Goal: Contribute content: Contribute content

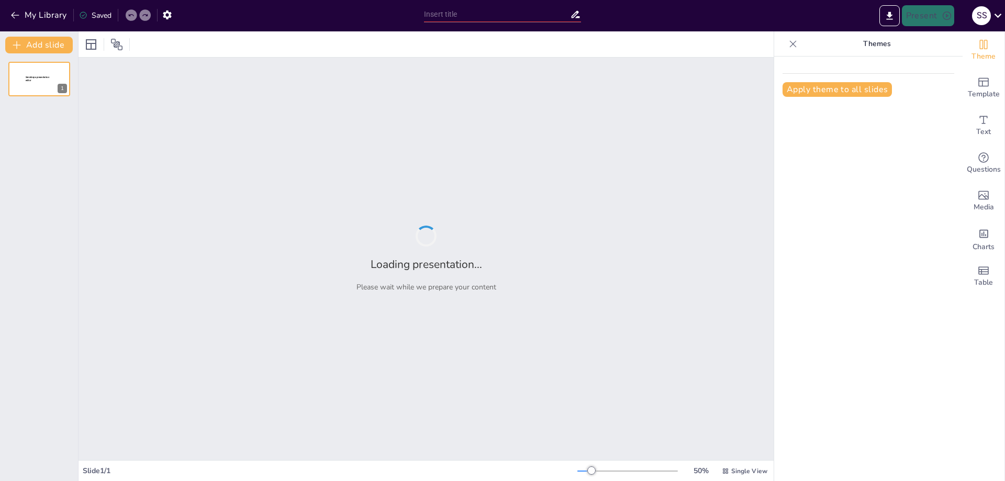
type input "Інтелект як ключ до розвитку особистості"
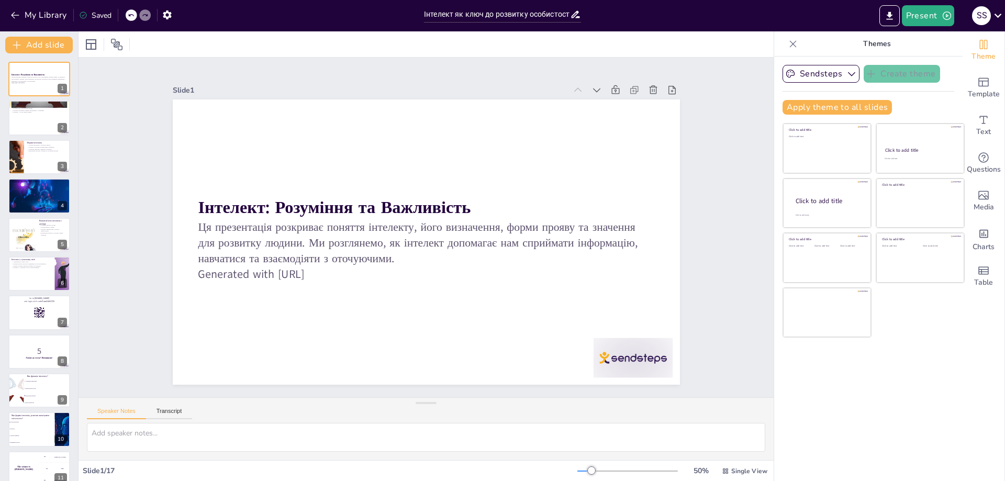
checkbox input "true"
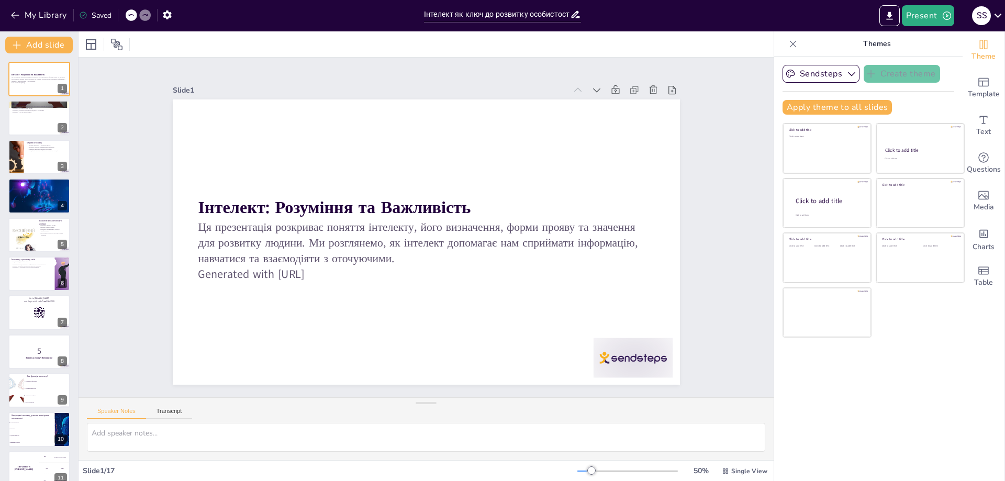
checkbox input "true"
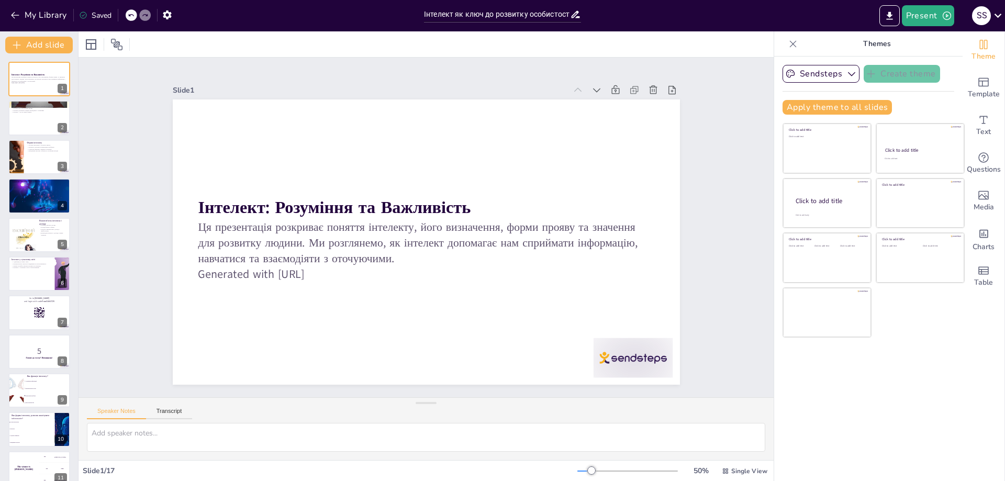
checkbox input "true"
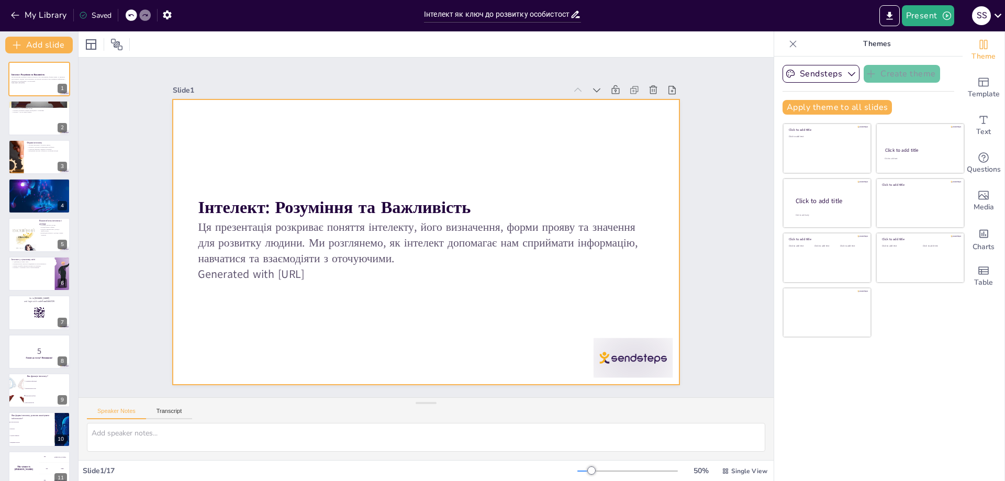
checkbox input "true"
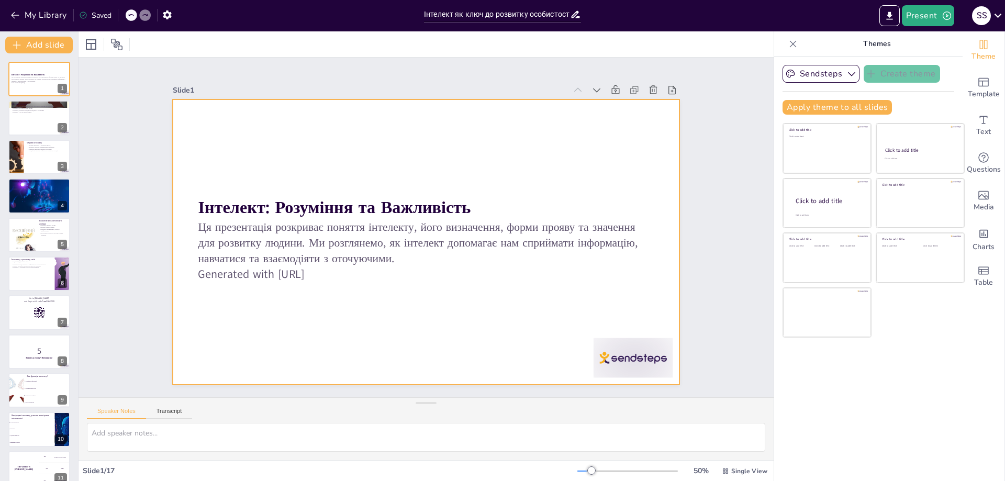
checkbox input "true"
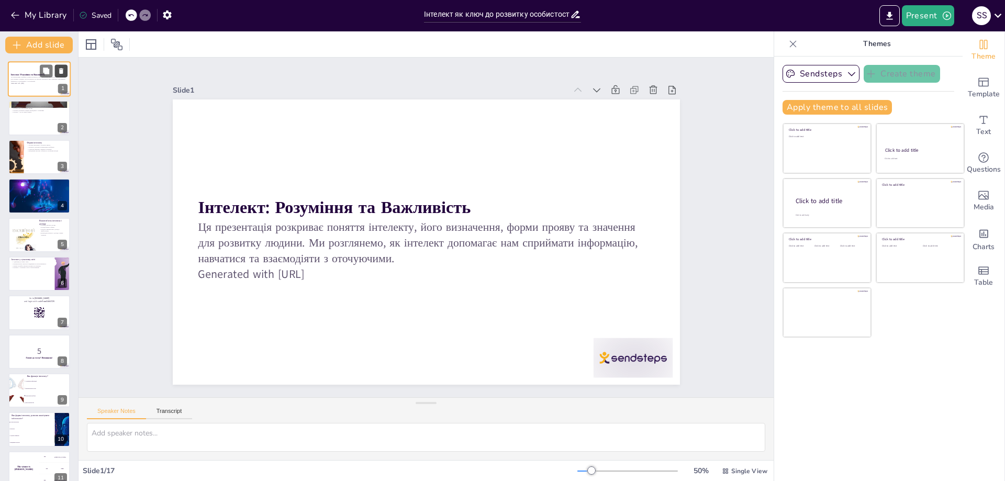
checkbox input "true"
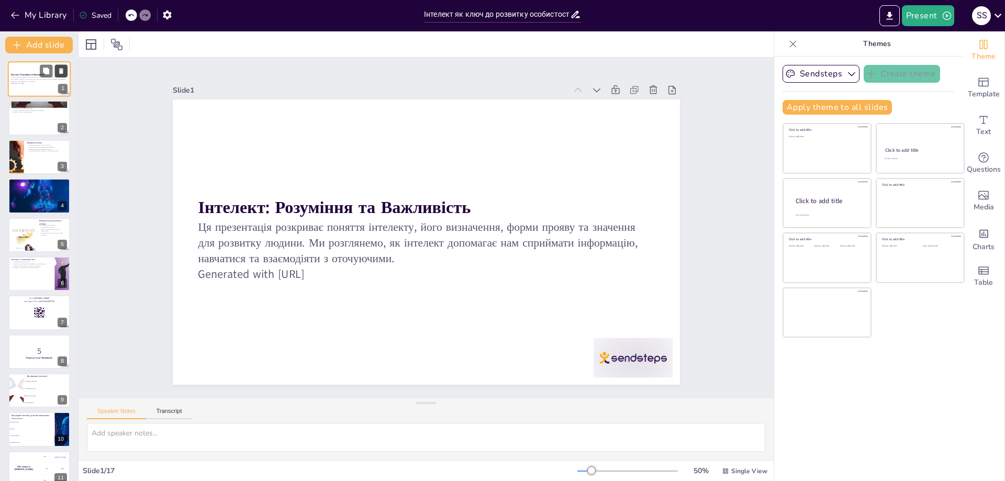
checkbox input "true"
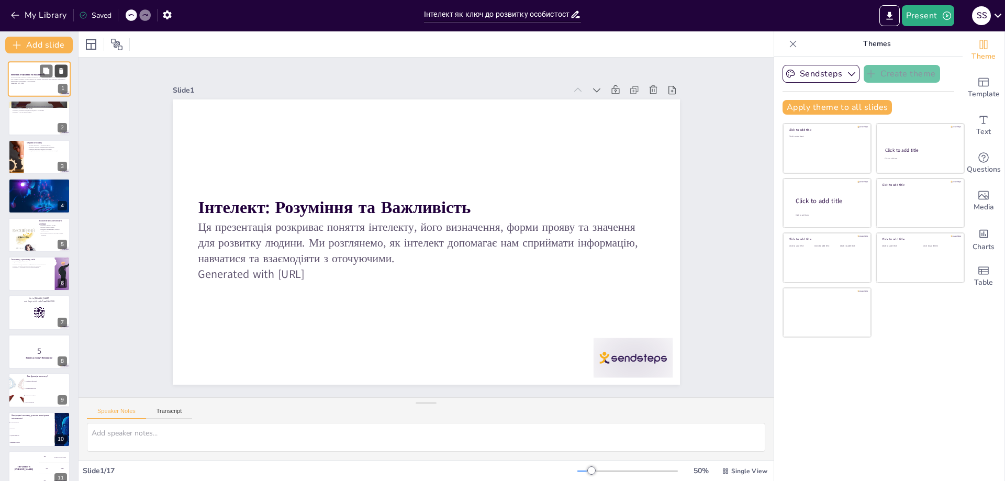
checkbox input "true"
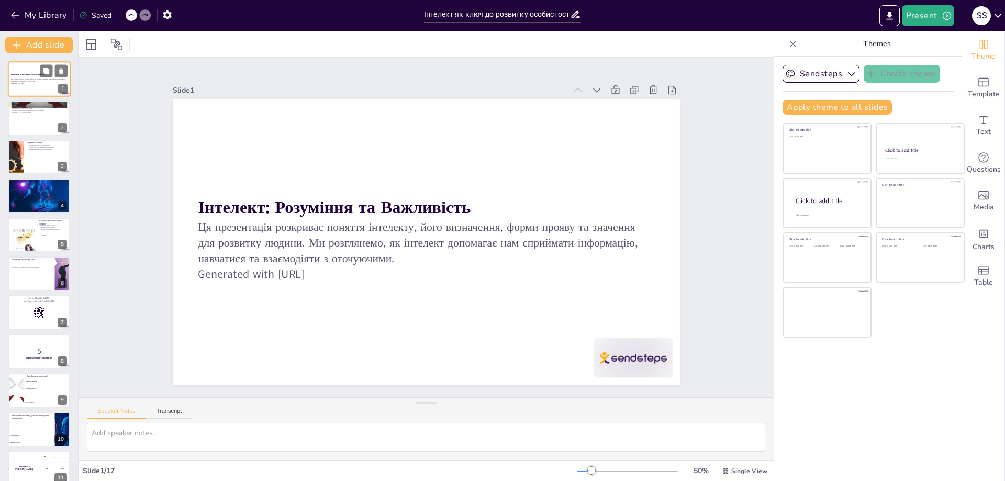
checkbox input "true"
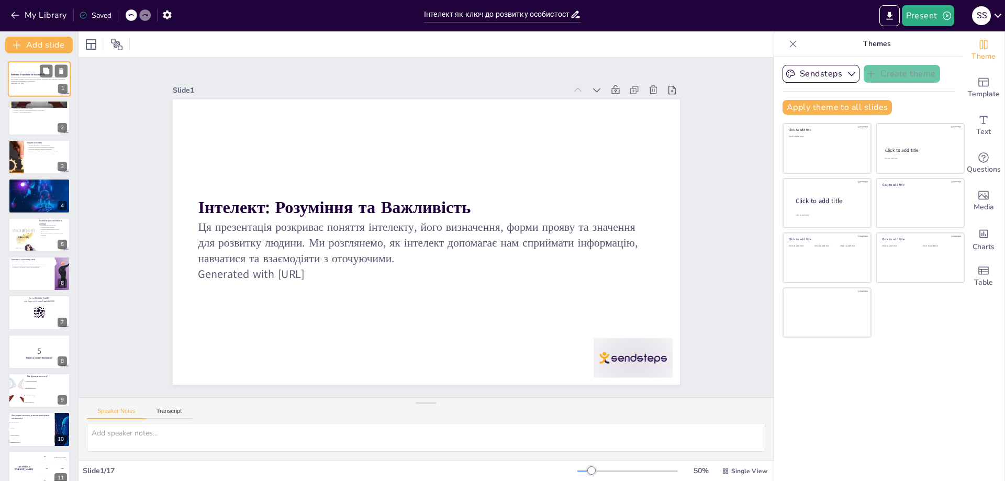
checkbox input "true"
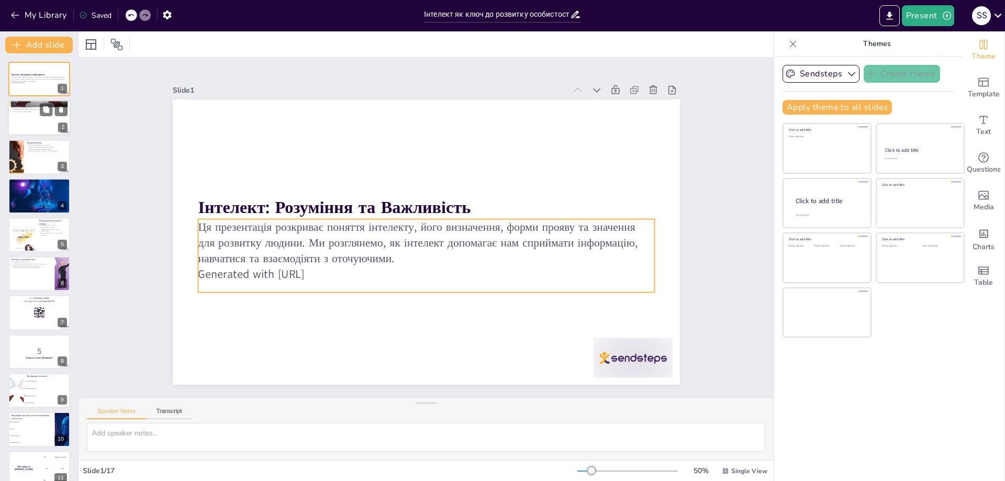
checkbox input "true"
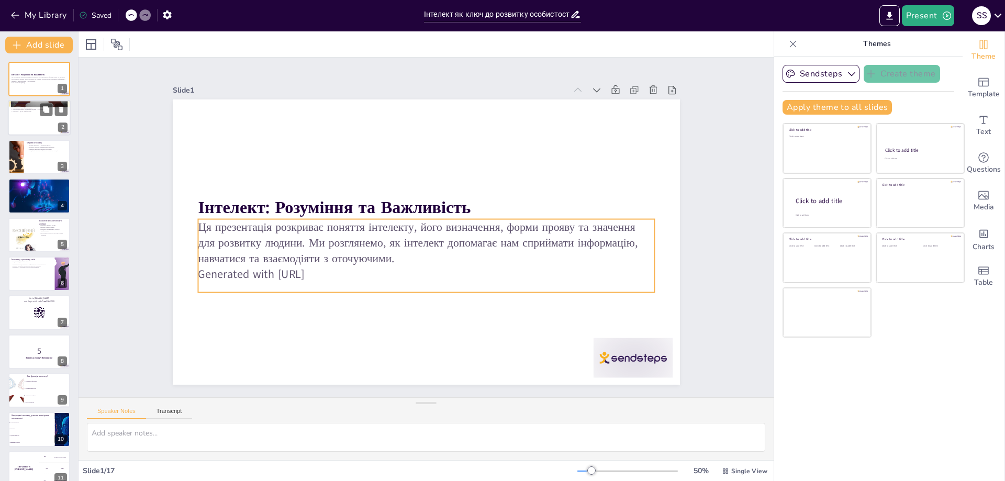
checkbox input "true"
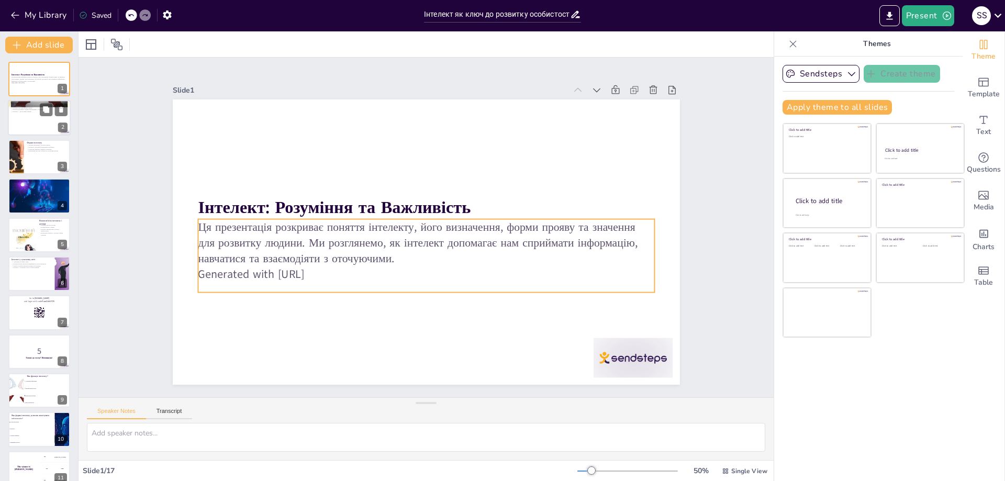
checkbox input "true"
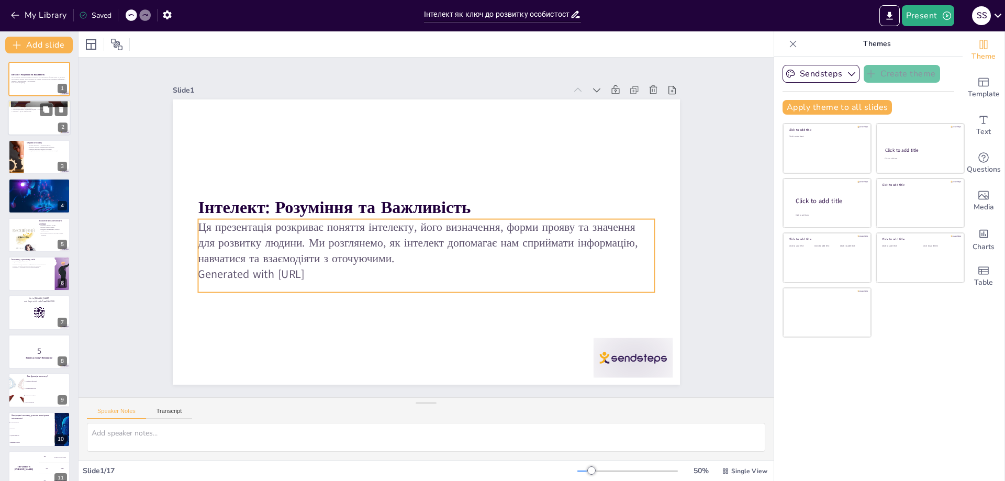
checkbox input "true"
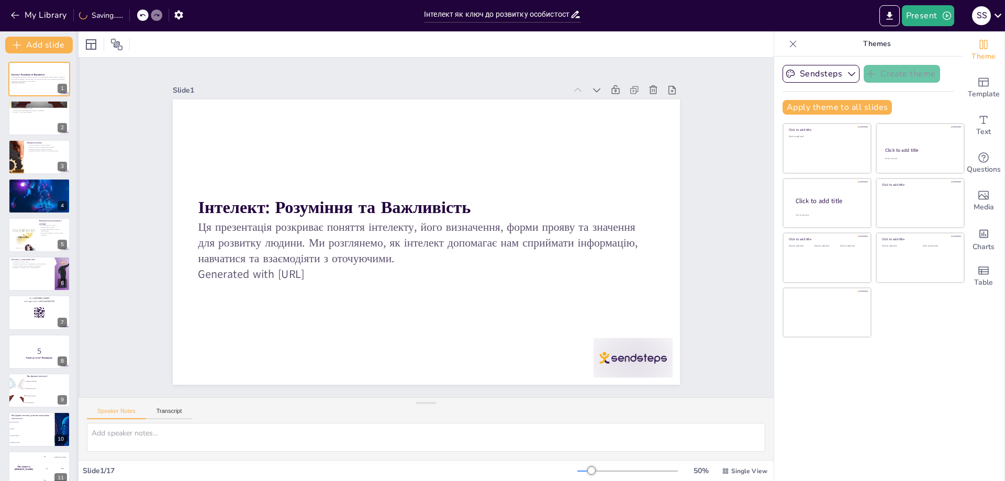
checkbox input "true"
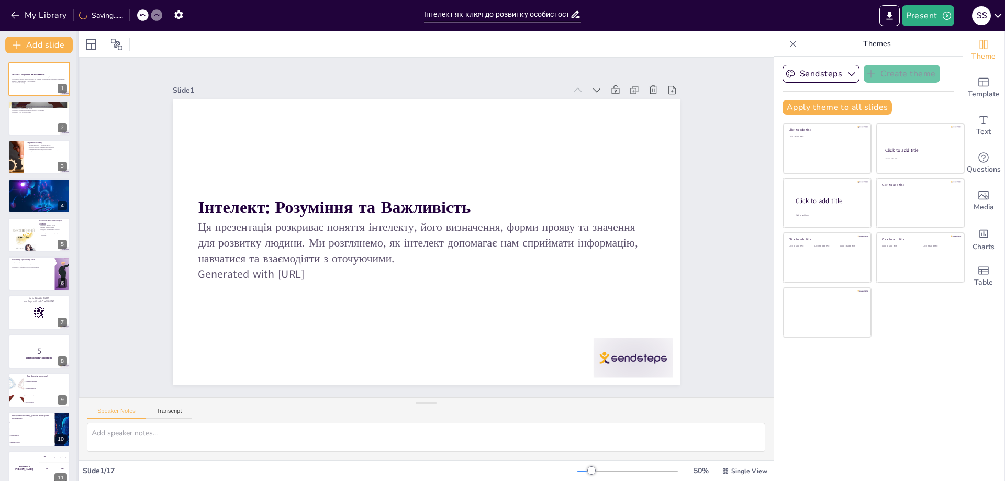
checkbox input "true"
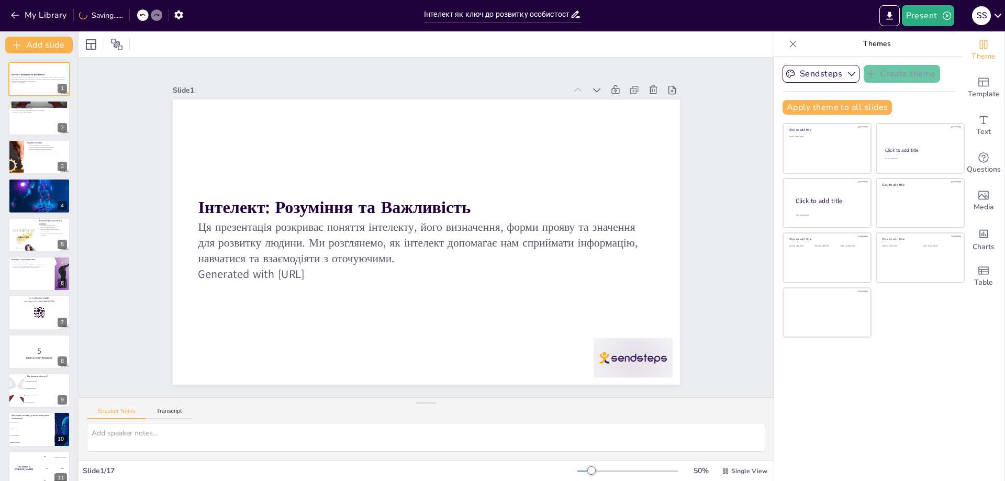
checkbox input "true"
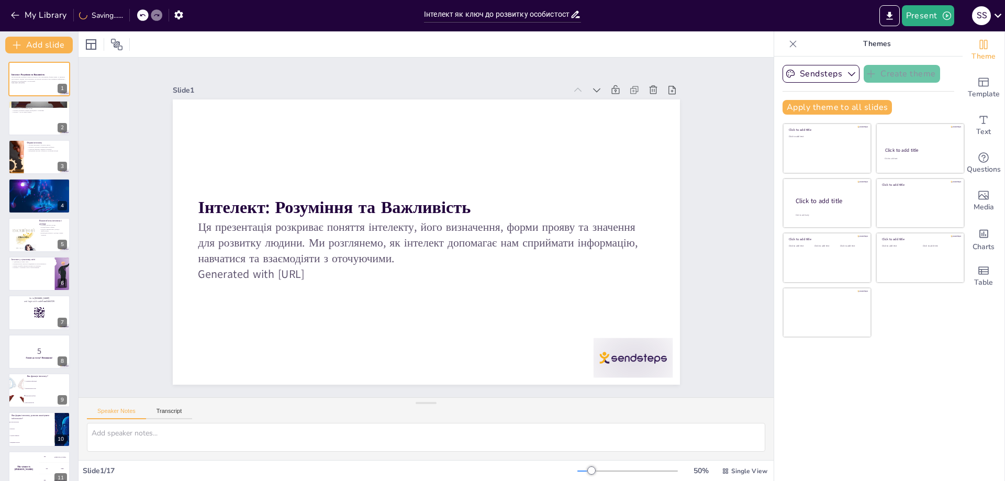
checkbox input "true"
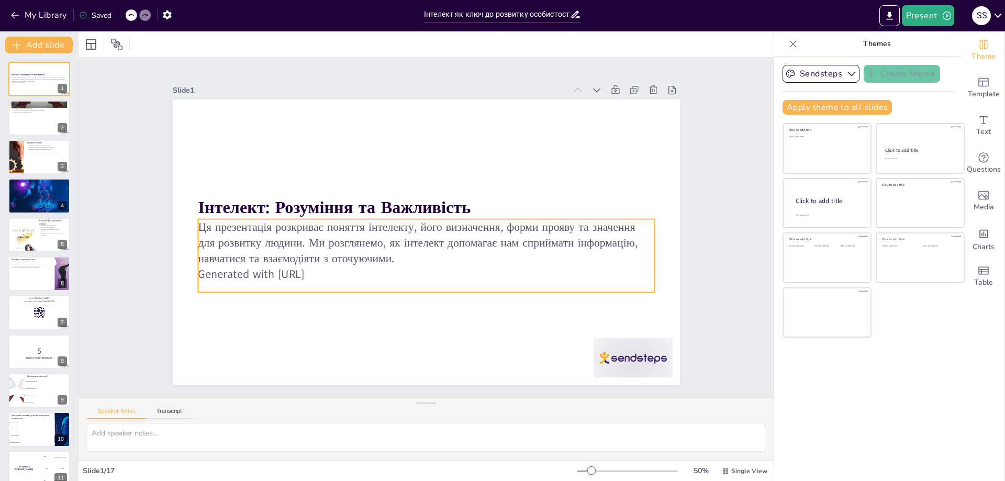
checkbox input "true"
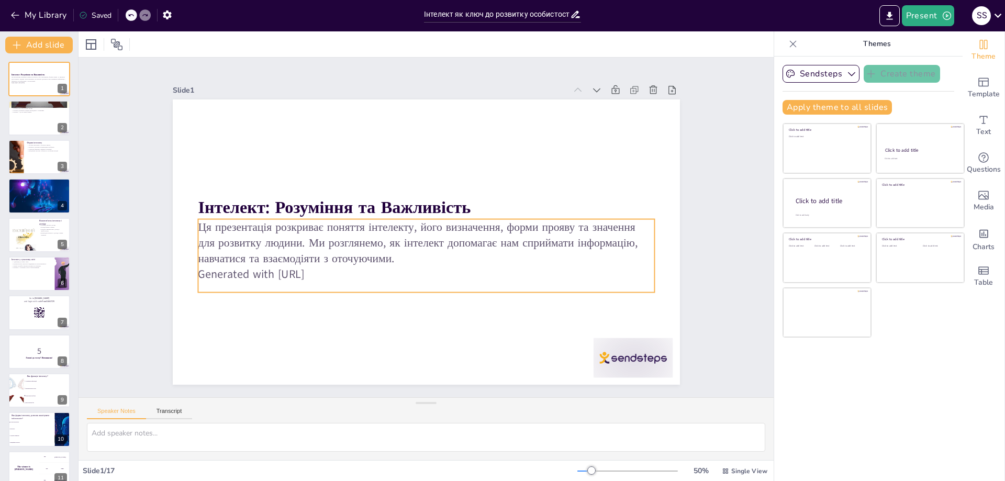
checkbox input "true"
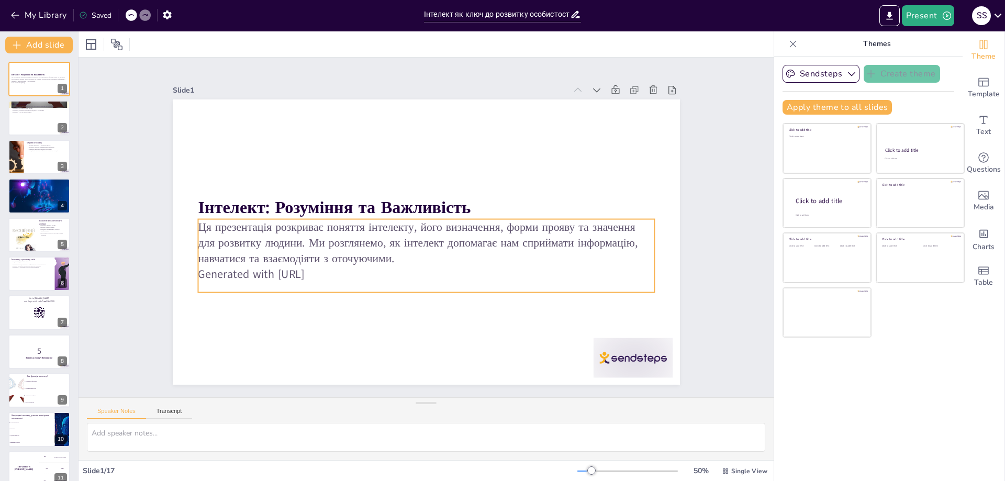
checkbox input "true"
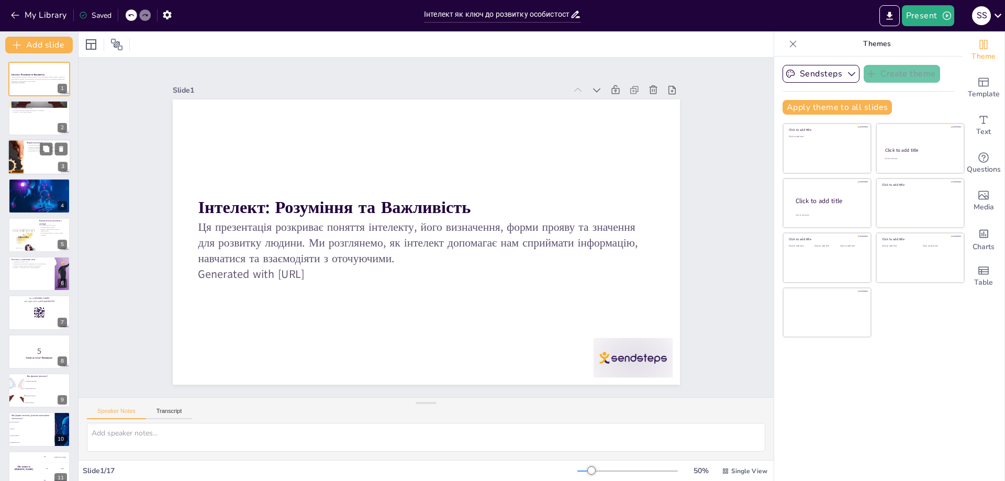
checkbox input "true"
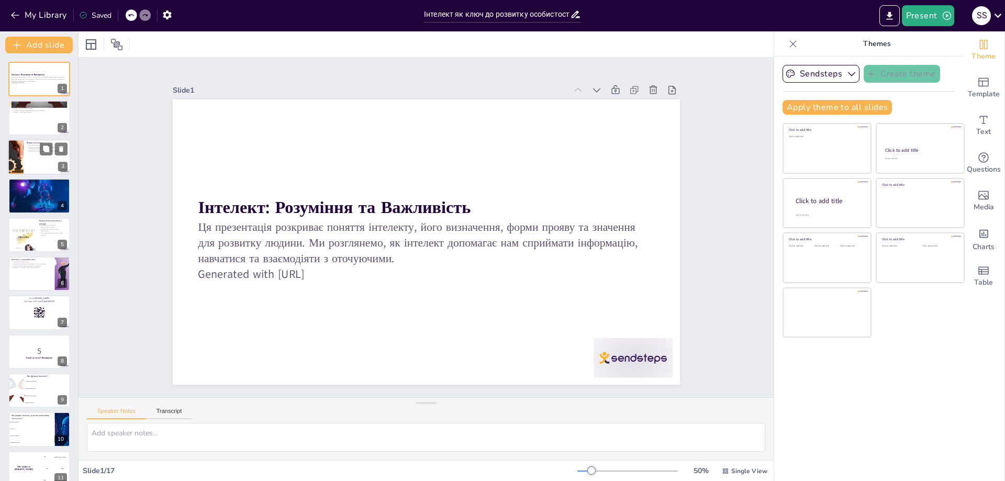
checkbox input "true"
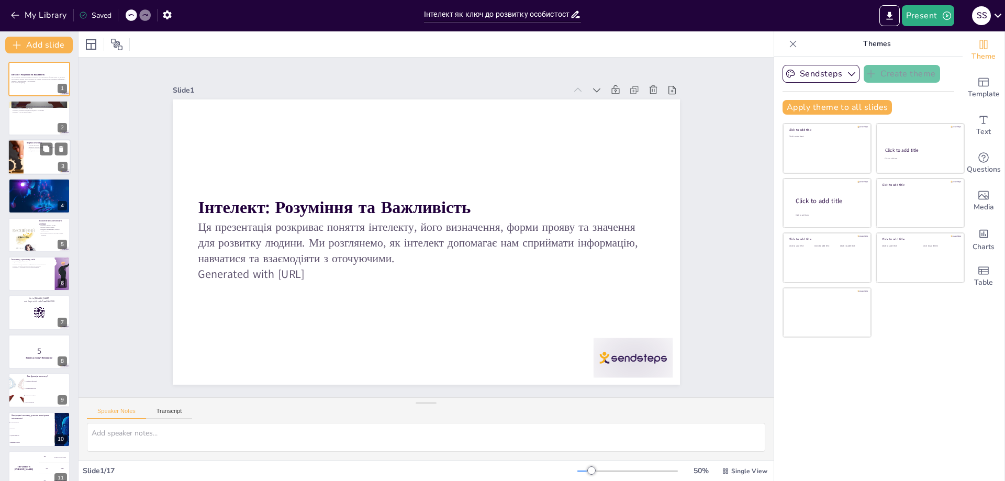
checkbox input "true"
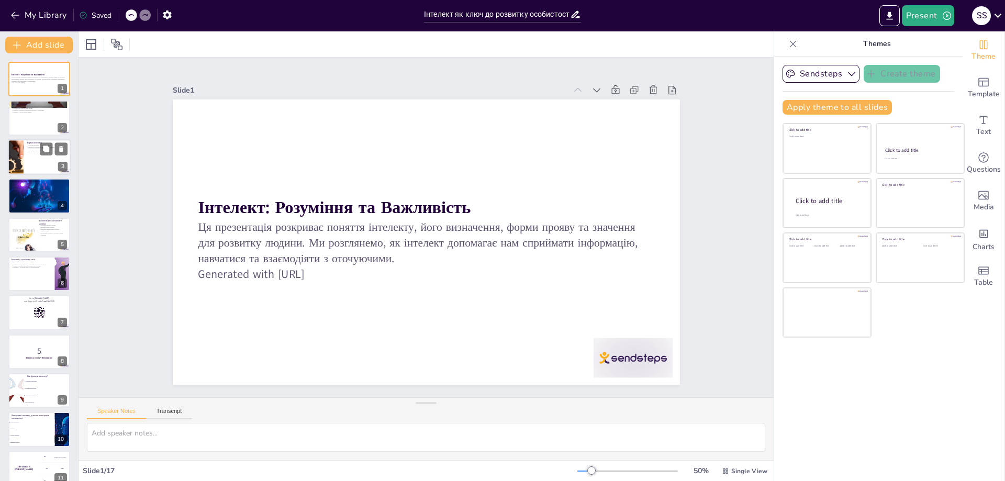
checkbox input "true"
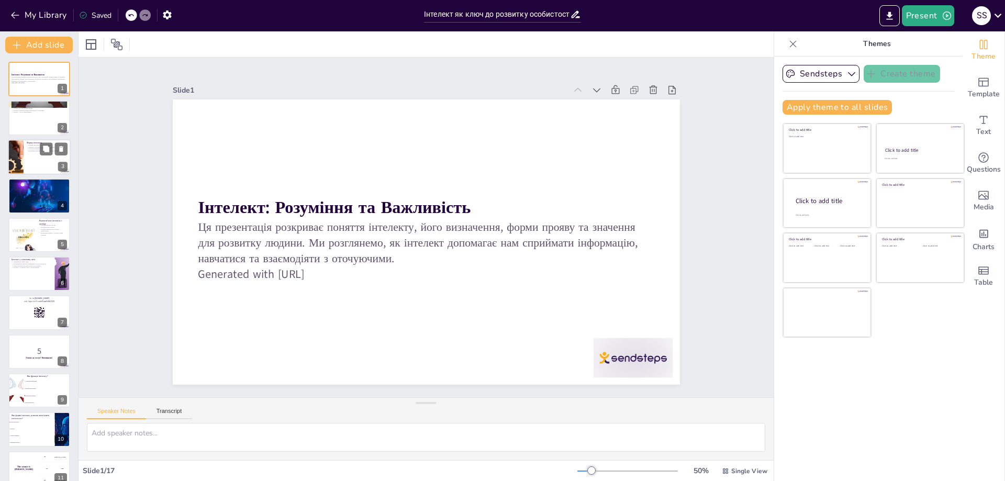
checkbox input "true"
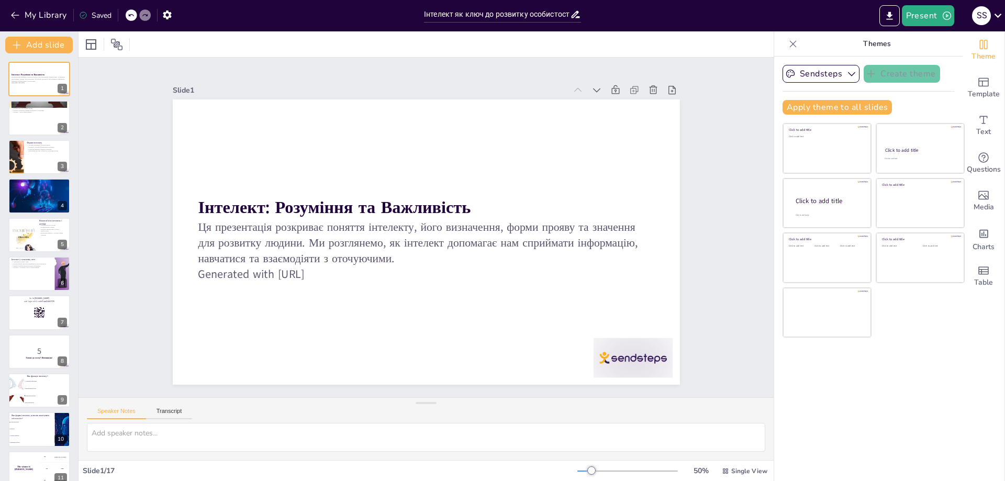
checkbox input "true"
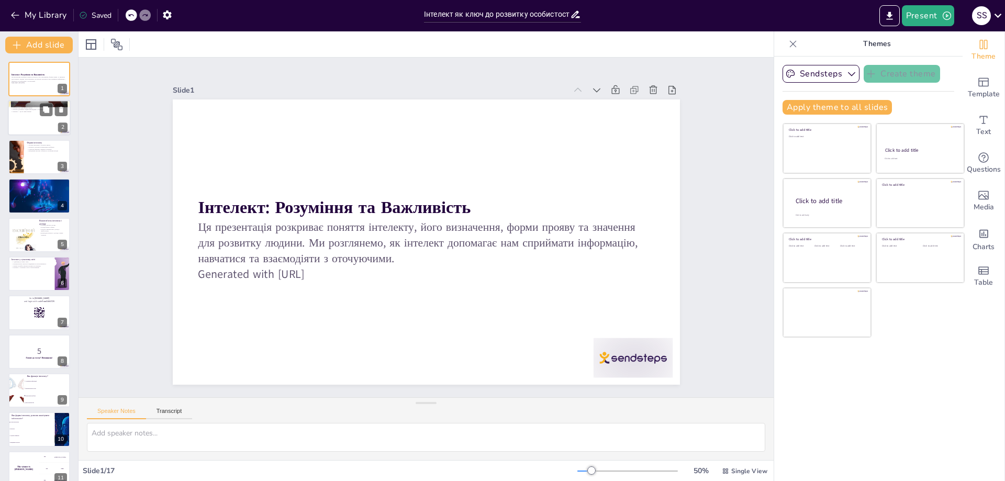
checkbox input "true"
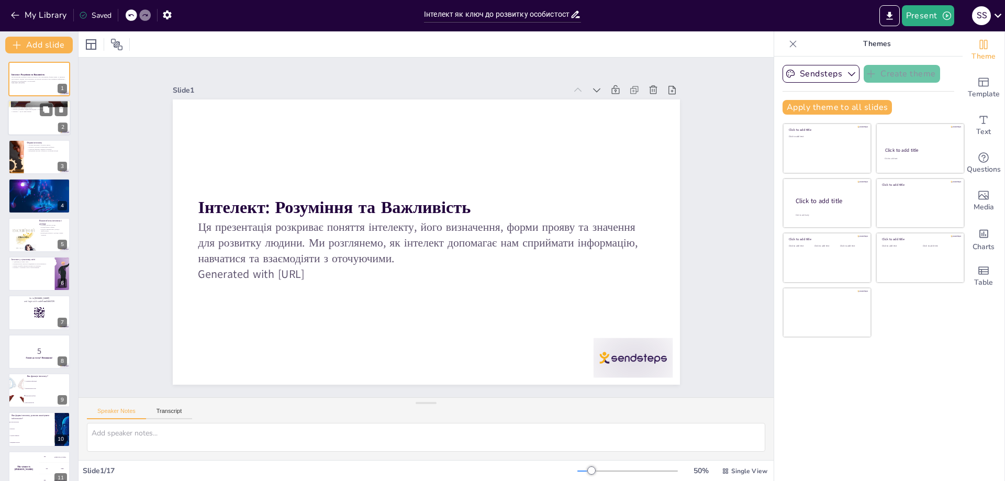
checkbox input "true"
click at [35, 120] on div at bounding box center [39, 119] width 63 height 36
checkbox input "true"
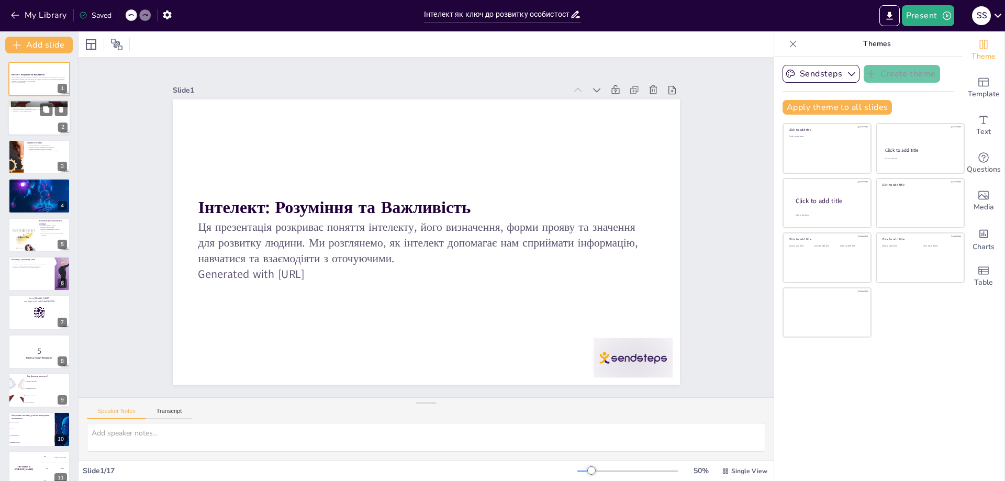
checkbox input "true"
type textarea "Інтелект визначається як функція мозку, яка дозволяє людині сприймати інформаці…"
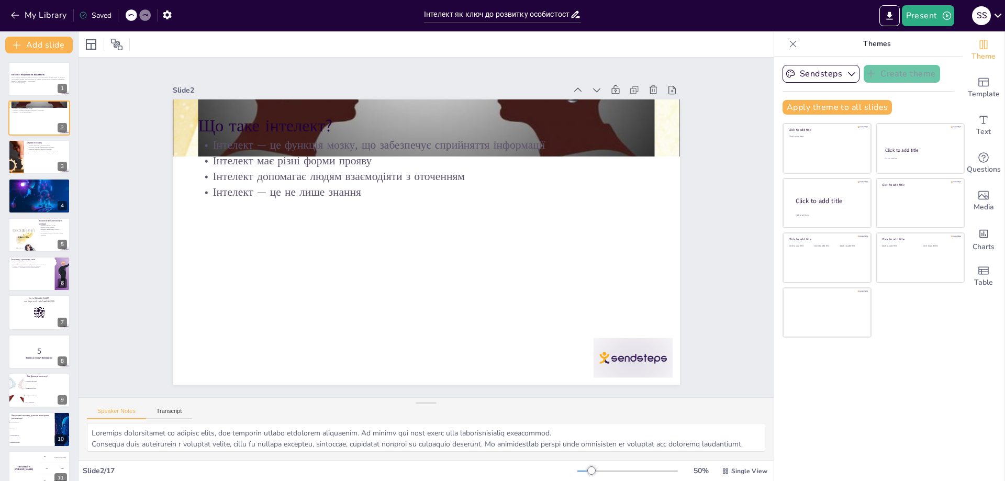
checkbox input "true"
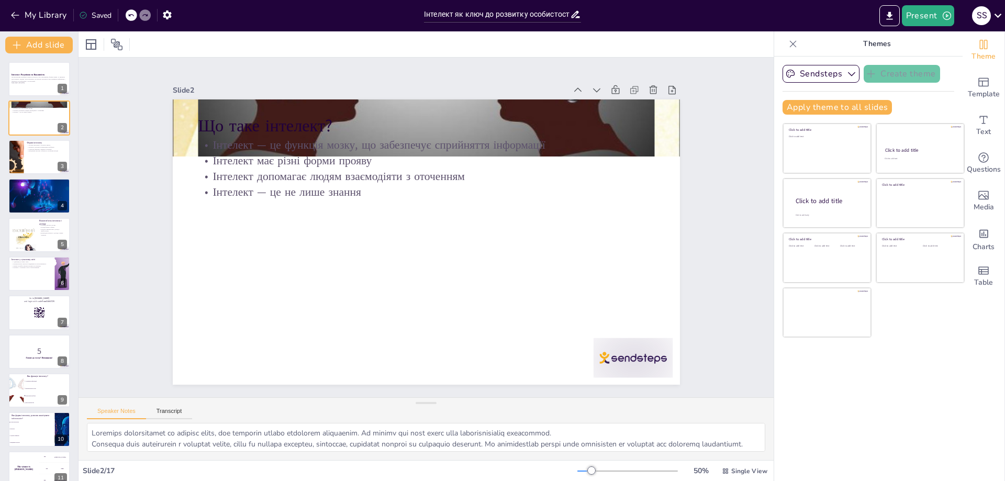
checkbox input "true"
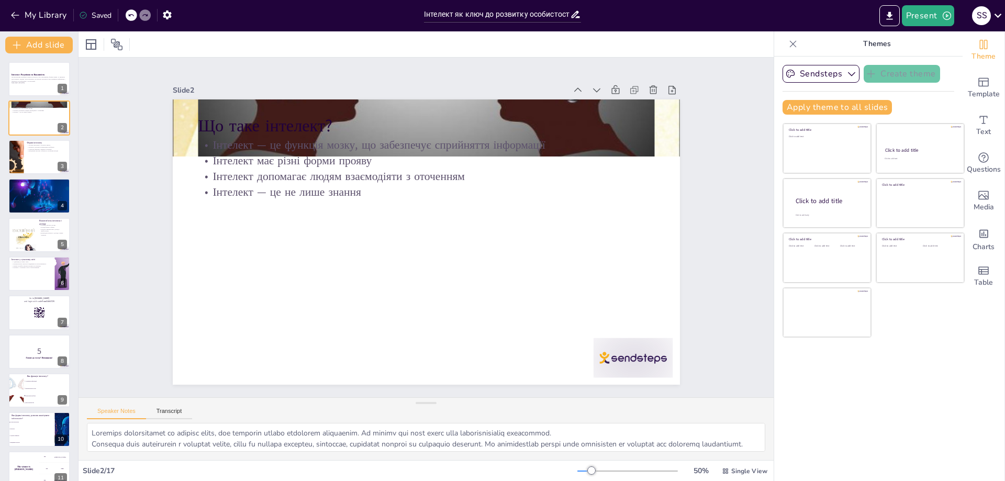
checkbox input "true"
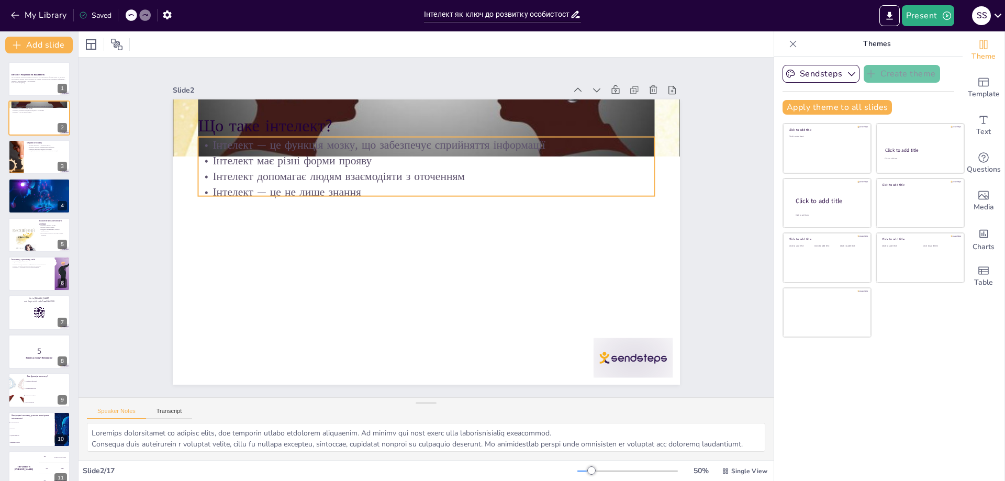
checkbox input "true"
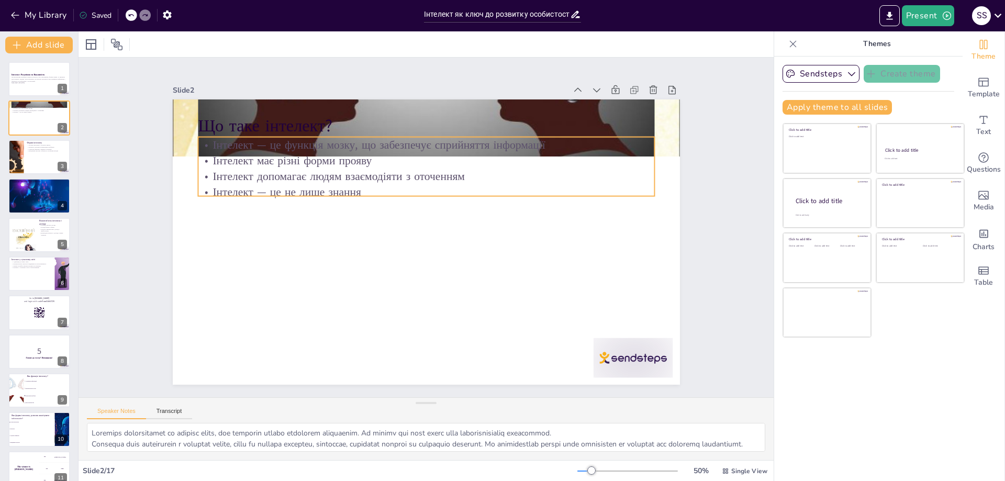
checkbox input "true"
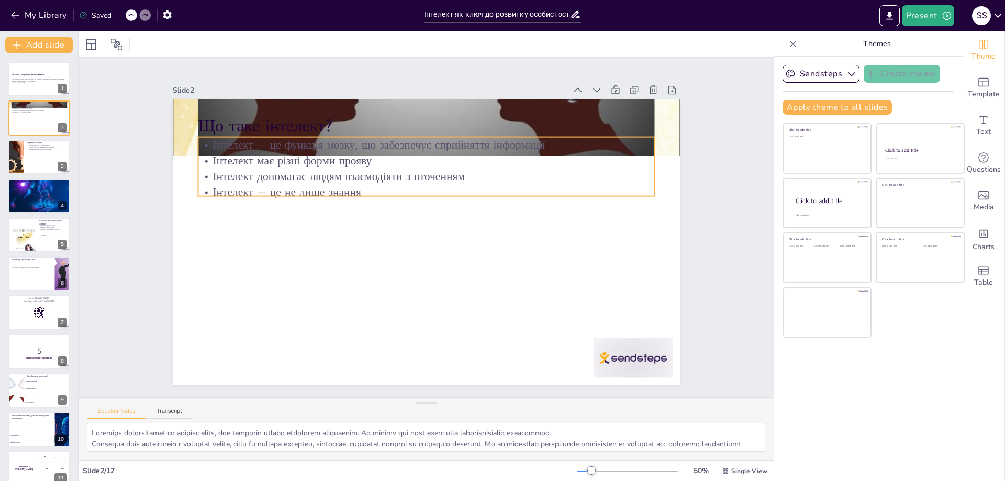
checkbox input "true"
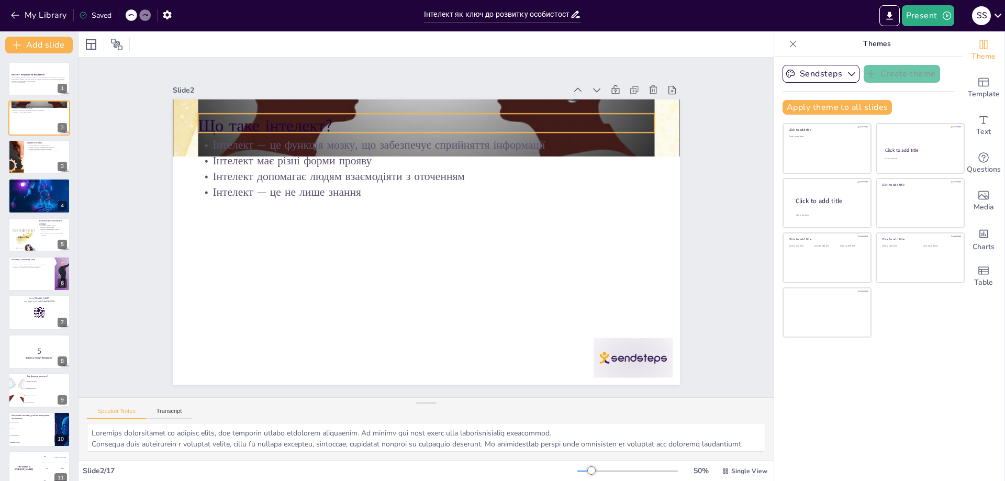
checkbox input "true"
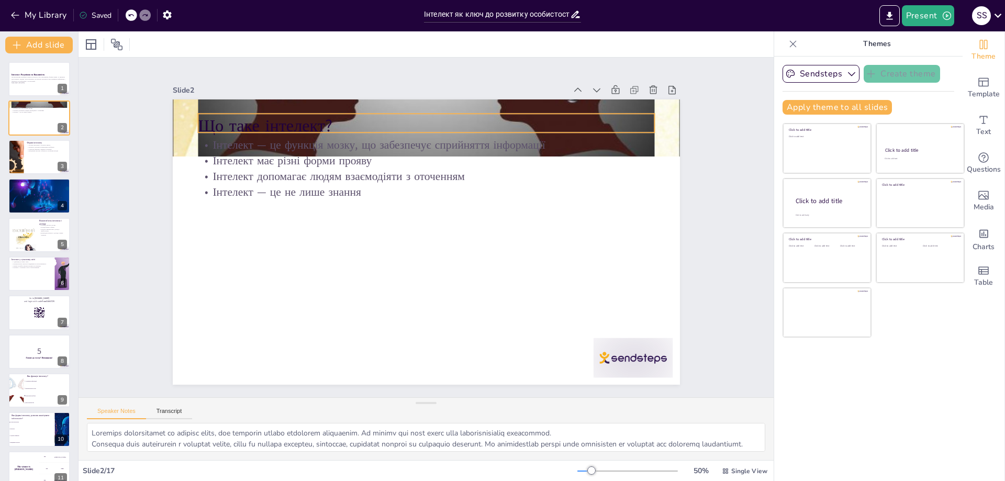
checkbox input "true"
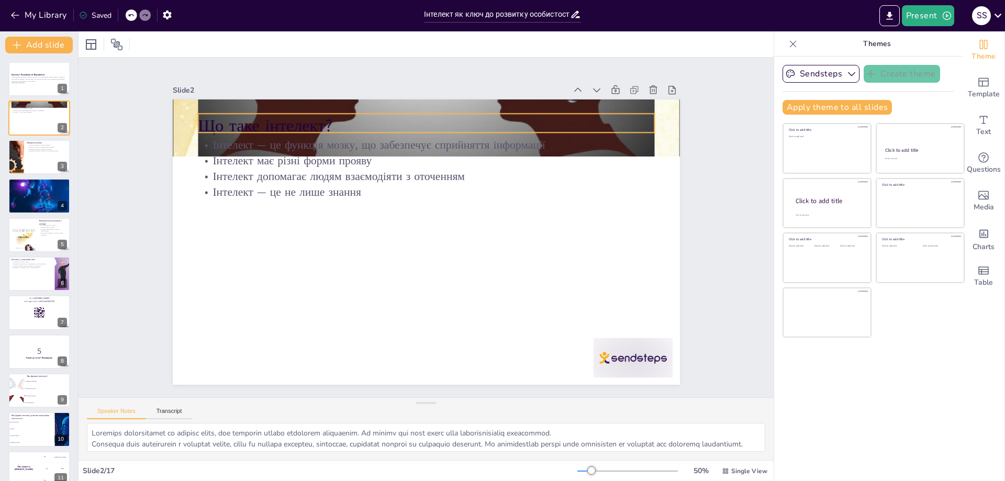
checkbox input "true"
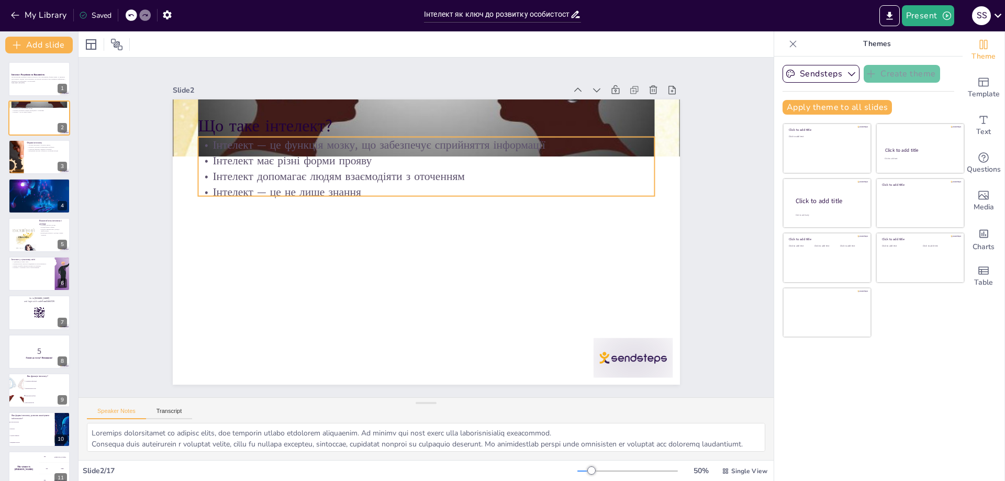
checkbox input "true"
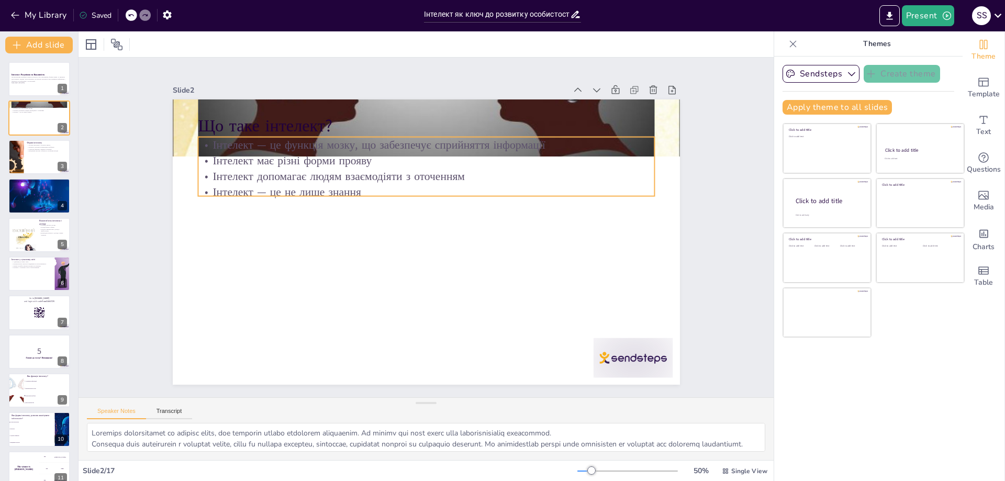
checkbox input "true"
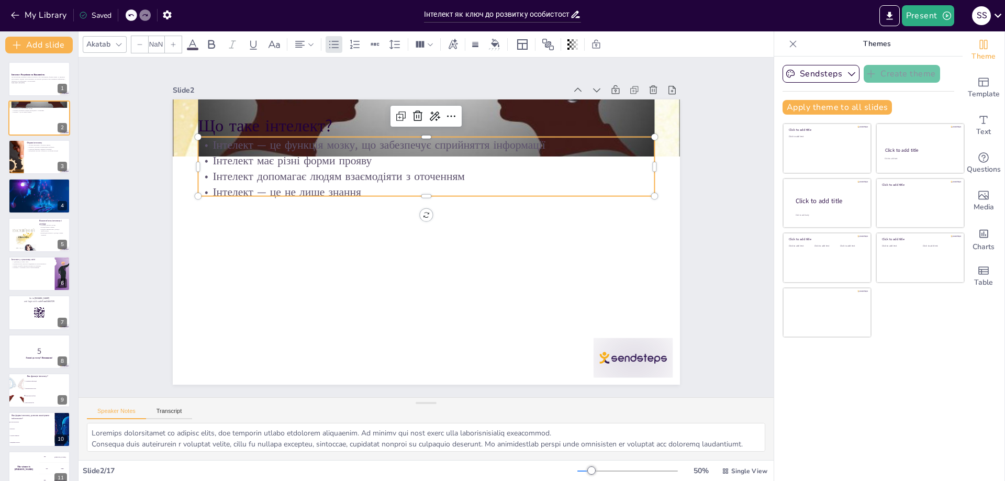
type input "32"
checkbox input "true"
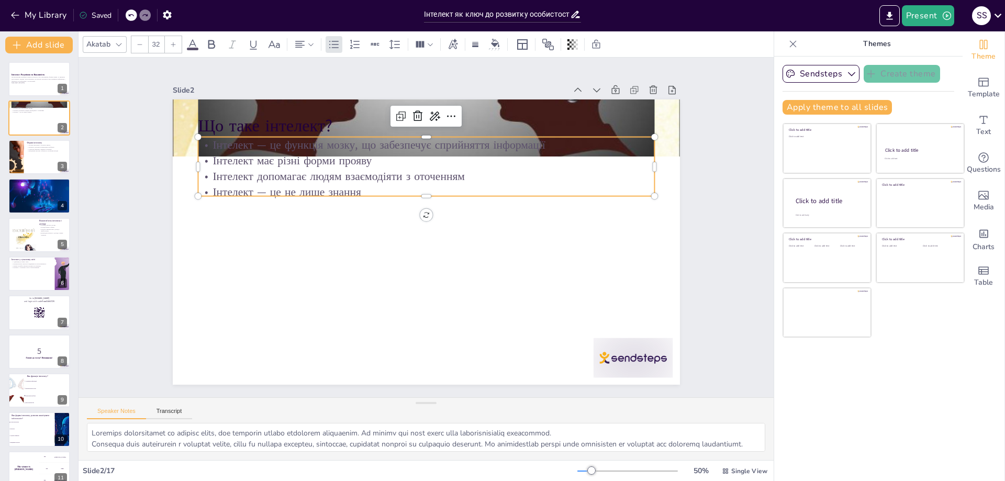
checkbox input "true"
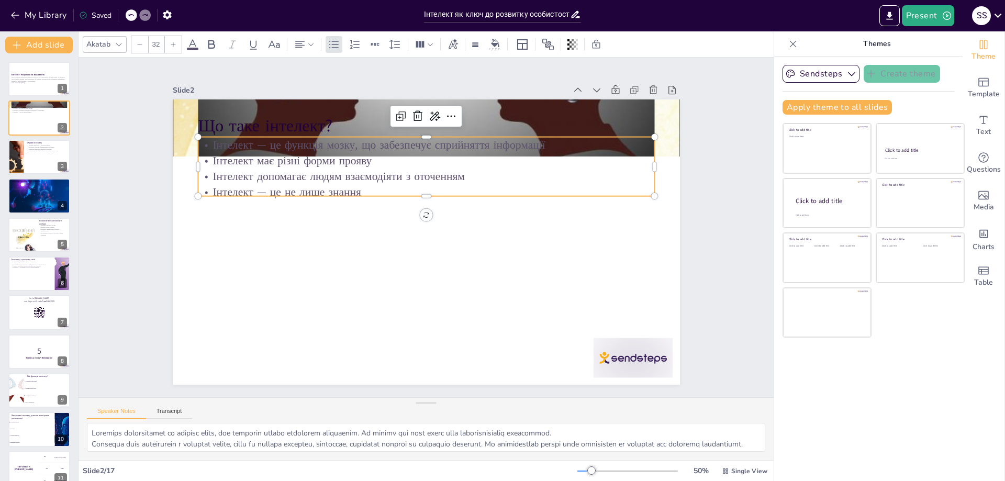
checkbox input "true"
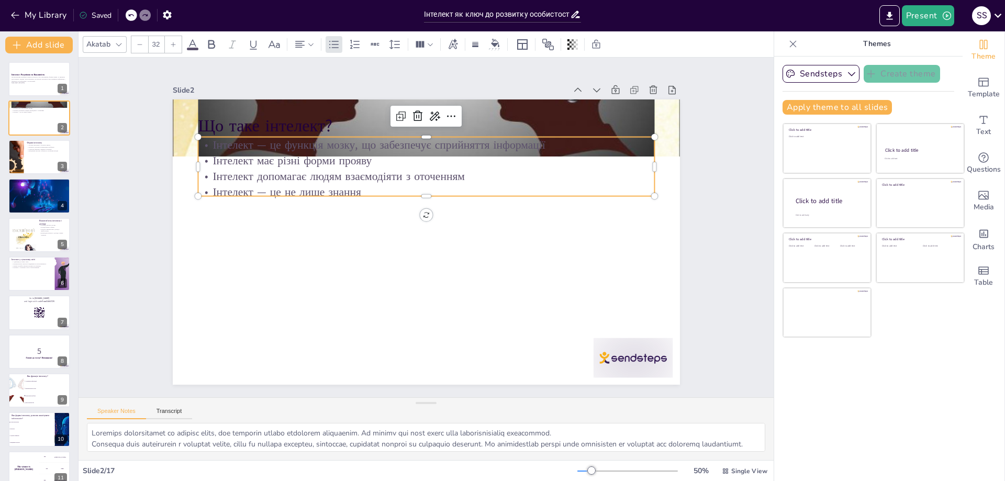
checkbox input "true"
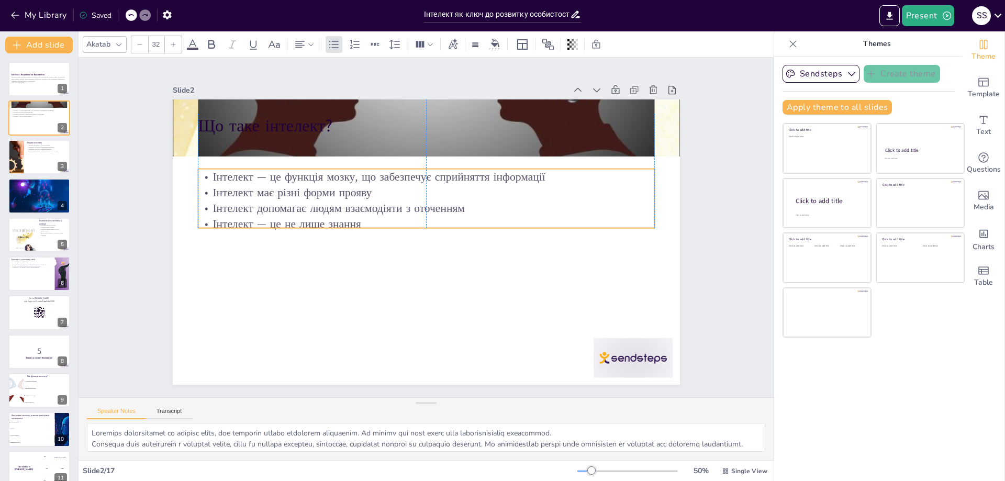
checkbox input "true"
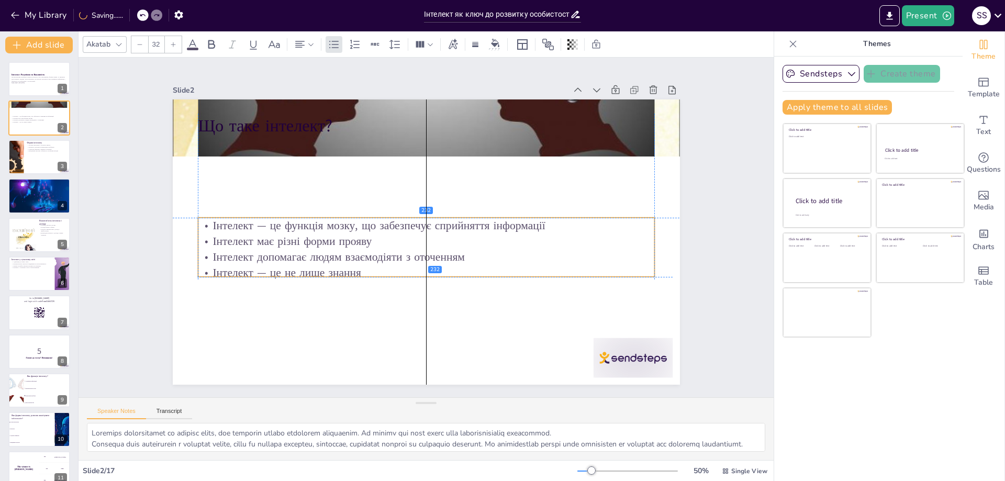
drag, startPoint x: 264, startPoint y: 153, endPoint x: 264, endPoint y: 237, distance: 83.2
click at [264, 237] on p "Інтелект має різні форми прояву" at bounding box center [424, 240] width 455 height 63
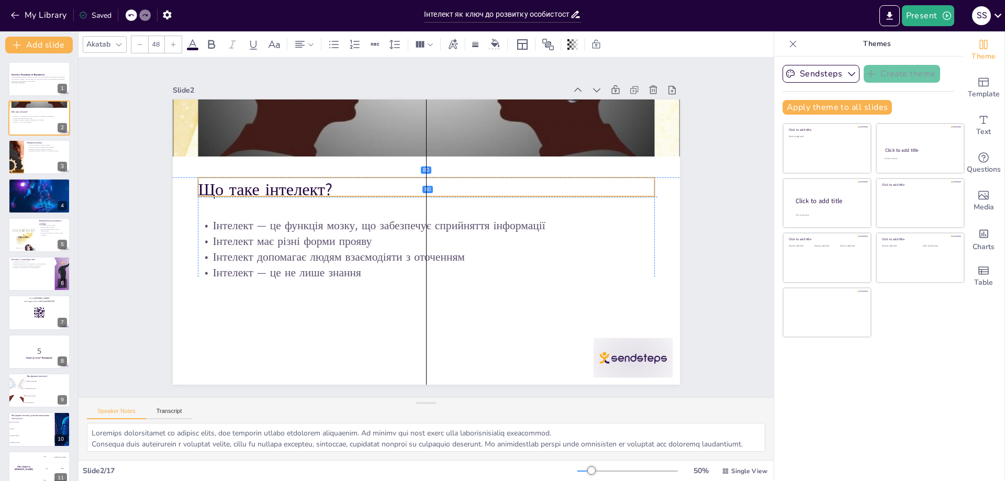
drag, startPoint x: 236, startPoint y: 121, endPoint x: 239, endPoint y: 188, distance: 67.1
click at [257, 188] on p "Що таке інтелект?" at bounding box center [448, 196] width 383 height 287
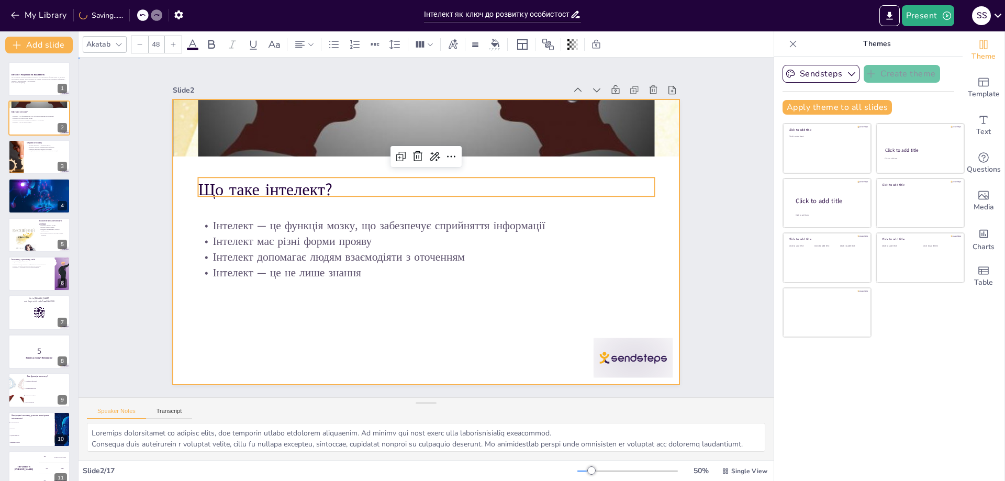
click at [253, 302] on div at bounding box center [425, 242] width 534 height 337
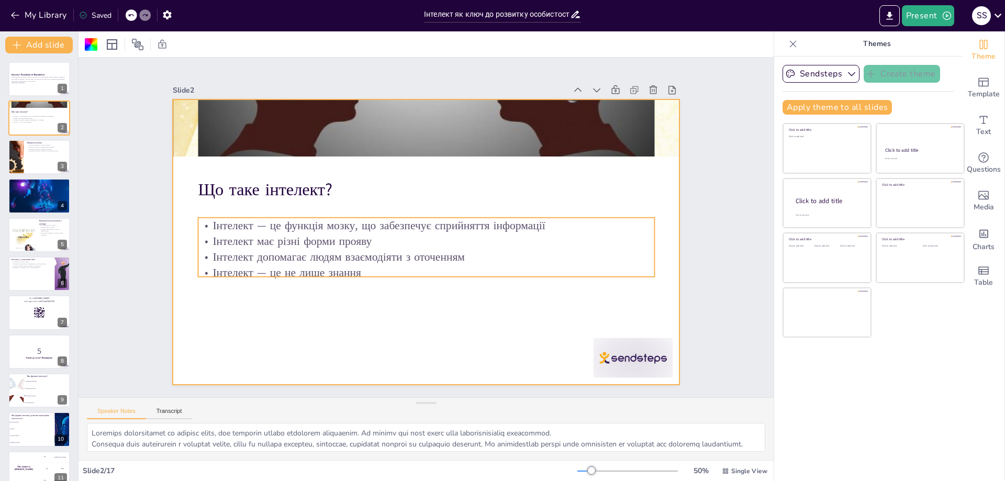
click at [529, 231] on p "Інтелект має різні форми прояву" at bounding box center [424, 240] width 455 height 63
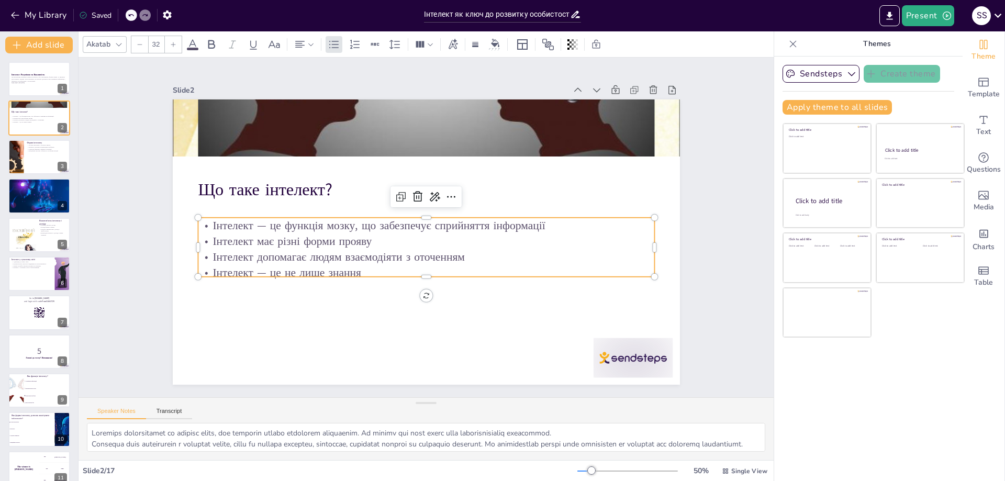
click at [551, 227] on p "Інтелект — це функція мозку, що забезпечує сприйняття інформації" at bounding box center [426, 226] width 456 height 16
click at [551, 227] on p "Інтелект — це функція мозку, що забезпечує сприйняття інформації" at bounding box center [427, 225] width 450 height 110
click at [541, 220] on p "Інтелект — це функція мозку, що забезпечує сприйняття інформації" at bounding box center [427, 224] width 450 height 110
click at [444, 240] on p "Інтелект має різні форми прояву" at bounding box center [424, 240] width 455 height 63
click at [466, 260] on p "Інтелект допомагає людям взаємодіяти з оточенням" at bounding box center [420, 257] width 450 height 110
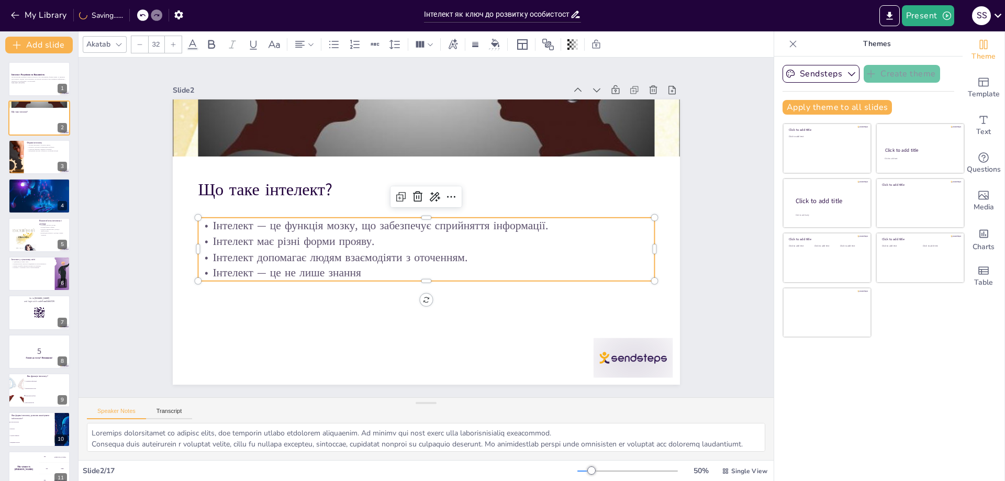
click at [428, 267] on p "Інтелект — це не лише знання" at bounding box center [412, 271] width 439 height 156
click at [26, 194] on div at bounding box center [39, 196] width 63 height 36
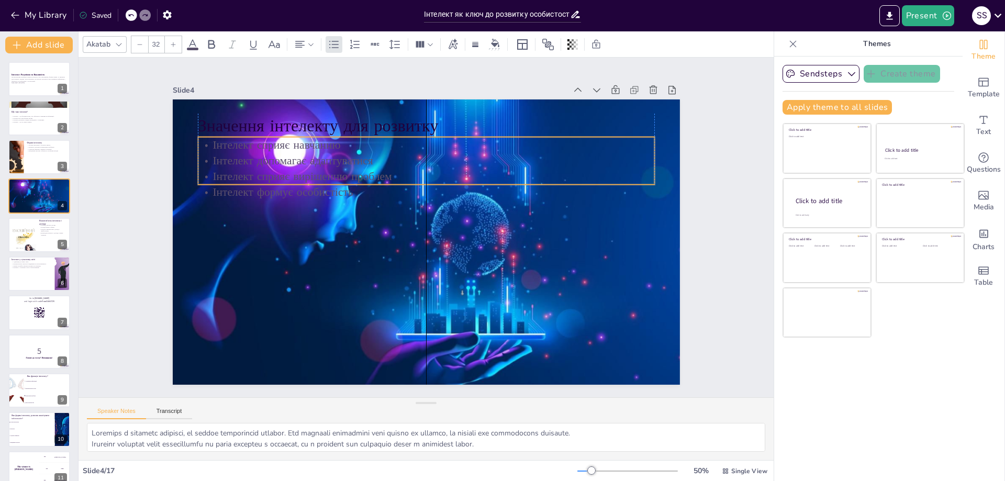
click at [285, 154] on p "Інтелект сприяє навчанню" at bounding box center [474, 294] width 378 height 281
click at [193, 41] on icon at bounding box center [192, 44] width 13 height 13
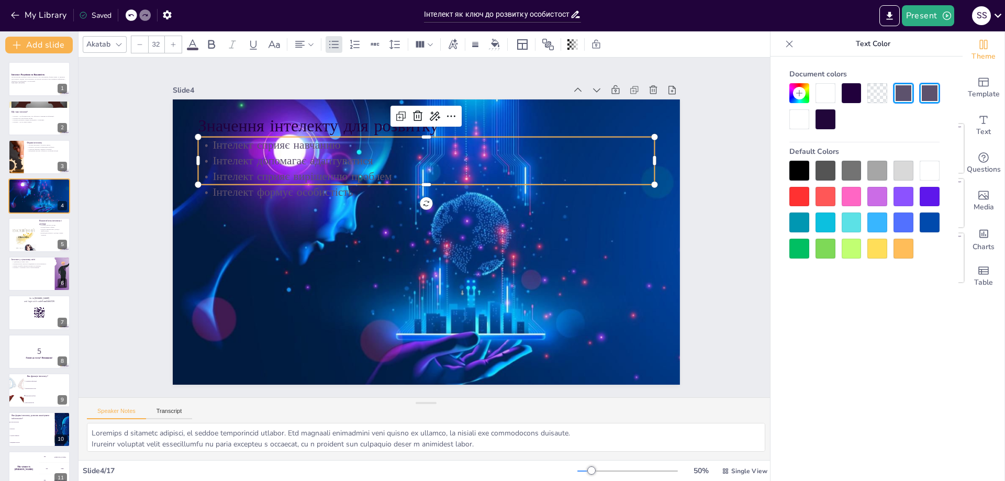
click at [935, 175] on div at bounding box center [930, 171] width 20 height 20
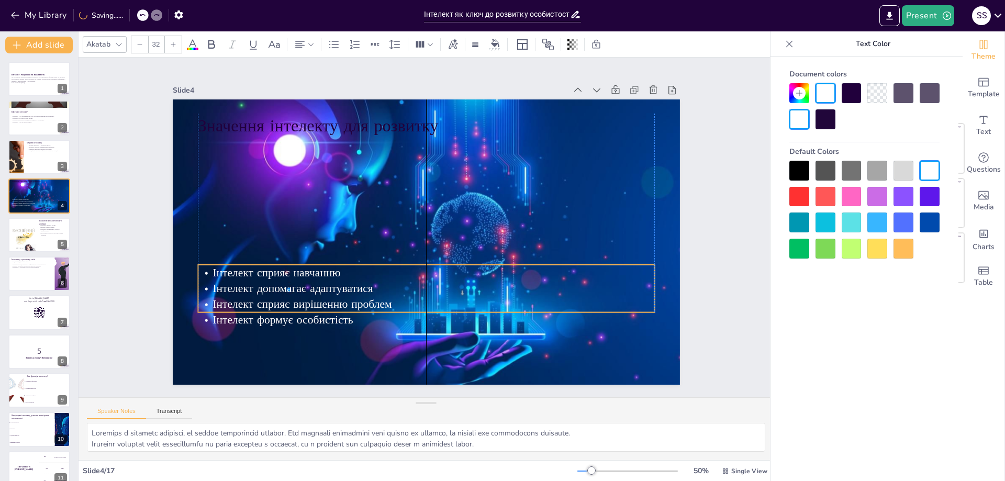
drag, startPoint x: 360, startPoint y: 165, endPoint x: 363, endPoint y: 293, distance: 127.8
click at [363, 296] on span "Інтелект сприяє вирішенню проблем" at bounding box center [302, 304] width 179 height 16
click at [279, 42] on icon at bounding box center [274, 44] width 13 height 13
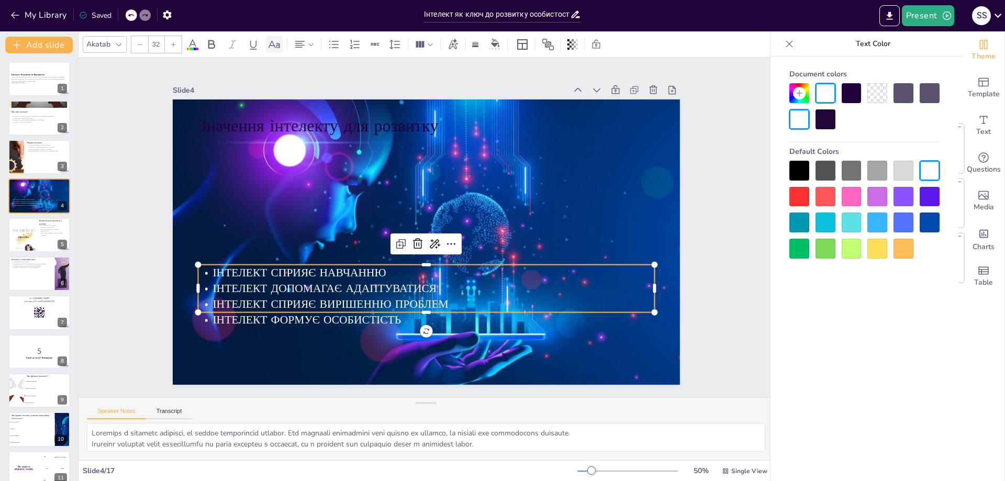
click at [279, 42] on icon at bounding box center [274, 44] width 13 height 13
click at [175, 46] on icon at bounding box center [173, 44] width 6 height 6
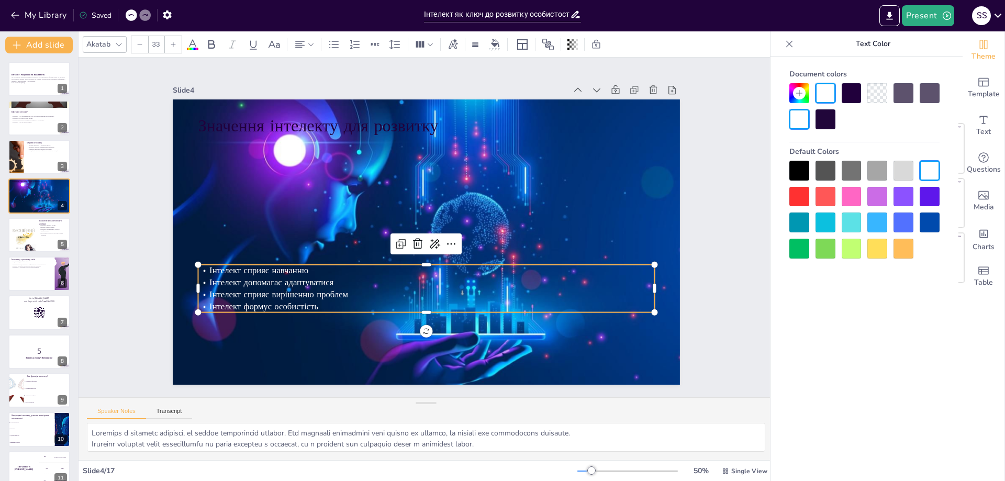
click at [175, 46] on icon at bounding box center [173, 44] width 6 height 6
click at [294, 264] on span "Інтелект сприяє навчанню" at bounding box center [254, 253] width 99 height 22
click at [159, 44] on input "--" at bounding box center [156, 44] width 15 height 17
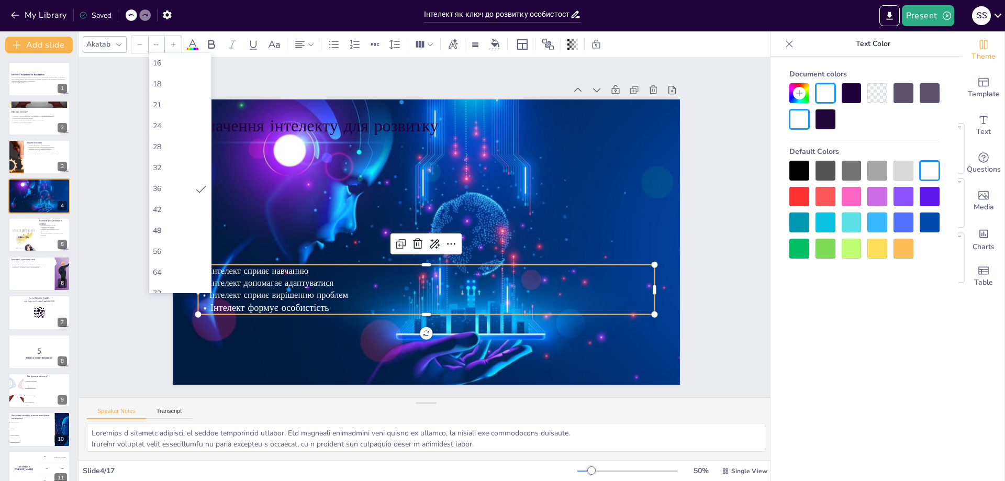
scroll to position [157, 0]
click at [177, 175] on div "48" at bounding box center [180, 178] width 54 height 10
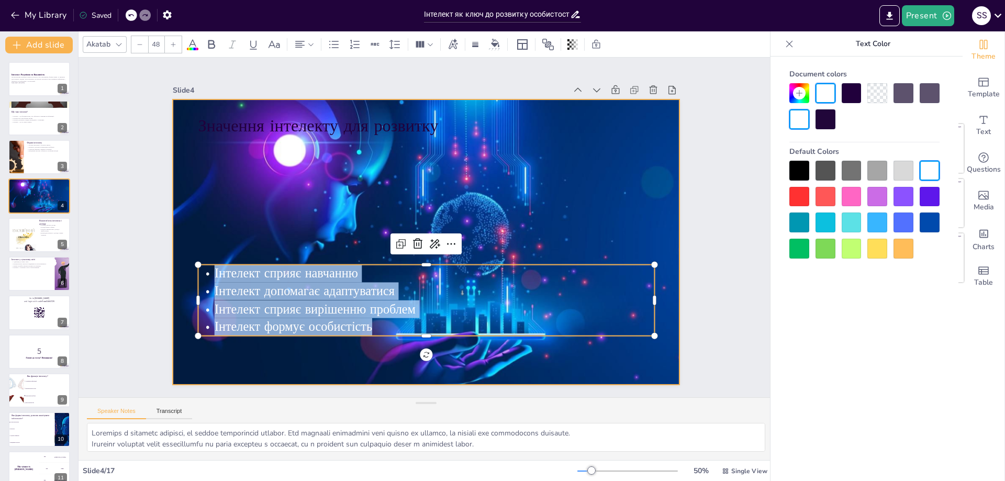
click at [274, 137] on div at bounding box center [425, 242] width 534 height 338
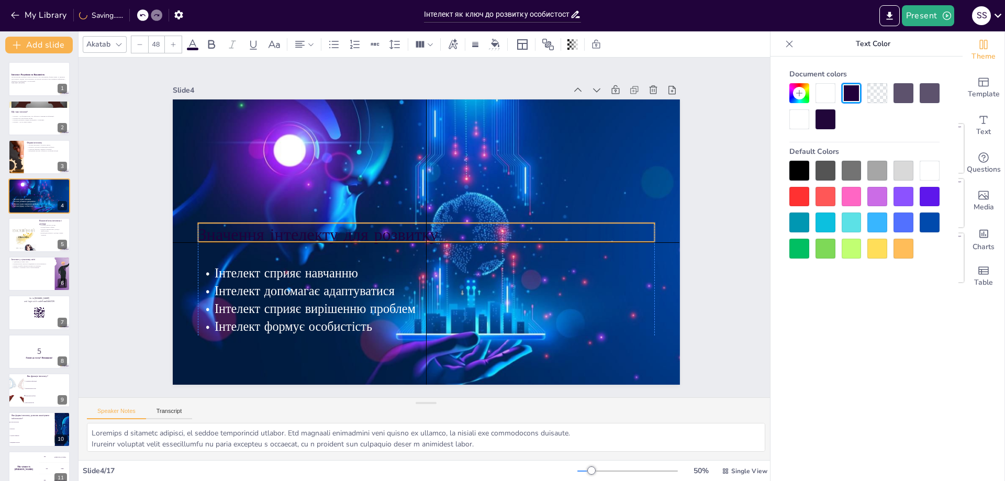
drag, startPoint x: 280, startPoint y: 129, endPoint x: 281, endPoint y: 241, distance: 111.5
click at [281, 241] on p "Значення інтелекту для розвитку" at bounding box center [425, 234] width 456 height 71
click at [924, 166] on div at bounding box center [930, 171] width 20 height 20
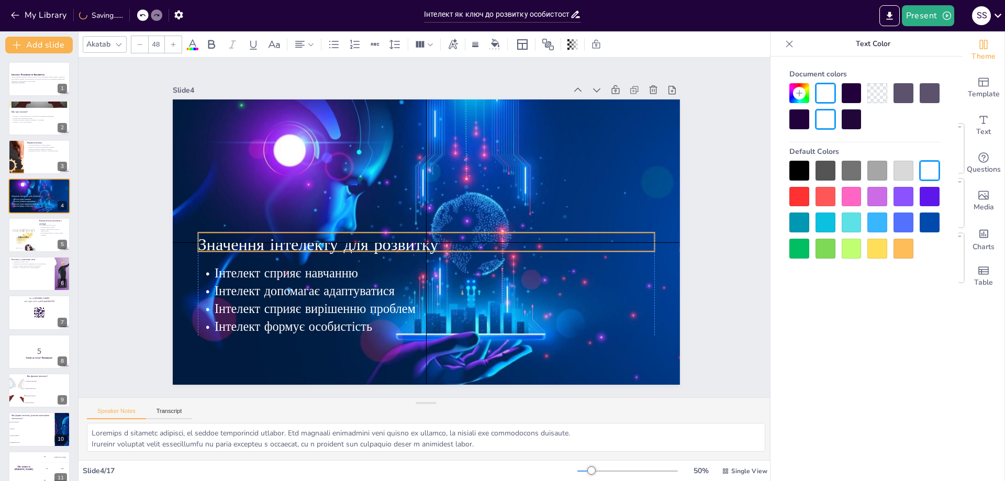
drag, startPoint x: 386, startPoint y: 228, endPoint x: 386, endPoint y: 239, distance: 10.5
click at [386, 239] on span "Значення інтелекту для розвитку" at bounding box center [318, 244] width 240 height 23
click at [426, 237] on span "Значення інтелекту для розвитку" at bounding box center [318, 244] width 240 height 23
click at [38, 233] on div at bounding box center [39, 235] width 63 height 36
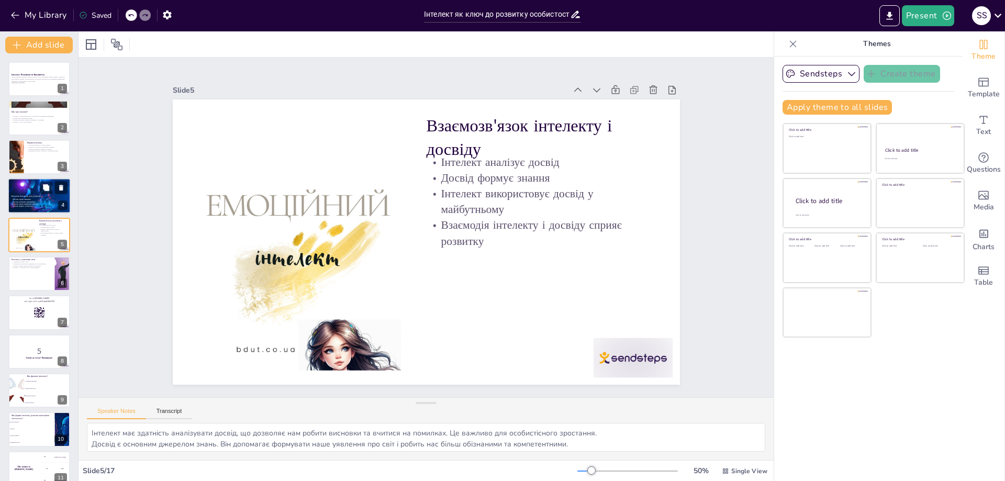
click at [35, 199] on p "Інтелект сприяє навчанню" at bounding box center [39, 200] width 57 height 2
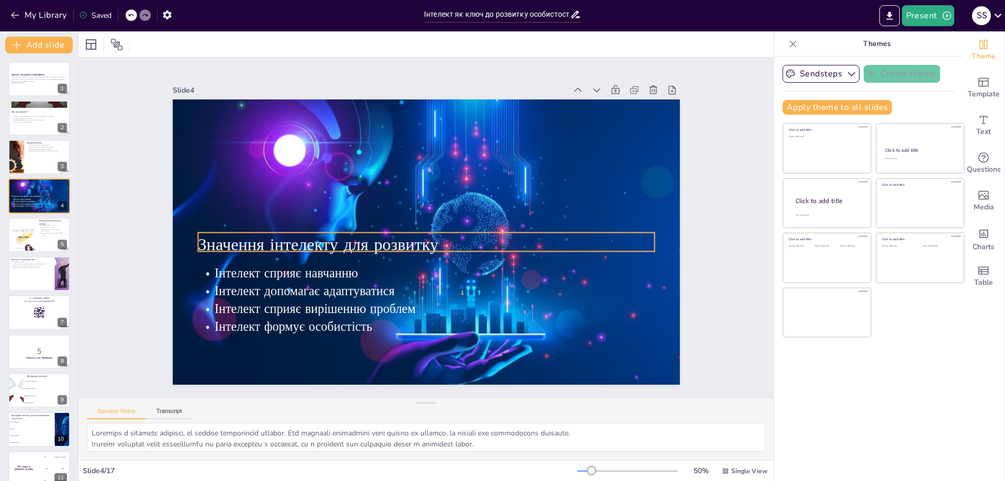
click at [382, 244] on span "Значення інтелекту для розвитку" at bounding box center [317, 221] width 240 height 72
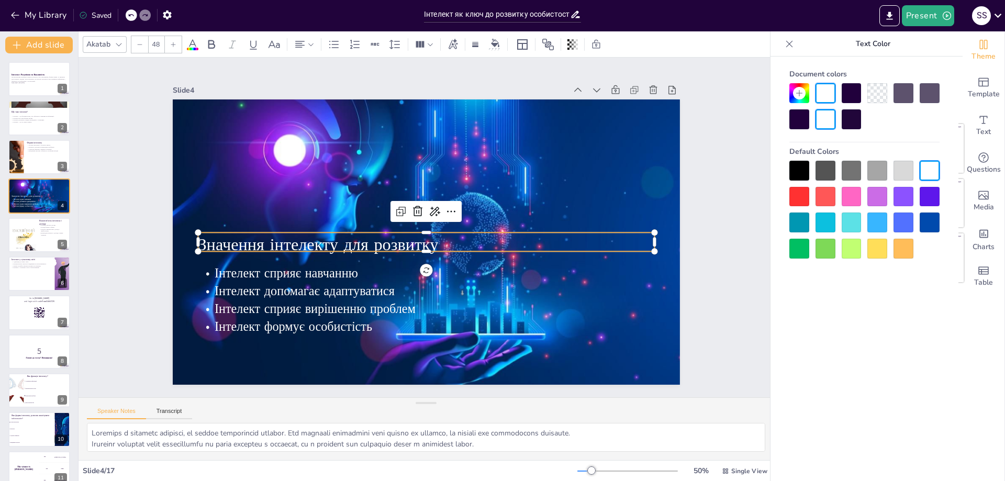
click at [382, 244] on span "Значення інтелекту для розвитку" at bounding box center [316, 233] width 241 height 48
click at [363, 240] on span "Значення інтелекту для розвитку" at bounding box center [318, 241] width 240 height 23
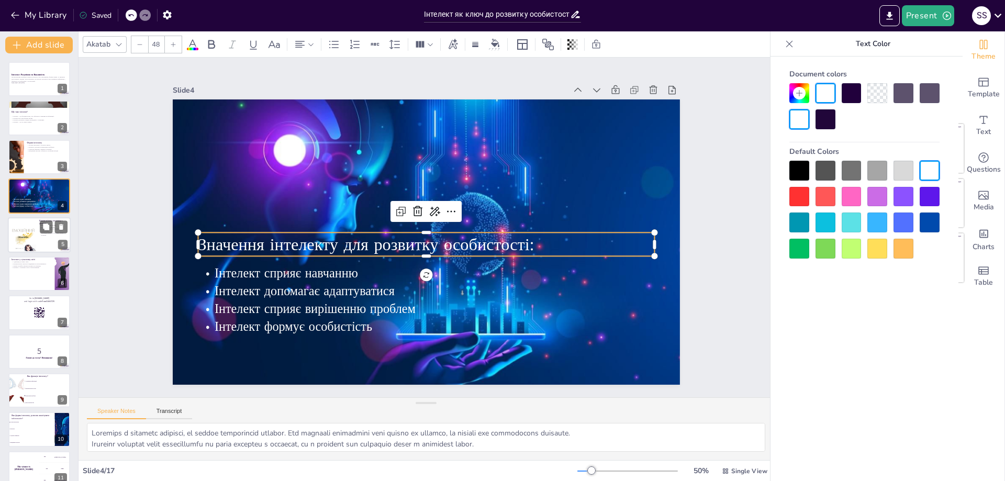
click at [30, 229] on div at bounding box center [23, 235] width 25 height 45
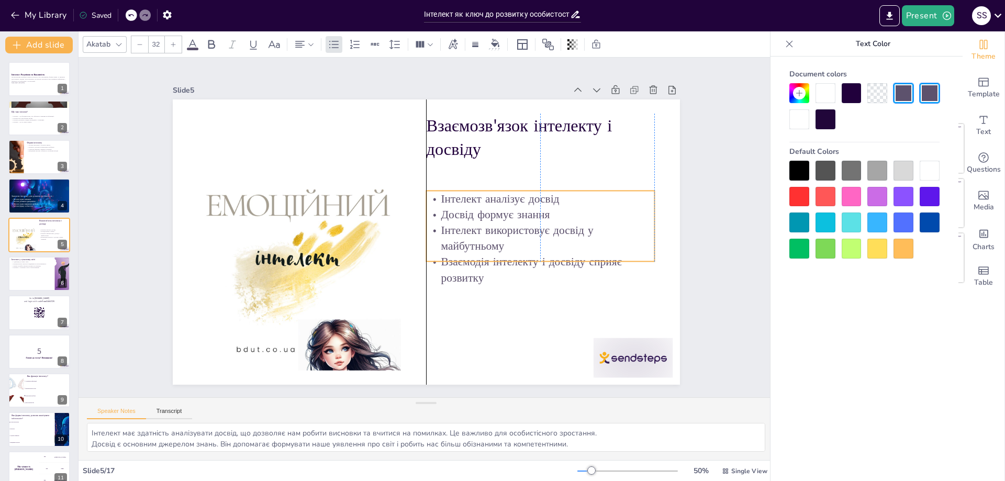
drag, startPoint x: 499, startPoint y: 183, endPoint x: 499, endPoint y: 220, distance: 36.6
click at [499, 222] on p "Інтелект використовує досвід у майбутньому" at bounding box center [540, 237] width 228 height 31
click at [472, 266] on p "Взаємодія інтелекту і досвіду сприяє розвитку" at bounding box center [535, 281] width 230 height 55
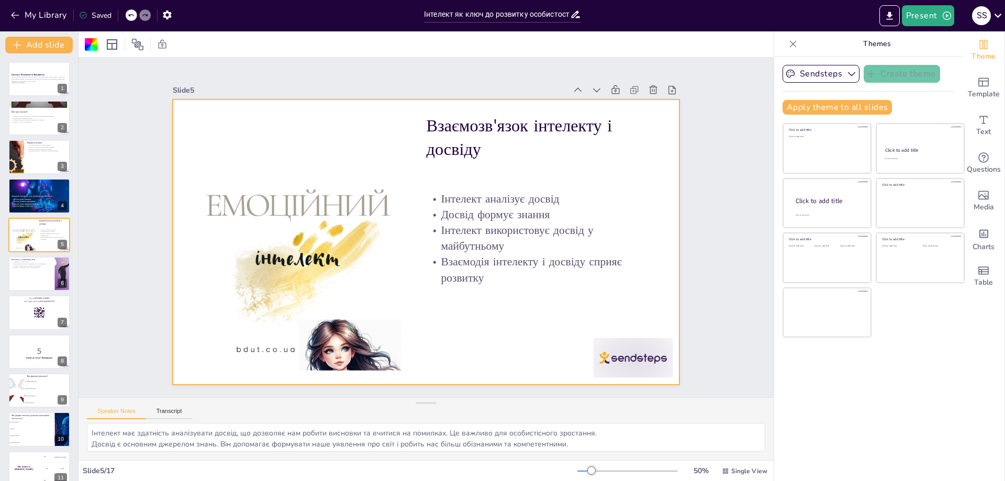
click at [487, 241] on p "Інтелект використовує досвід у майбутньому" at bounding box center [538, 249] width 230 height 55
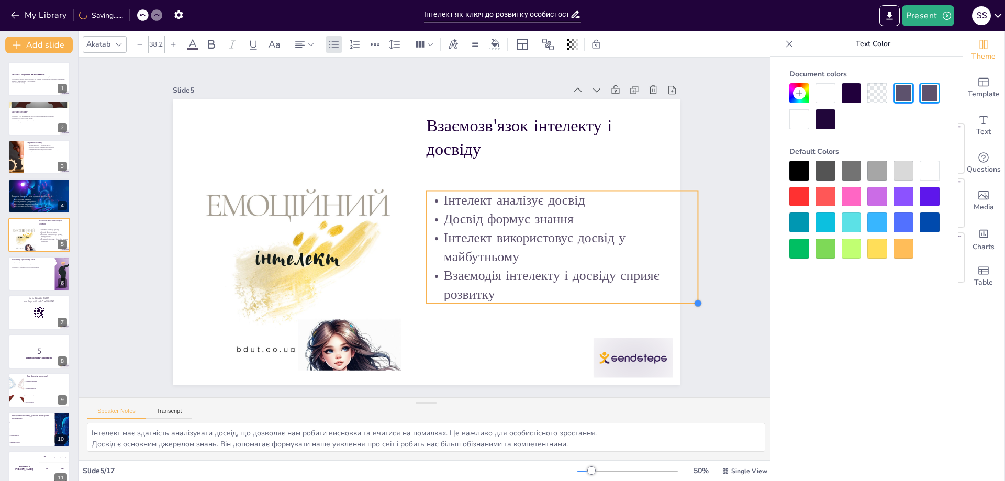
drag, startPoint x: 644, startPoint y: 268, endPoint x: 606, endPoint y: 271, distance: 37.8
click at [606, 271] on div "Взаємозв'язок інтелекту і досвіду Інтелект аналізує досвід Досвід формує знання…" at bounding box center [426, 241] width 507 height 285
click at [554, 204] on p "Інтелект аналізує досвід" at bounding box center [562, 200] width 272 height 19
click at [572, 198] on p "Інтелект аналізує досвід" at bounding box center [565, 229] width 270 height 75
click at [572, 198] on p "Інтелект аналізує досвід" at bounding box center [564, 214] width 273 height 47
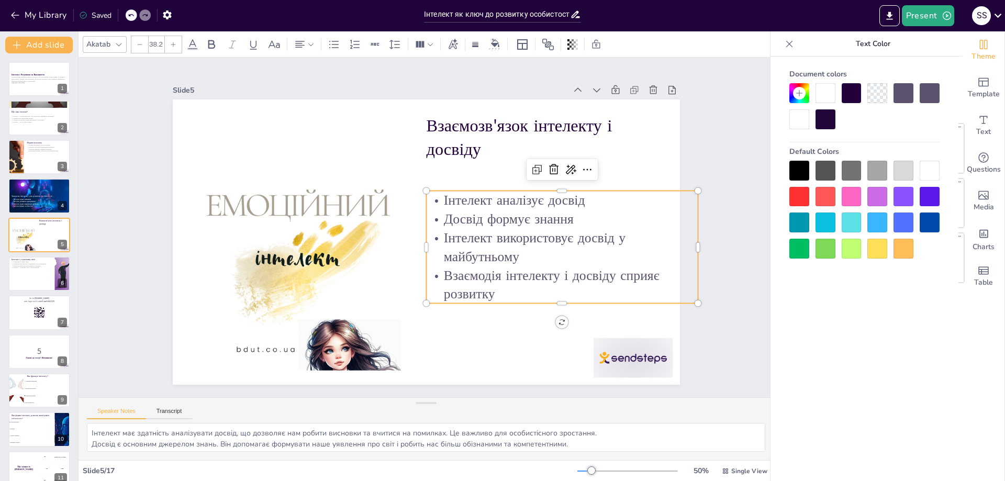
click at [579, 198] on p "Інтелект аналізує досвід" at bounding box center [564, 214] width 273 height 47
click at [535, 196] on p "Інтелект аналізує досвід" at bounding box center [562, 200] width 272 height 19
click at [577, 215] on p "Досвід формує знання" at bounding box center [561, 247] width 270 height 75
click at [565, 218] on p "Досвід формує знання." at bounding box center [561, 247] width 270 height 75
click at [597, 244] on p "Інтелект використовує досвід у майбутньому" at bounding box center [562, 247] width 272 height 38
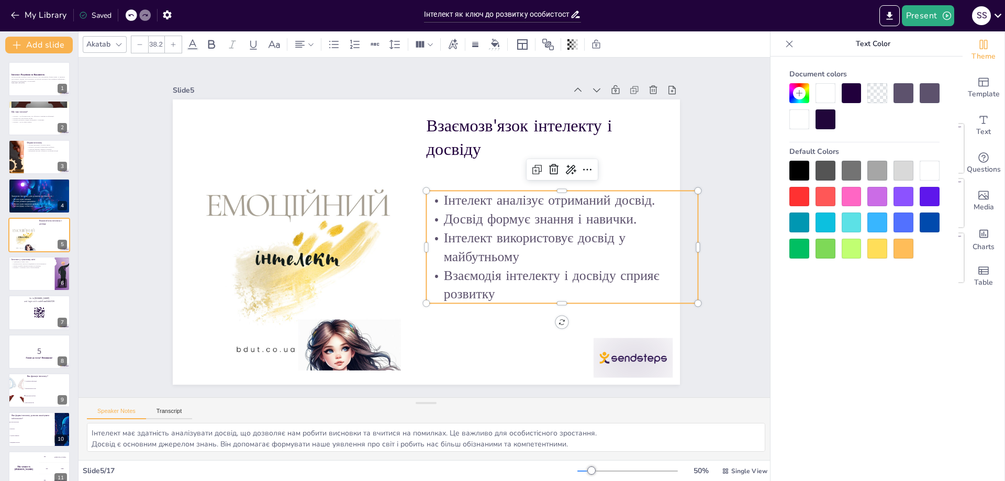
click at [528, 230] on p "Інтелект використовує досвід у майбутньому" at bounding box center [549, 288] width 271 height 120
click at [512, 236] on p "Інтелект використовує досвід у майбутньому" at bounding box center [559, 261] width 274 height 66
click at [512, 236] on p "Інтелект використовує досвід у майбутньому" at bounding box center [549, 288] width 271 height 120
click at [471, 253] on p "Інтелект ми застосовуємо у власному досвід у майбутньому" at bounding box center [434, 365] width 93 height 274
click at [584, 253] on p "Інтелект ми застосовуємо у власному досвіді у майбутньому" at bounding box center [525, 323] width 242 height 191
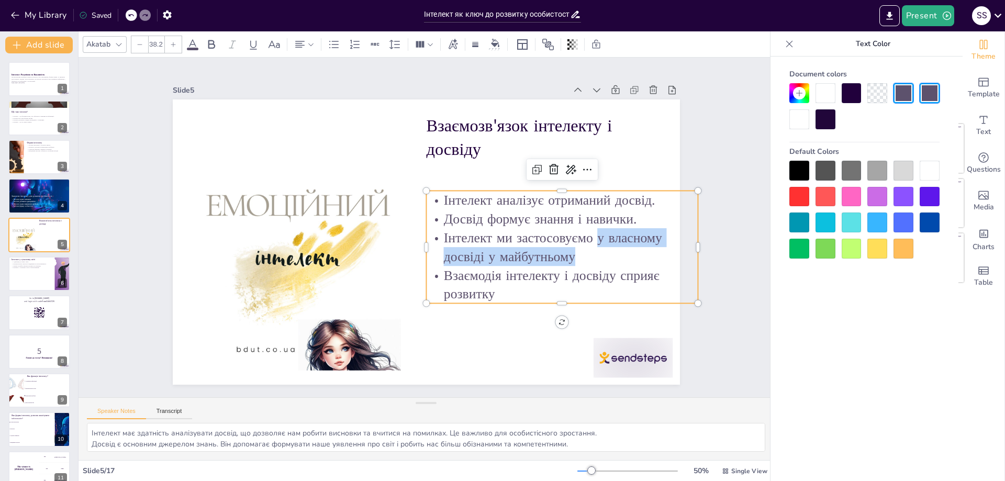
drag, startPoint x: 584, startPoint y: 255, endPoint x: 590, endPoint y: 238, distance: 18.4
click at [590, 238] on p "Інтелект ми застосовуємо у власному досвіді у майбутньому" at bounding box center [562, 247] width 272 height 38
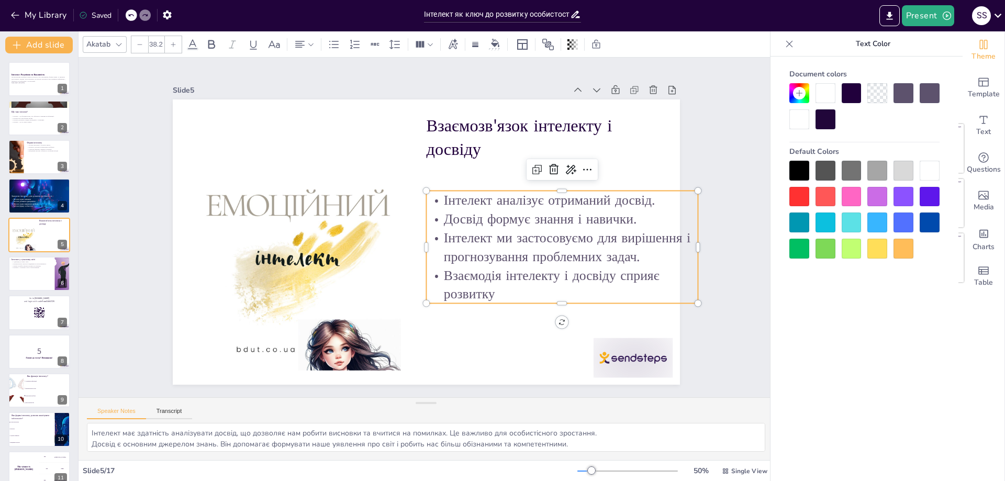
click at [577, 287] on p "Взаємодія інтелекту і досвіду сприяє розвитку" at bounding box center [555, 299] width 274 height 66
click at [561, 270] on p "Взаємодія інтелекту і досвіду сприяє розвитку" at bounding box center [562, 285] width 272 height 38
click at [568, 292] on p "Взаємодія інтелекту і набутого досвіду сприяє розвитку" at bounding box center [555, 299] width 274 height 66
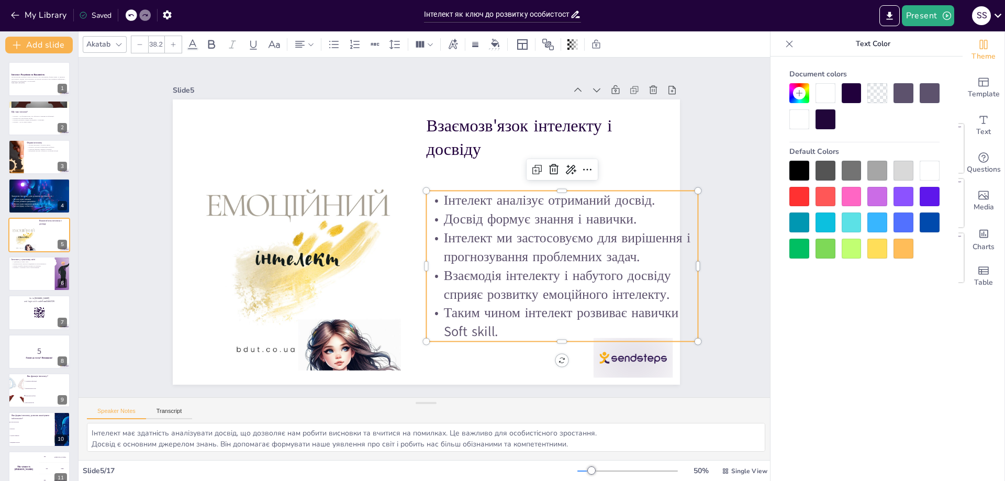
click at [637, 311] on p "Таким чином інтелект розвиває навички Soft skill." at bounding box center [551, 336] width 274 height 66
click at [637, 311] on p "Таким чином інтелект розвиває навички Soft skill." at bounding box center [562, 323] width 272 height 38
click at [711, 305] on div "Slide 1 Інтелект: Розуміння та Важливість Ця презентація розкриває поняття інте…" at bounding box center [426, 227] width 727 height 410
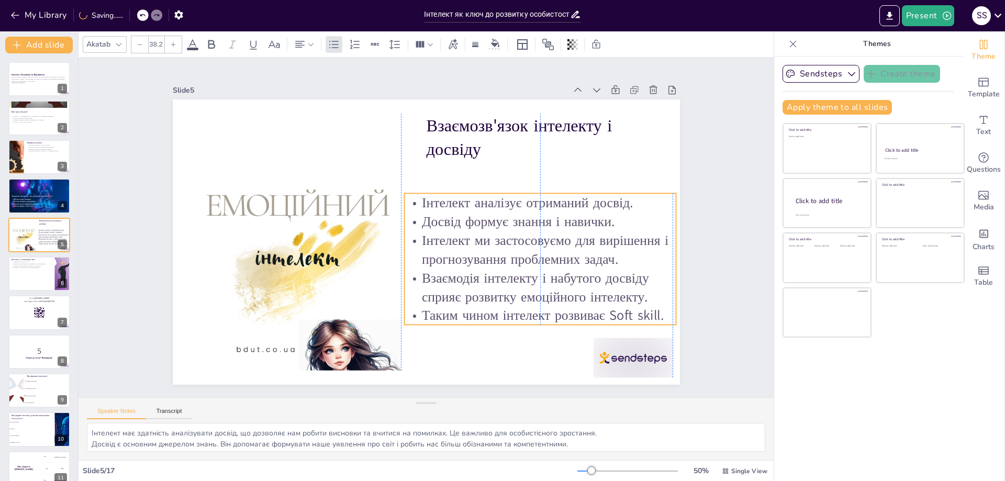
drag, startPoint x: 567, startPoint y: 272, endPoint x: 572, endPoint y: 274, distance: 5.9
click at [572, 274] on p "Взаємодія інтелекту і набутого досвіду сприяє розвитку емоційного інтелекту." at bounding box center [533, 299] width 274 height 66
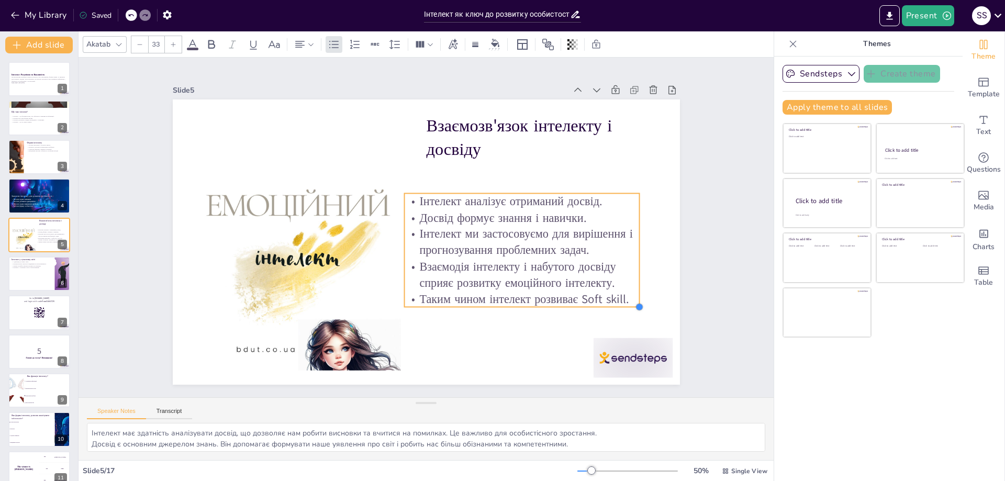
drag, startPoint x: 669, startPoint y: 320, endPoint x: 587, endPoint y: 302, distance: 84.1
click at [587, 302] on div "Взаємозв'язок інтелекту і досвіду Інтелект аналізує отриманий досвід. Досвід фо…" at bounding box center [425, 242] width 534 height 337
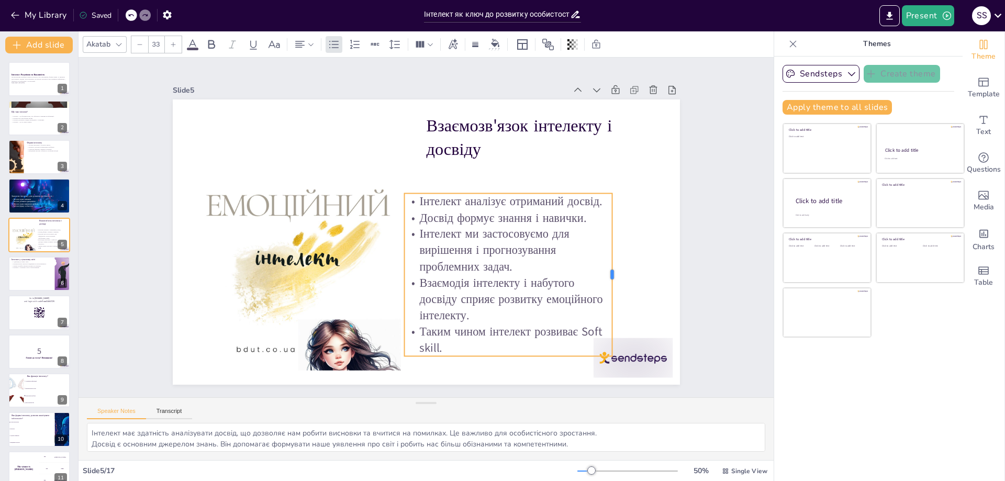
drag, startPoint x: 634, startPoint y: 245, endPoint x: 607, endPoint y: 241, distance: 27.5
click at [607, 241] on div at bounding box center [610, 294] width 25 height 163
click at [610, 208] on div at bounding box center [614, 212] width 9 height 9
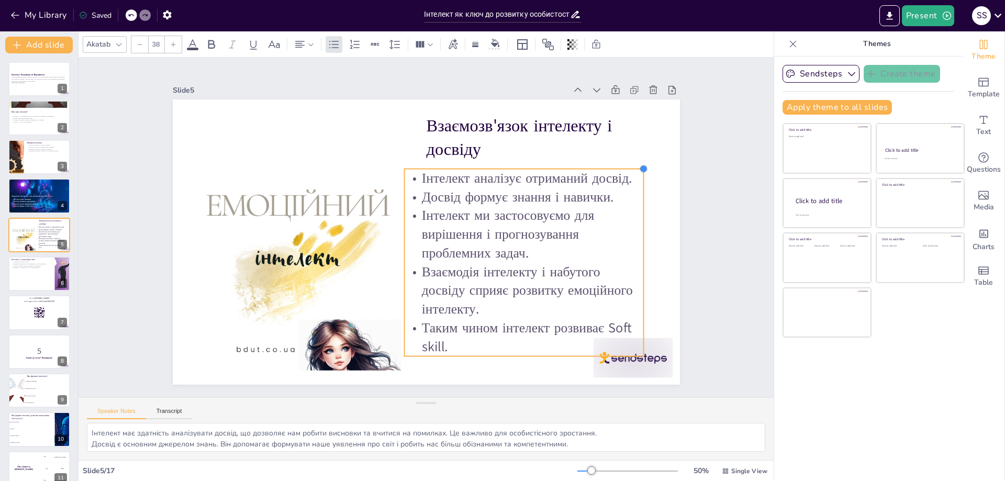
drag, startPoint x: 603, startPoint y: 189, endPoint x: 634, endPoint y: 176, distance: 34.0
click at [634, 176] on div "Взаємозв'язок інтелекту і досвіду Інтелект аналізує отриманий досвід. Досвід фо…" at bounding box center [425, 242] width 534 height 337
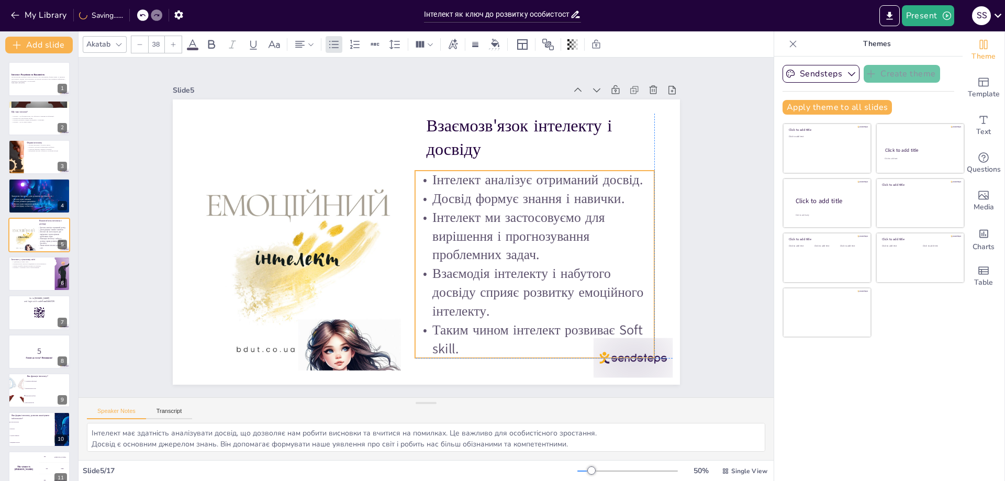
drag, startPoint x: 577, startPoint y: 205, endPoint x: 589, endPoint y: 206, distance: 11.6
click at [589, 208] on p "Інтелект ми застосовуємо для вирішення і прогнозування проблемних задач." at bounding box center [535, 236] width 240 height 56
click at [60, 285] on div "6" at bounding box center [62, 282] width 9 height 9
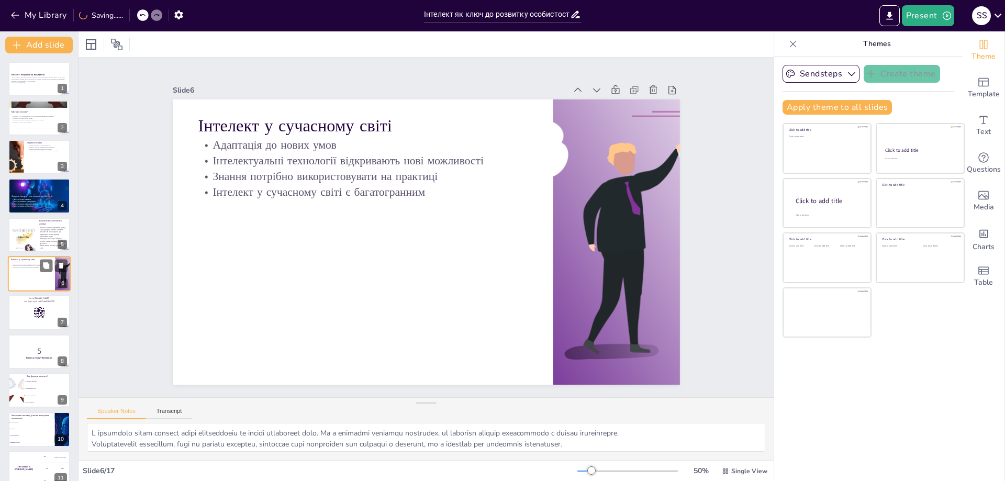
scroll to position [7, 0]
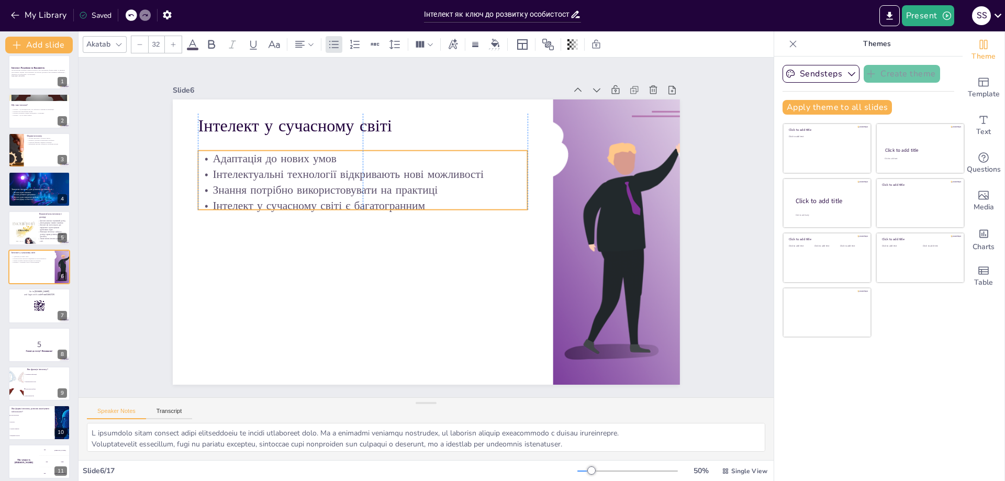
drag, startPoint x: 323, startPoint y: 170, endPoint x: 323, endPoint y: 184, distance: 13.6
click at [323, 184] on p "Знання потрібно використовувати на практиці" at bounding box center [366, 184] width 329 height 50
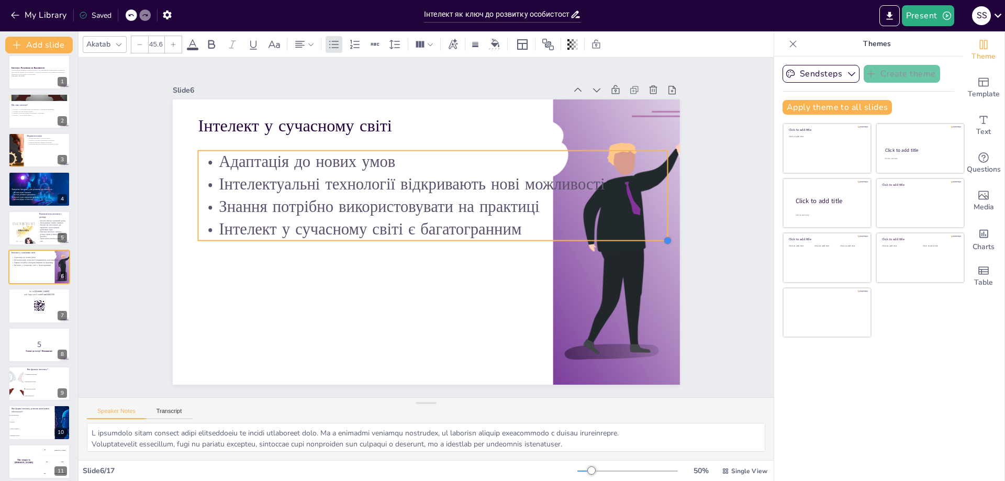
drag, startPoint x: 519, startPoint y: 207, endPoint x: 478, endPoint y: 232, distance: 47.9
click at [478, 232] on div "Інтелект у сучасному світі Адаптація до нових умов Інтелектуальні технології ві…" at bounding box center [425, 242] width 534 height 337
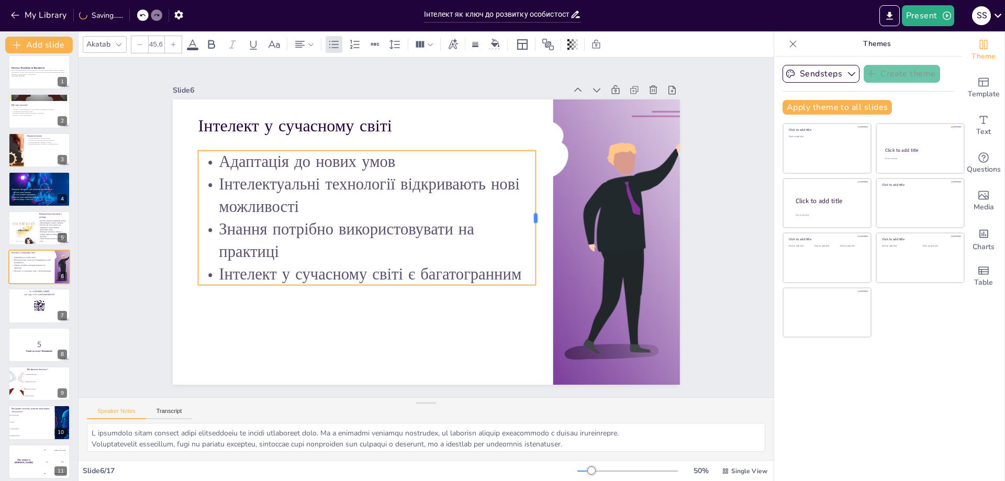
drag, startPoint x: 661, startPoint y: 192, endPoint x: 529, endPoint y: 214, distance: 133.6
click at [535, 214] on div at bounding box center [539, 218] width 8 height 135
click at [366, 165] on p "Адаптація до нових умов" at bounding box center [374, 156] width 338 height 58
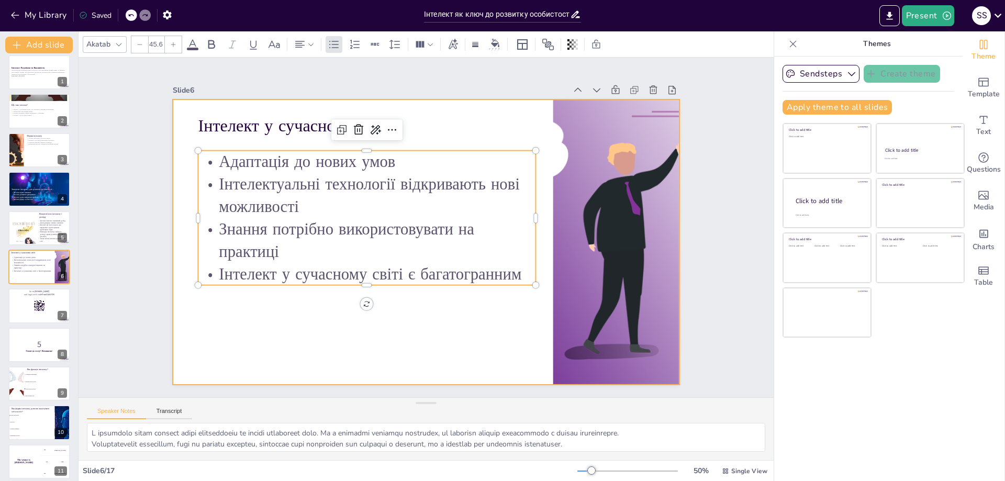
click at [429, 136] on div at bounding box center [425, 242] width 534 height 337
click at [340, 162] on p "Адаптація до нових умов" at bounding box center [367, 162] width 338 height 23
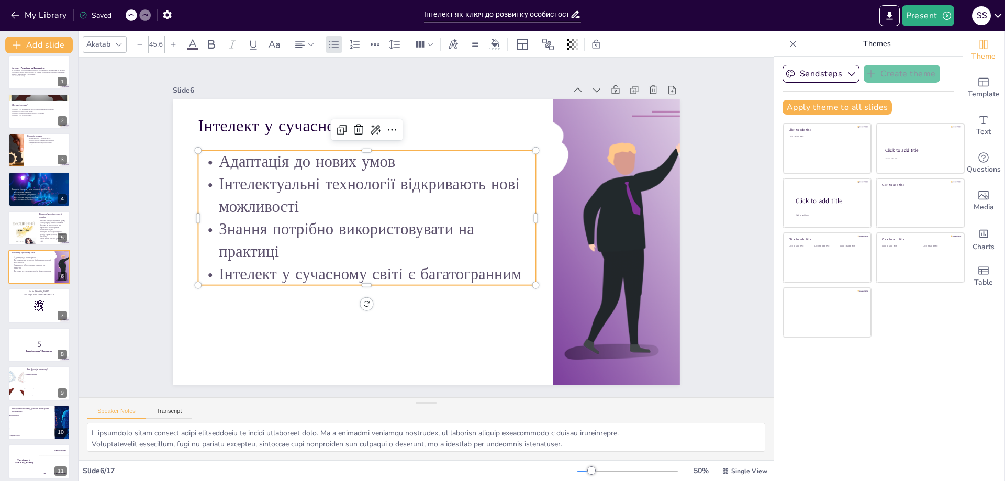
click at [396, 162] on p "Адаптація до нових умов" at bounding box center [374, 156] width 338 height 58
click at [382, 158] on p "Адаптація до нових умов" at bounding box center [374, 156] width 338 height 58
click at [390, 160] on p "Адаптація до нових умов" at bounding box center [367, 162] width 338 height 23
click at [322, 198] on p "Інтелектуальні технології відкривають нові можливості" at bounding box center [370, 190] width 341 height 80
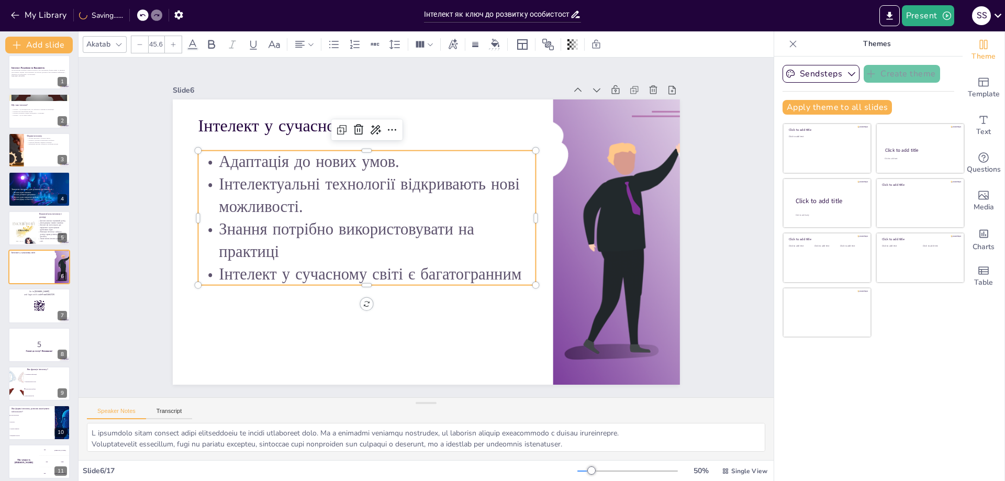
click at [302, 259] on p "Знання потрібно використовувати на практиці" at bounding box center [367, 240] width 338 height 45
click at [262, 227] on p "Знання потрібно використовувати на практиці" at bounding box center [367, 240] width 338 height 45
click at [412, 247] on p "Знання=інвестиція=капітал. Їх потрібно використовувати на практиці" at bounding box center [365, 234] width 341 height 80
click at [516, 273] on p "Інтелект у сучасному світі є багатогранним" at bounding box center [362, 268] width 338 height 58
click at [414, 271] on p "Інтелект у сучасному світі є багатогранним." at bounding box center [362, 268] width 338 height 58
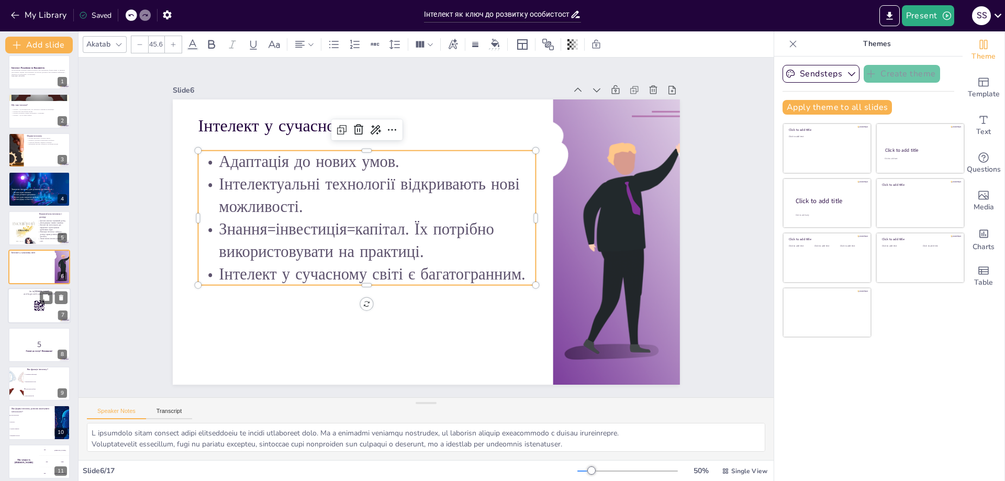
click at [42, 311] on rect at bounding box center [42, 311] width 1 height 1
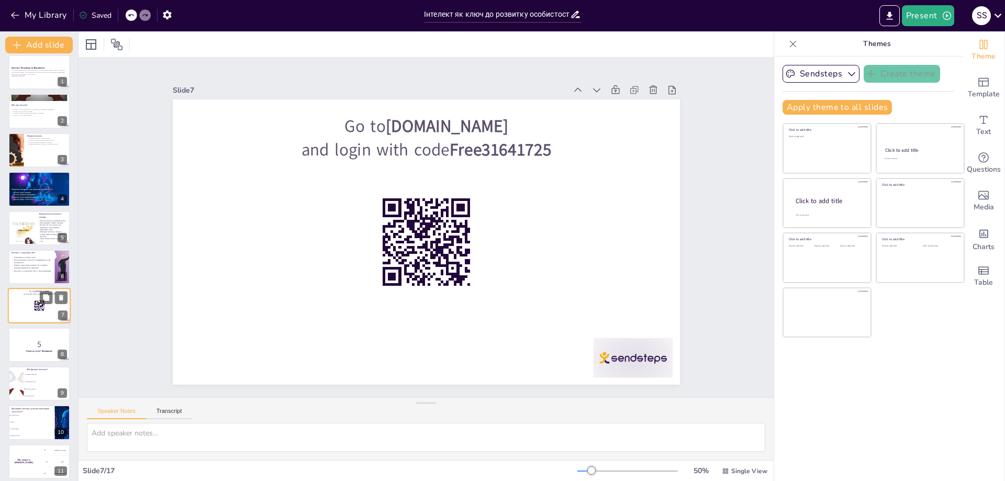
scroll to position [46, 0]
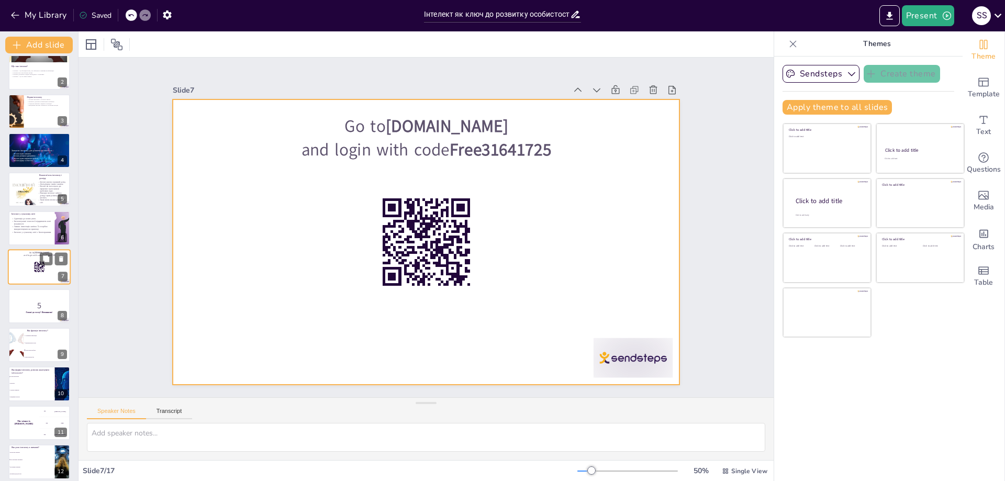
drag, startPoint x: 50, startPoint y: 274, endPoint x: 31, endPoint y: 268, distance: 19.7
drag, startPoint x: 31, startPoint y: 268, endPoint x: 25, endPoint y: 272, distance: 7.1
click at [25, 272] on div at bounding box center [39, 268] width 63 height 36
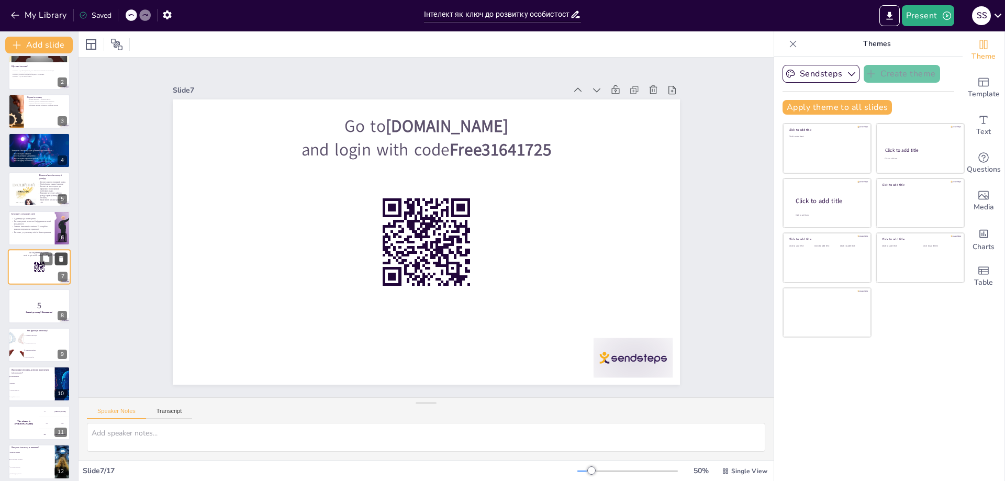
click at [62, 256] on icon at bounding box center [61, 258] width 7 height 7
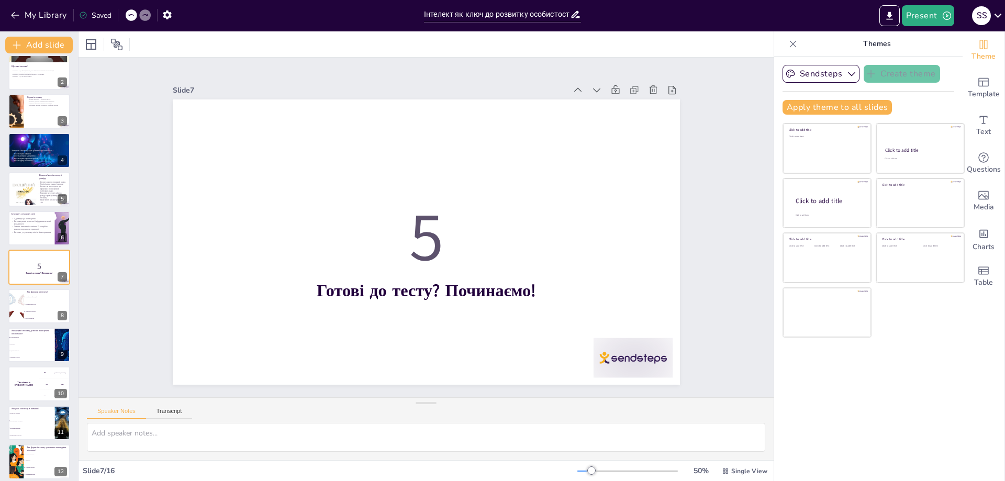
click at [131, 184] on div "Slide 1 Інтелект: Розуміння та Важливість Ця презентація розкриває поняття інте…" at bounding box center [426, 227] width 727 height 411
click at [125, 43] on icon at bounding box center [130, 44] width 10 height 10
click at [53, 245] on div "Інтелект у сучасному світі Адаптація до нових умов. Інтелектуальні технології в…" at bounding box center [39, 228] width 63 height 36
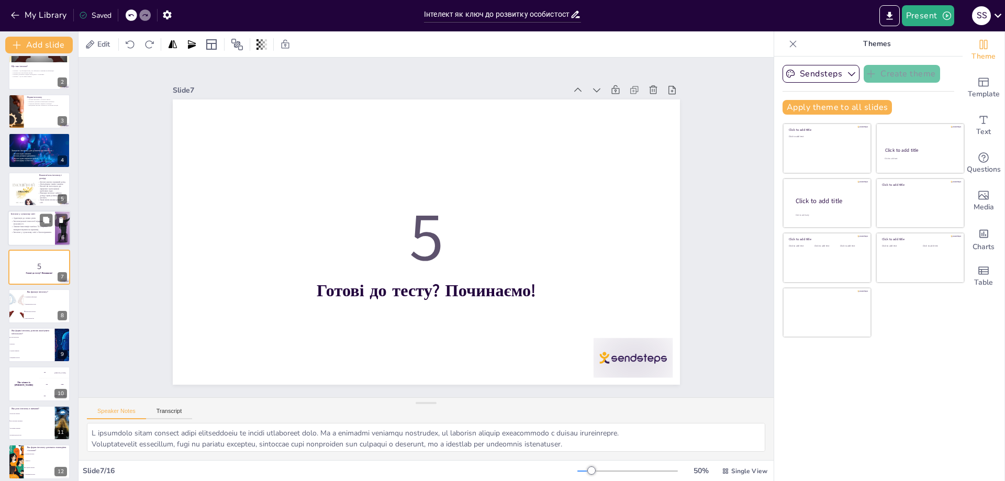
scroll to position [7, 0]
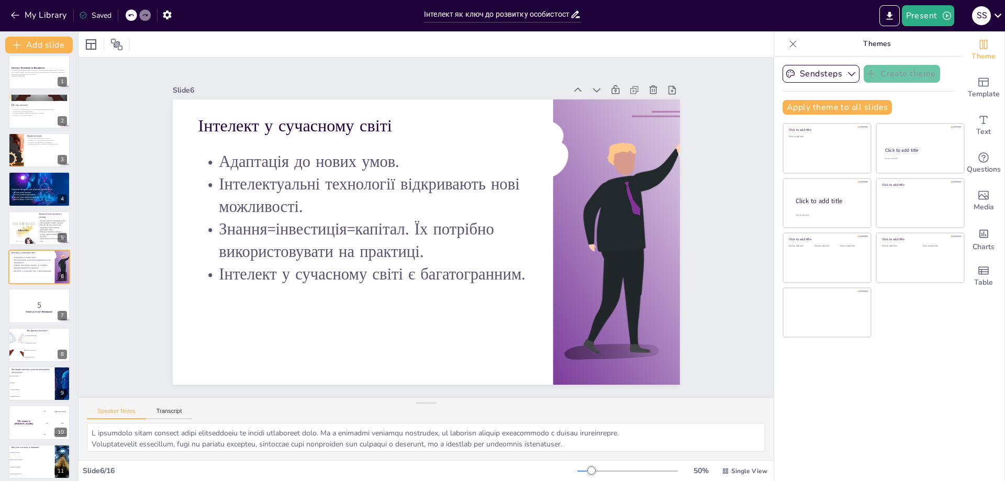
click at [129, 19] on div at bounding box center [132, 15] width 12 height 12
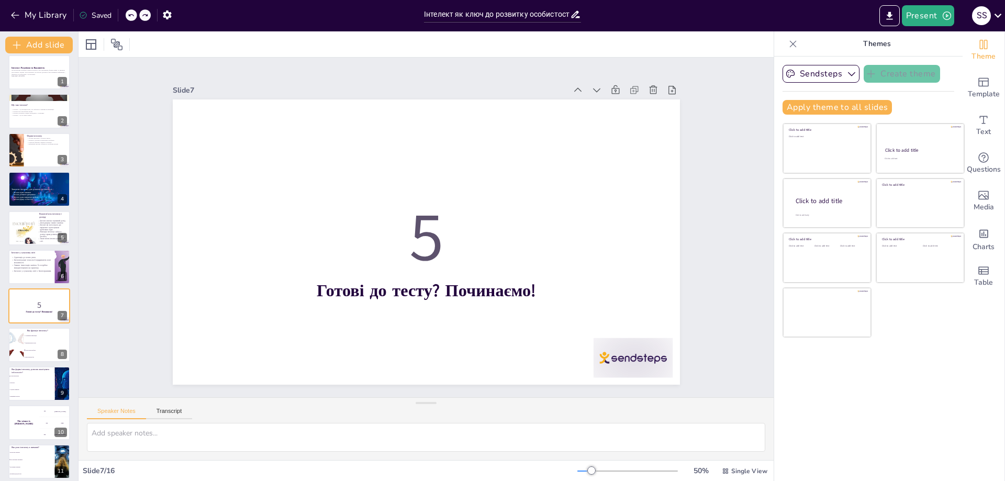
click at [129, 19] on div at bounding box center [132, 15] width 12 height 12
click at [129, 13] on icon at bounding box center [131, 15] width 6 height 6
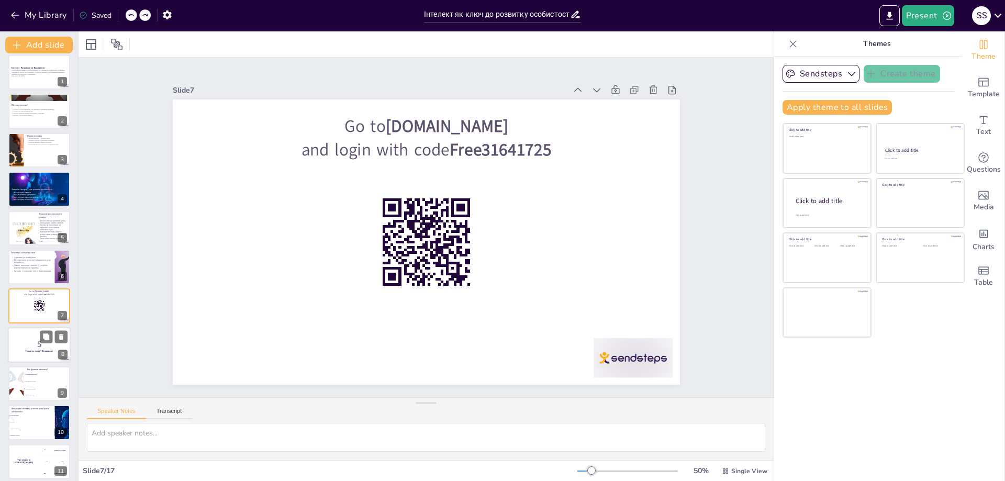
click at [32, 355] on div at bounding box center [39, 345] width 63 height 36
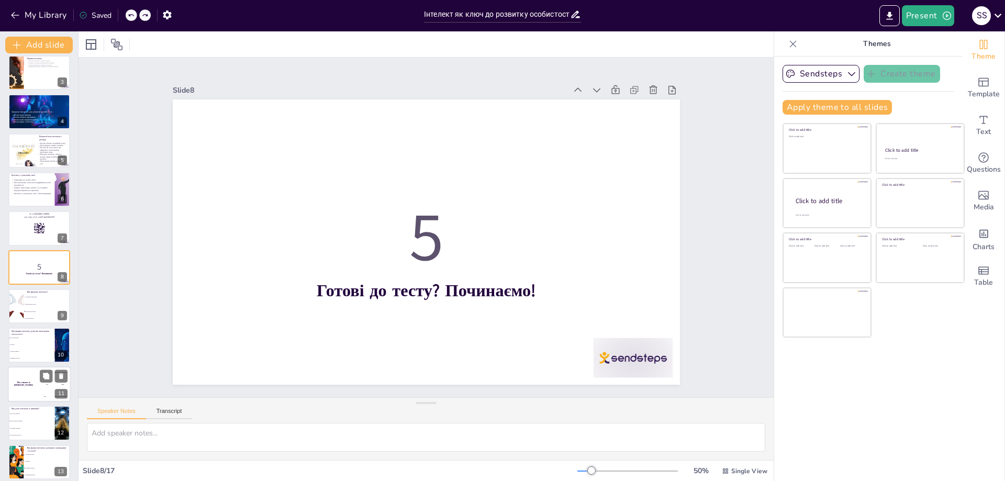
click at [38, 375] on div "The winner is Niels 🏆" at bounding box center [23, 384] width 31 height 36
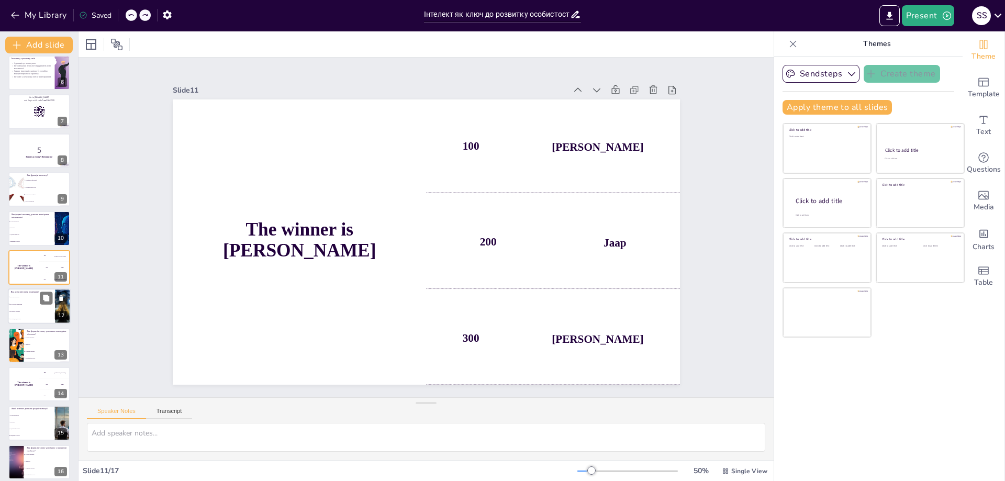
click at [28, 311] on span "Він заважає навчанні" at bounding box center [31, 312] width 45 height 2
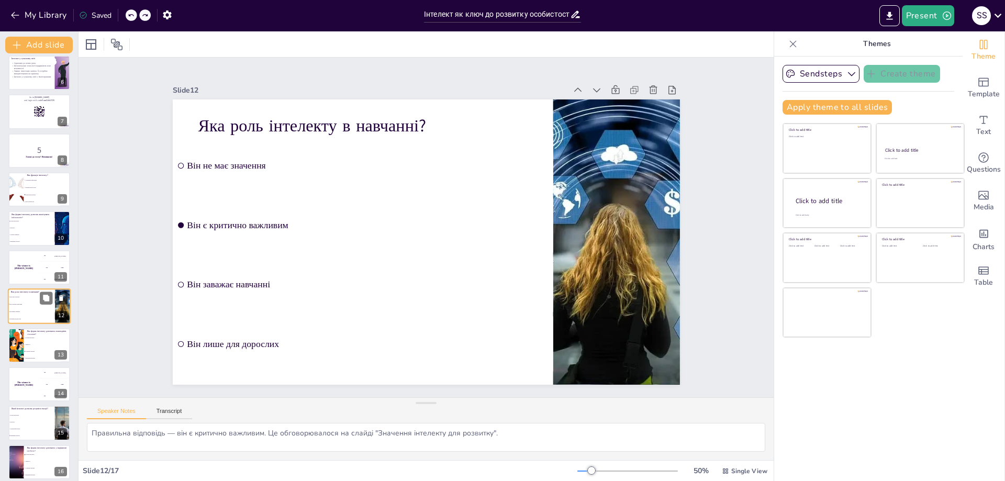
scroll to position [240, 0]
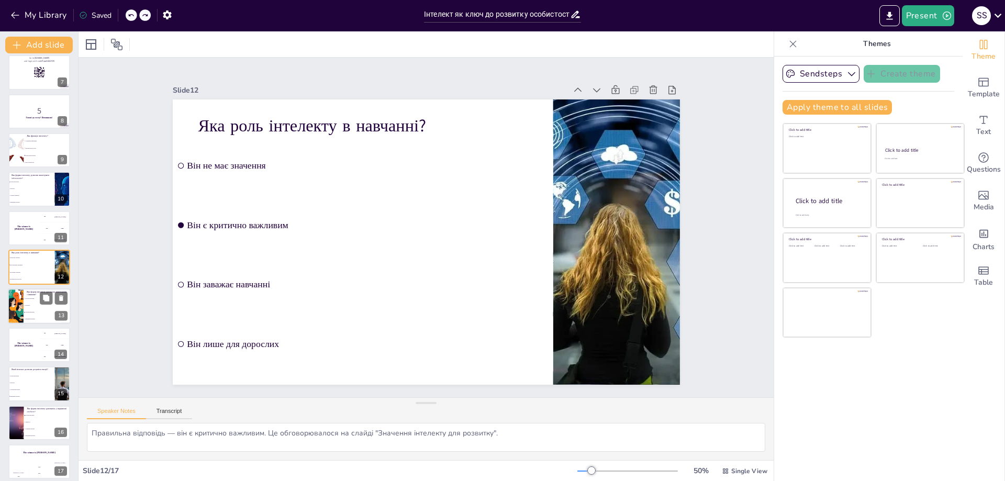
click at [36, 306] on li "Творчість" at bounding box center [47, 305] width 47 height 7
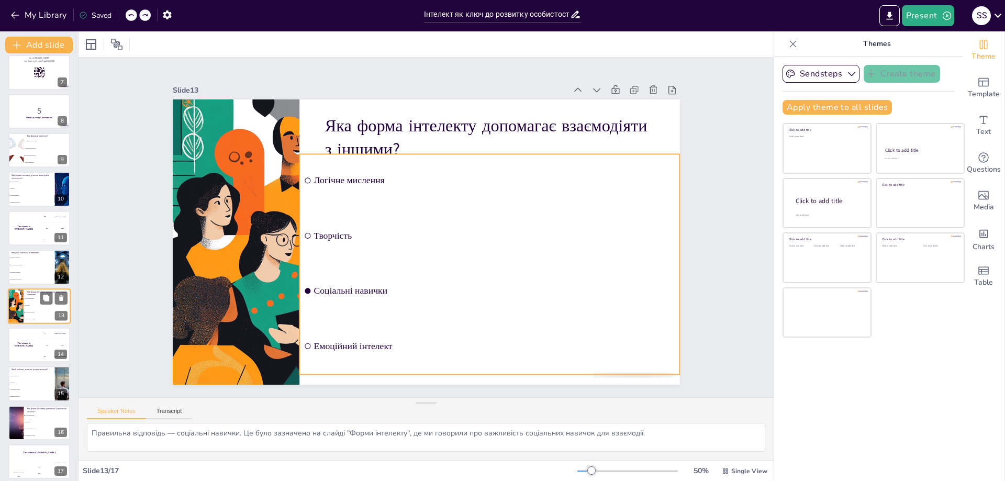
scroll to position [247, 0]
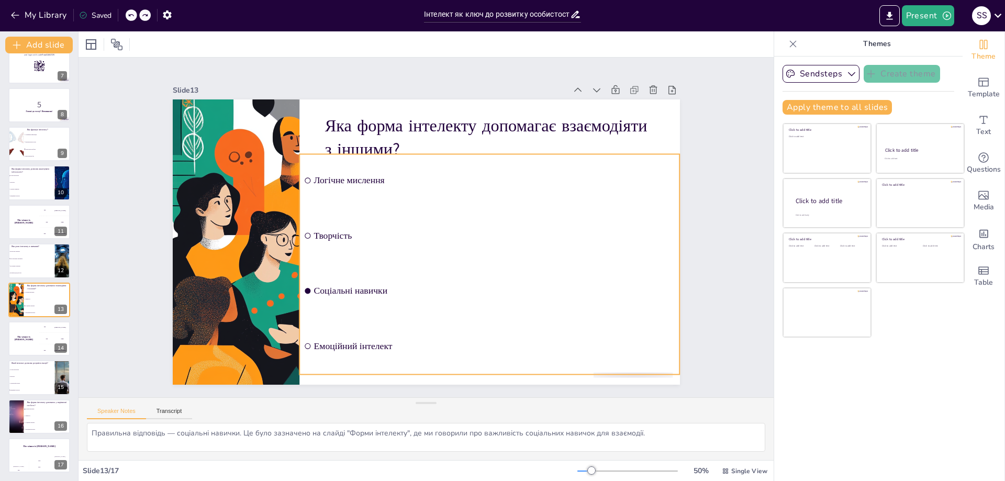
click at [472, 175] on span "Логічне мислення" at bounding box center [495, 180] width 362 height 10
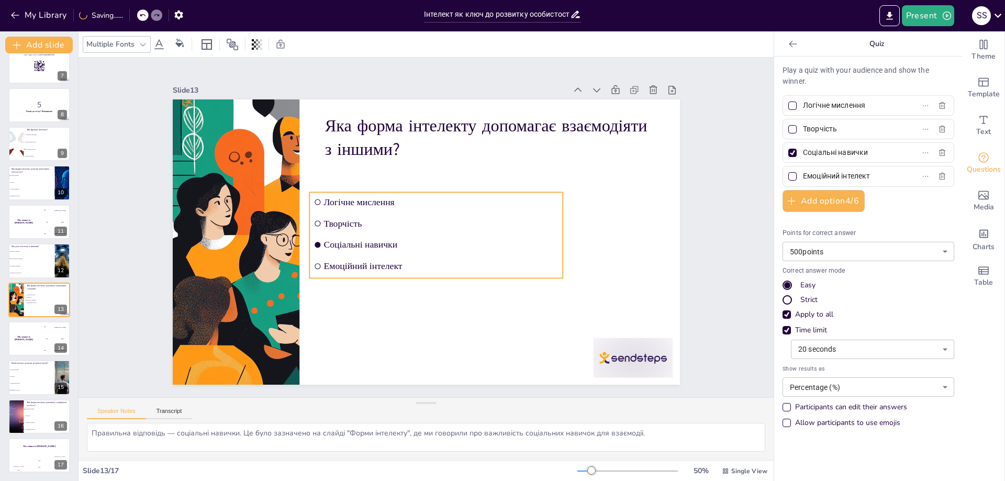
drag, startPoint x: 477, startPoint y: 202, endPoint x: 486, endPoint y: 240, distance: 39.2
click at [486, 240] on span "Соціальні навички" at bounding box center [439, 246] width 235 height 35
click at [711, 287] on div "Slide 1 Інтелект: Розуміння та Важливість Ця презентація розкриває поняття інте…" at bounding box center [426, 228] width 695 height 340
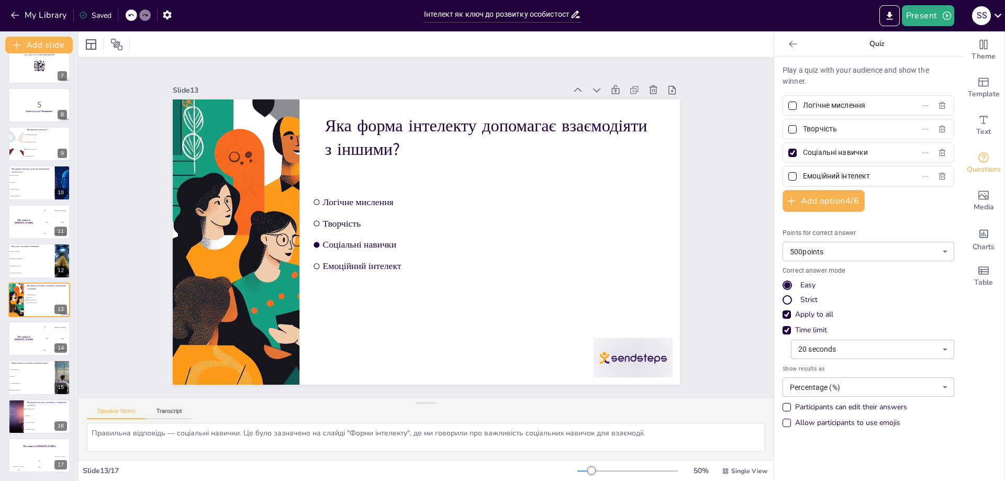
click at [133, 21] on div "My Library Saved" at bounding box center [88, 14] width 177 height 19
click at [129, 17] on icon at bounding box center [131, 15] width 6 height 6
click at [130, 15] on icon at bounding box center [130, 15] width 5 height 3
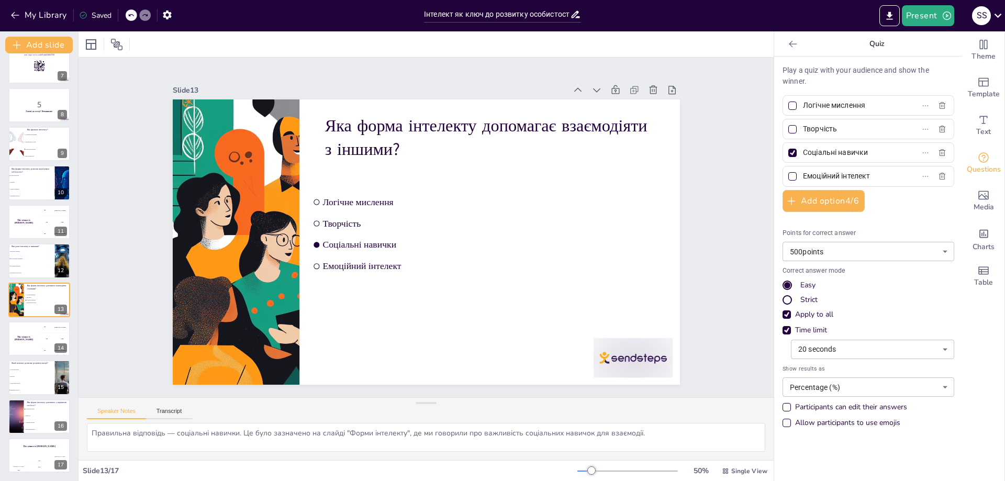
click at [130, 15] on icon at bounding box center [130, 15] width 5 height 3
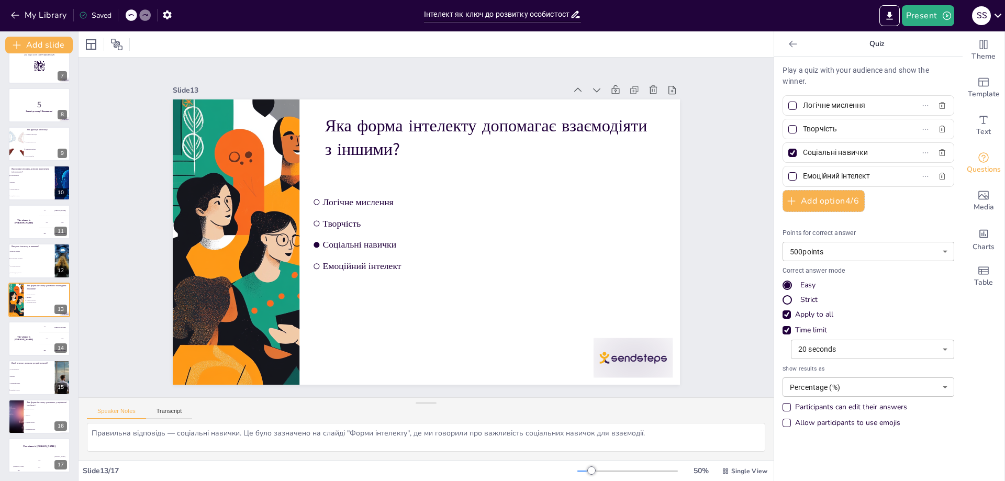
click at [130, 15] on icon at bounding box center [130, 15] width 5 height 3
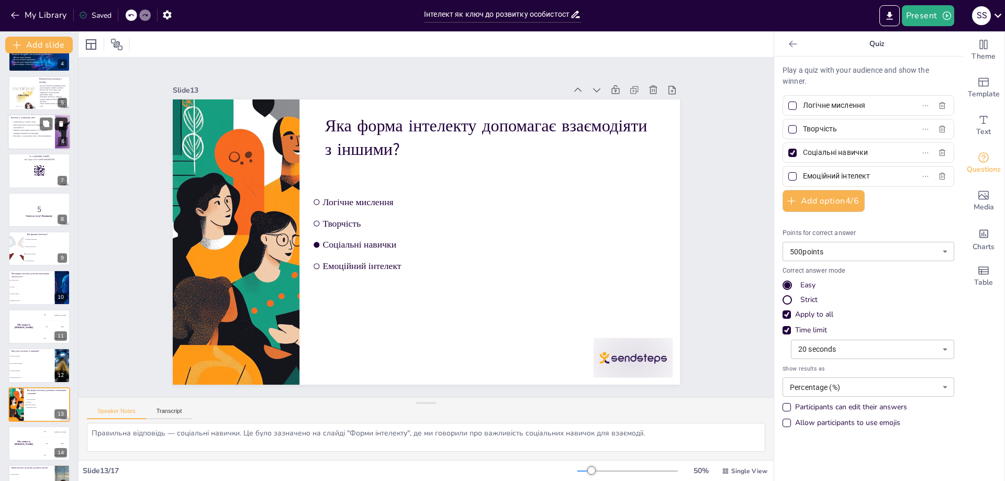
scroll to position [90, 0]
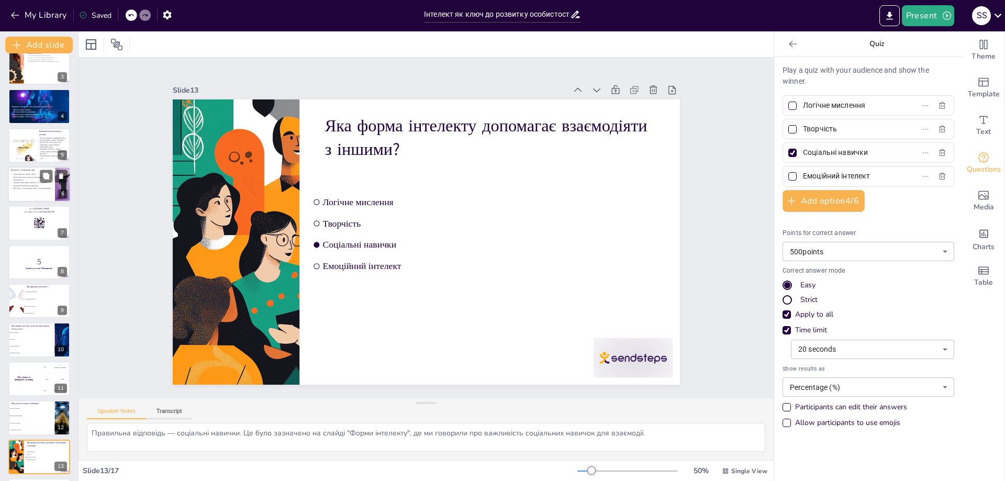
click at [24, 189] on p "Інтелект у сучасному світі є багатогранним." at bounding box center [32, 188] width 42 height 3
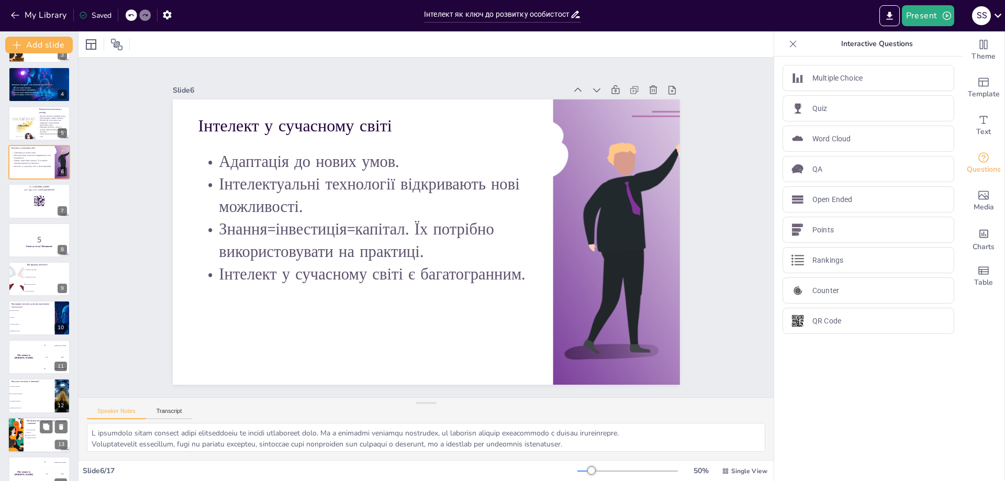
scroll to position [164, 0]
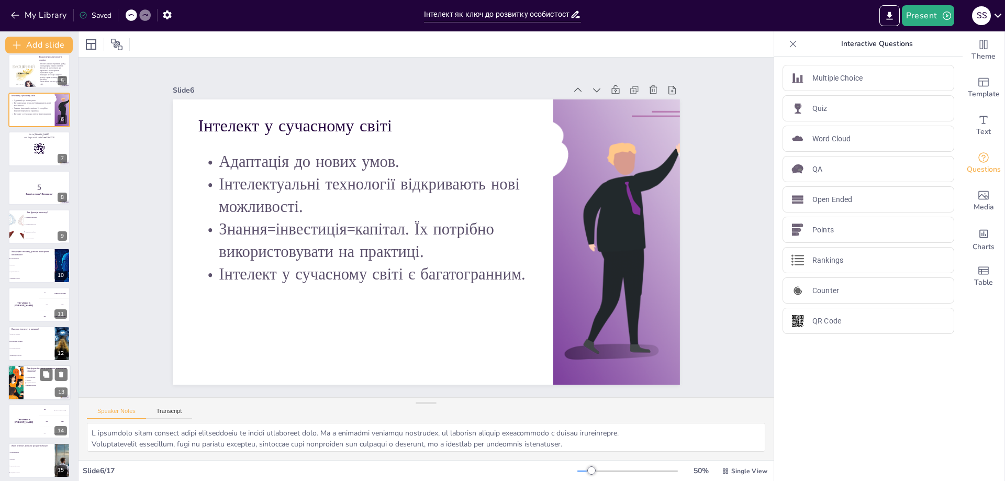
click at [27, 389] on div at bounding box center [39, 383] width 63 height 36
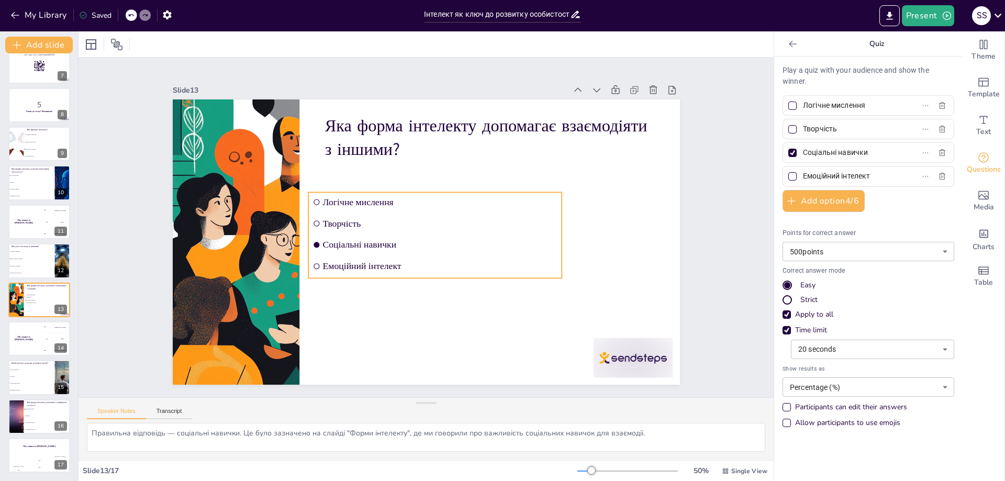
click at [352, 261] on span "Емоційний інтелект" at bounding box center [435, 267] width 235 height 35
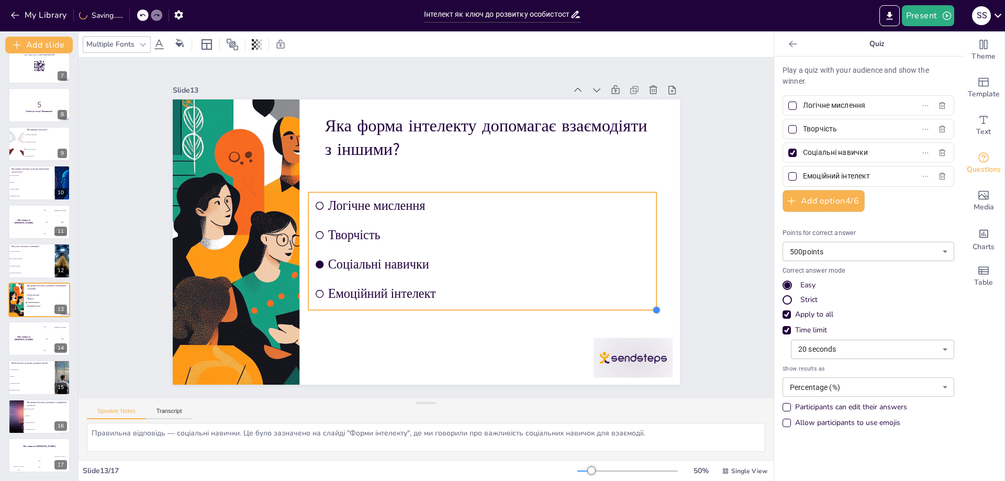
drag, startPoint x: 554, startPoint y: 275, endPoint x: 557, endPoint y: 307, distance: 32.1
click at [557, 307] on div "Яка форма інтелекту допомагає взаємодіяти з іншими? Логічне мислення Творчість …" at bounding box center [425, 242] width 534 height 337
click at [17, 333] on div "The winner is Niels 🏆" at bounding box center [23, 339] width 31 height 36
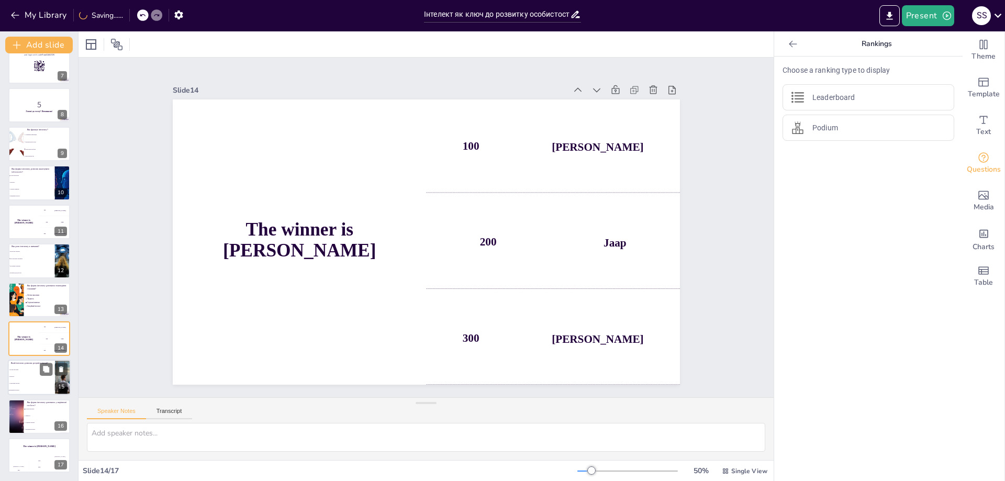
click at [24, 371] on li "Логічне мислення" at bounding box center [31, 370] width 47 height 7
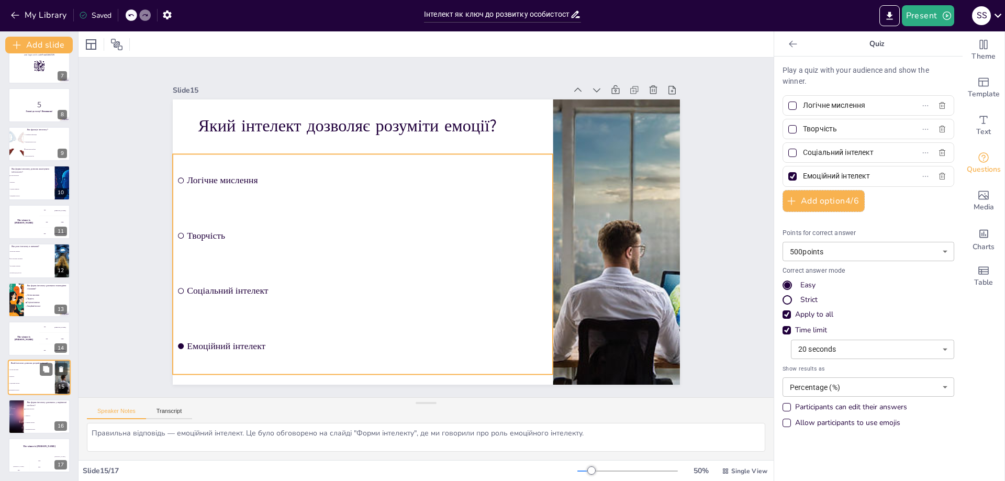
scroll to position [194, 0]
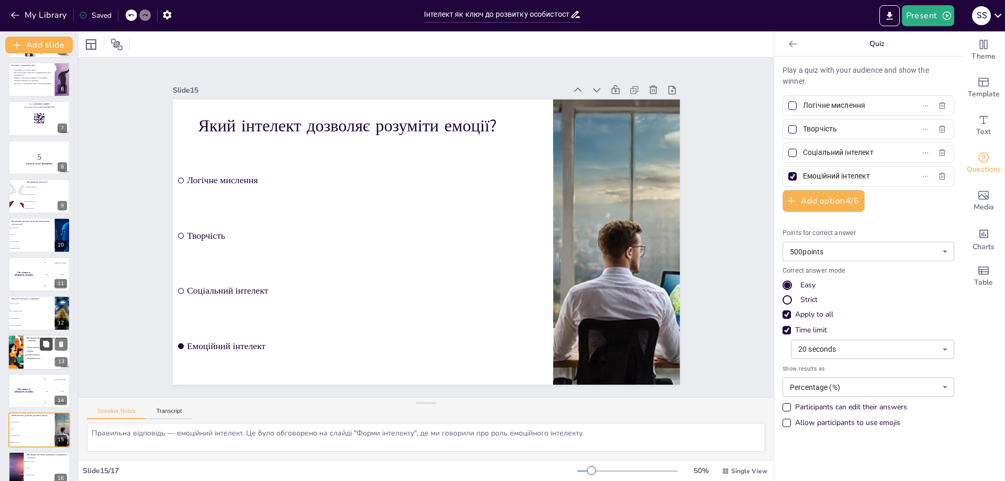
click at [46, 338] on button at bounding box center [46, 344] width 13 height 13
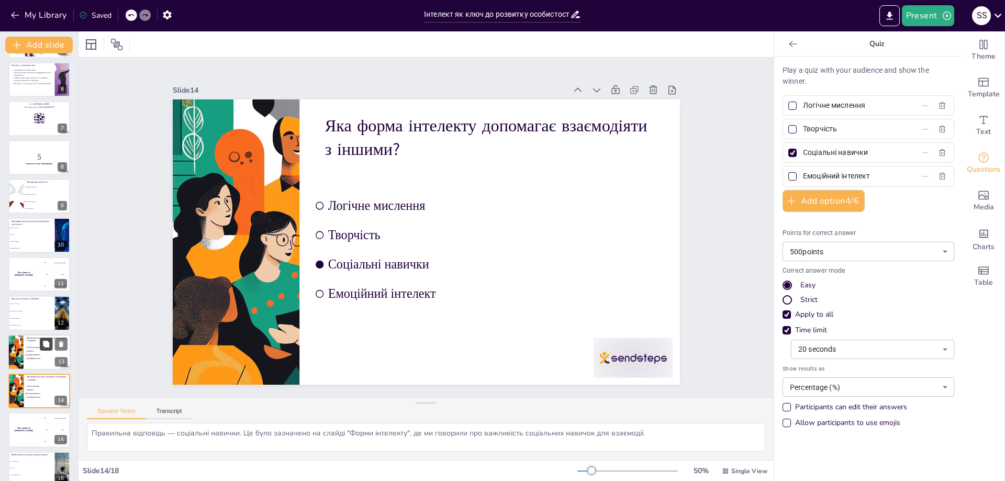
scroll to position [286, 0]
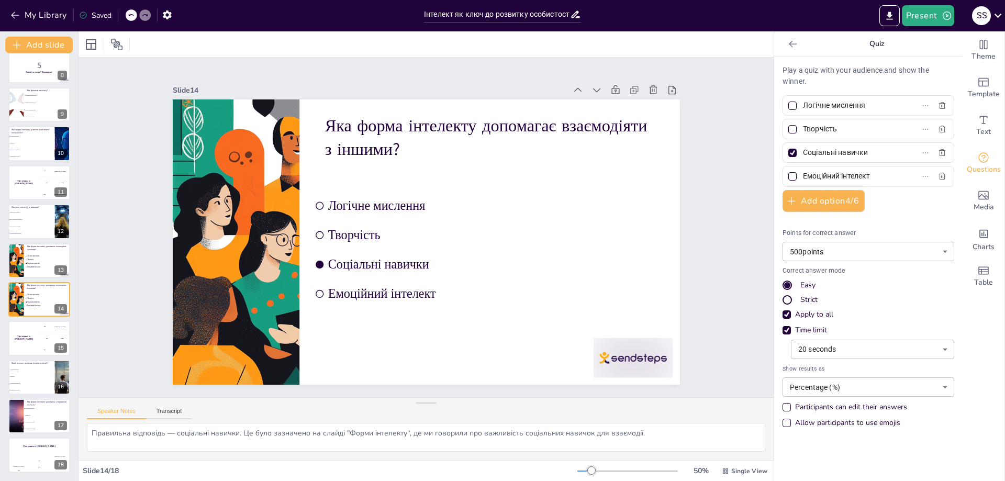
click at [144, 18] on icon at bounding box center [145, 15] width 6 height 6
click at [133, 16] on icon at bounding box center [131, 15] width 6 height 6
click at [62, 291] on icon at bounding box center [61, 291] width 4 height 6
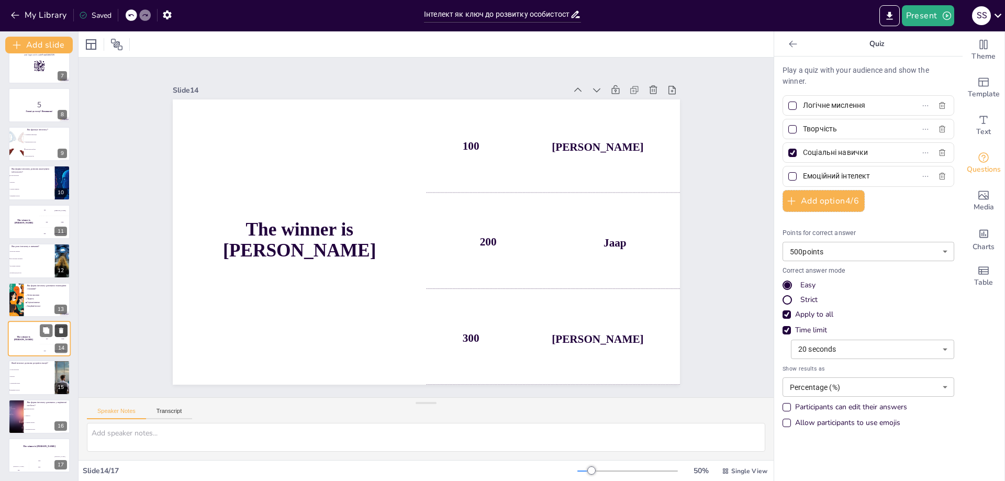
scroll to position [247, 0]
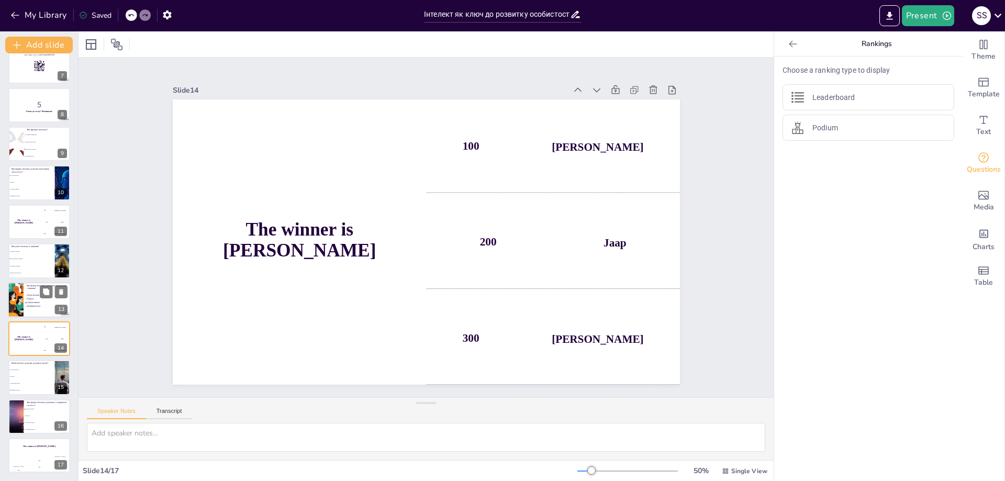
click at [23, 298] on div at bounding box center [16, 300] width 36 height 36
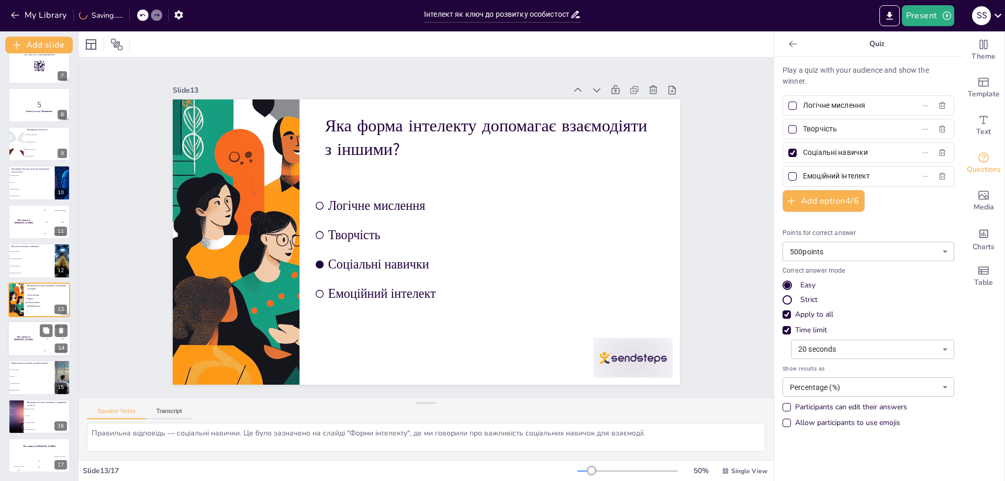
click at [35, 341] on div "The winner is Niels 🏆" at bounding box center [23, 339] width 31 height 36
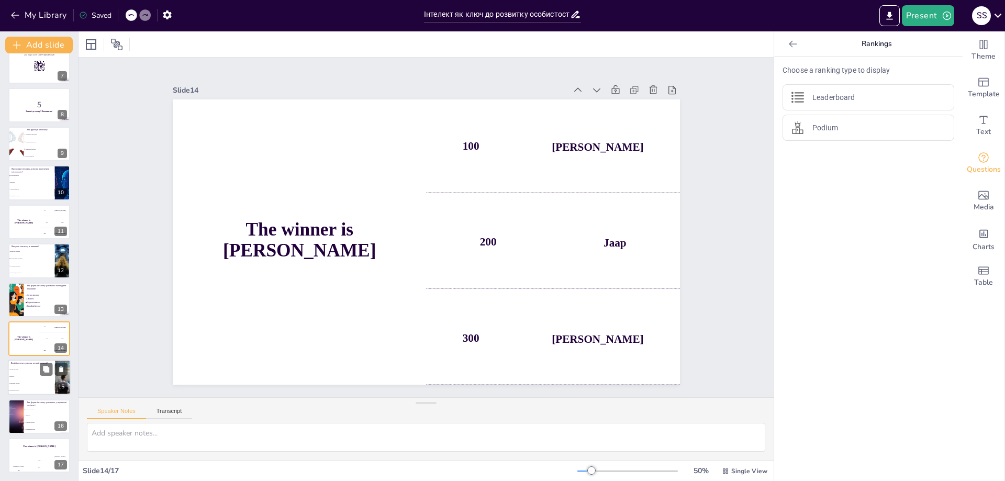
click at [34, 367] on li "Логічне мислення" at bounding box center [31, 370] width 47 height 7
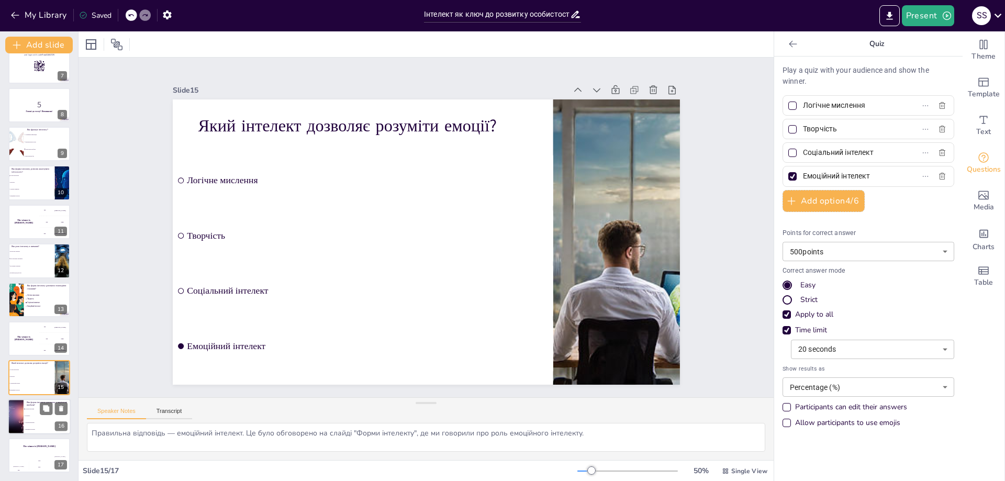
click at [17, 415] on div at bounding box center [16, 417] width 68 height 36
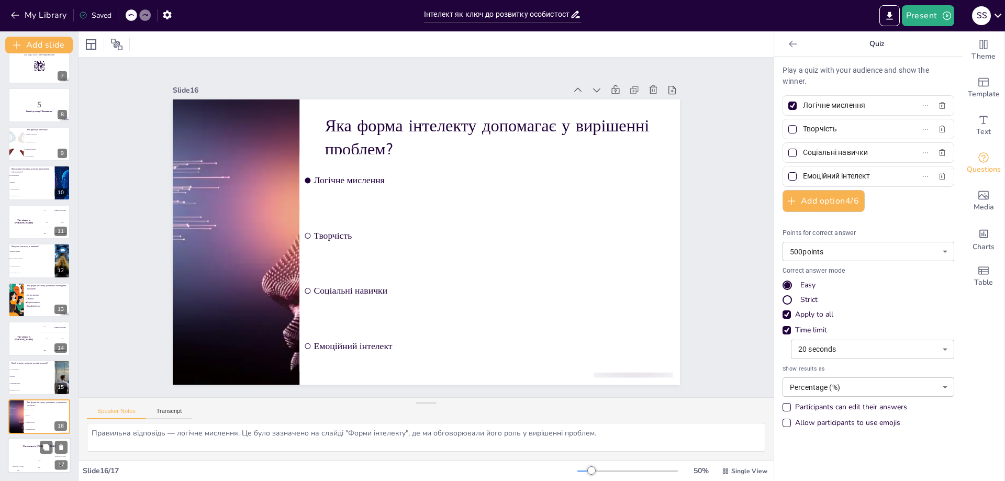
click at [31, 451] on div "The winner is Niels 🏆" at bounding box center [39, 447] width 63 height 18
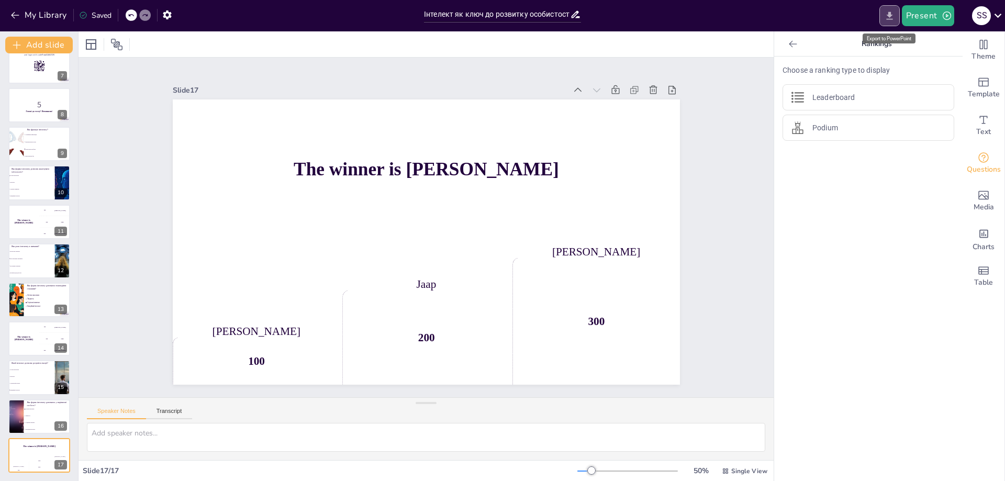
click at [891, 14] on icon "Export to PowerPoint" at bounding box center [889, 16] width 6 height 8
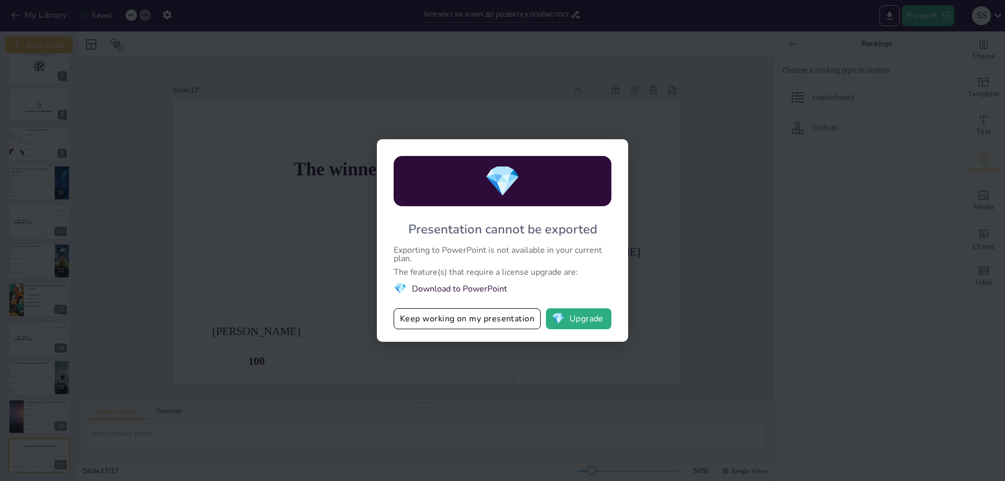
click at [651, 287] on div "💎 Presentation cannot be exported Exporting to PowerPoint is not available in y…" at bounding box center [502, 240] width 1005 height 481
click at [696, 248] on div "💎 Presentation cannot be exported Exporting to PowerPoint is not available in y…" at bounding box center [502, 240] width 1005 height 481
click at [496, 287] on li "💎 Download to PowerPoint" at bounding box center [503, 289] width 218 height 14
click at [405, 322] on button "Keep working on my presentation" at bounding box center [467, 318] width 147 height 21
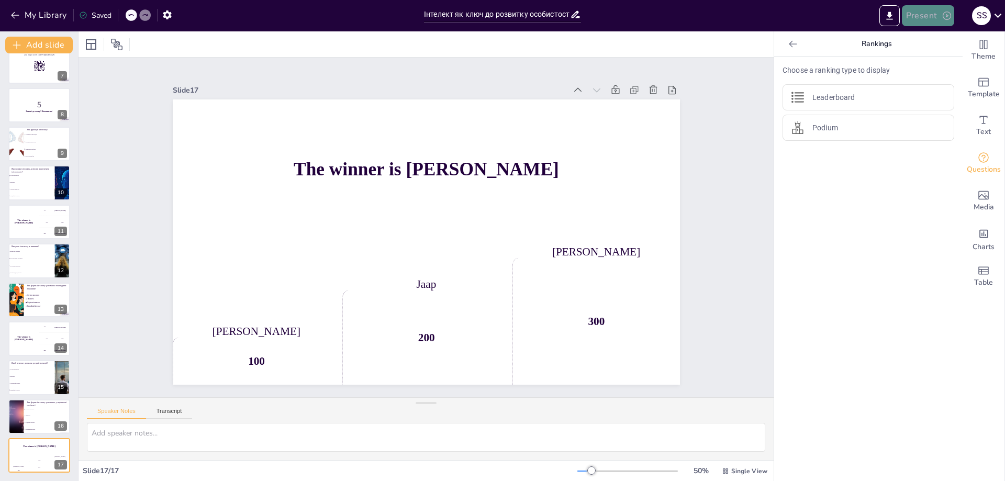
click at [932, 20] on button "Present" at bounding box center [928, 15] width 52 height 21
click at [934, 64] on li "Play presentation" at bounding box center [944, 64] width 82 height 17
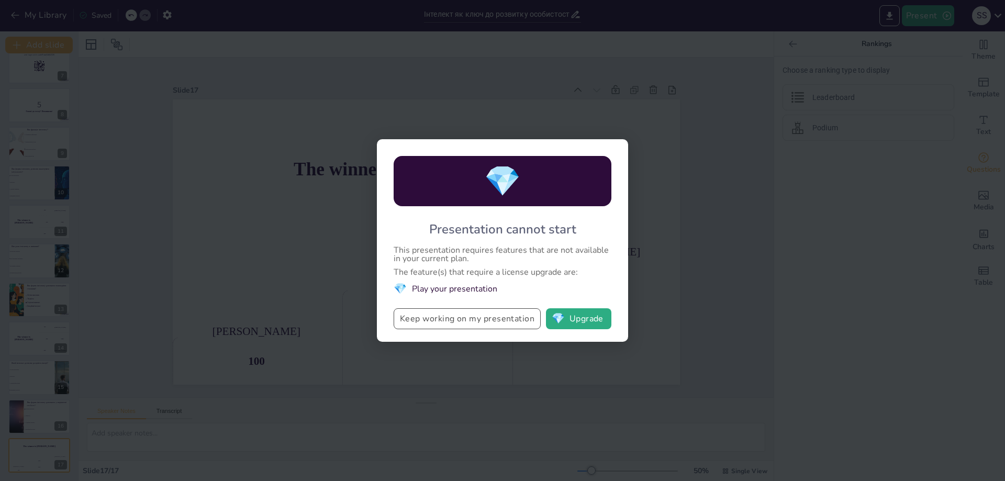
click at [498, 323] on button "Keep working on my presentation" at bounding box center [467, 318] width 147 height 21
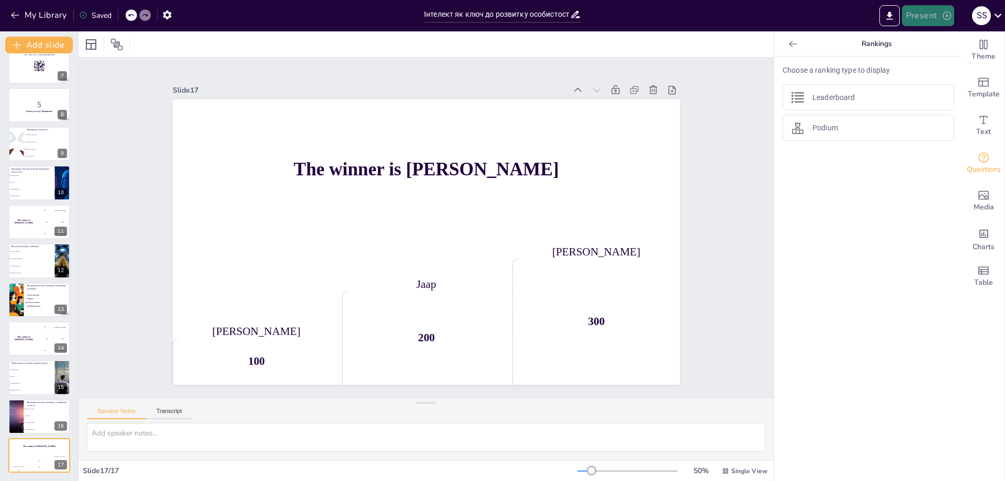
click at [939, 12] on button "Present" at bounding box center [928, 15] width 52 height 21
click at [941, 60] on li "Play presentation" at bounding box center [944, 64] width 82 height 17
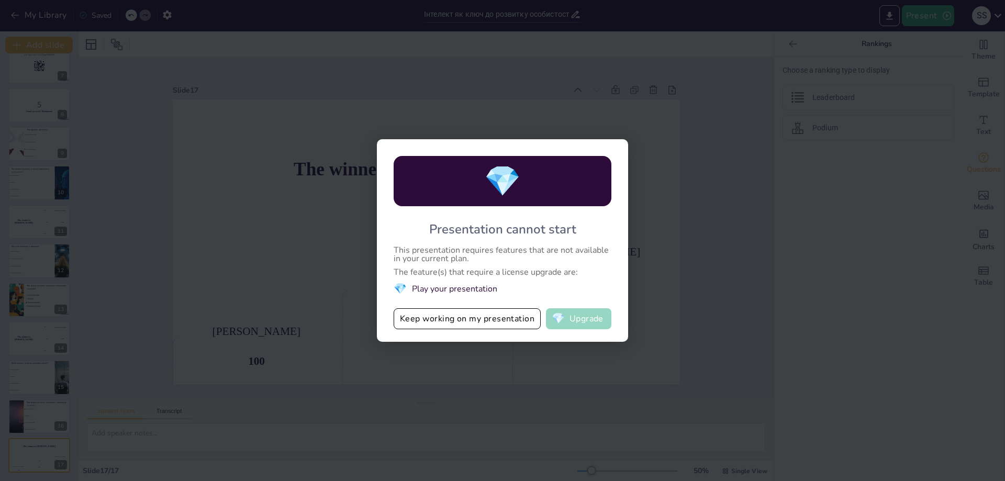
click at [576, 323] on button "💎 Upgrade" at bounding box center [578, 318] width 65 height 21
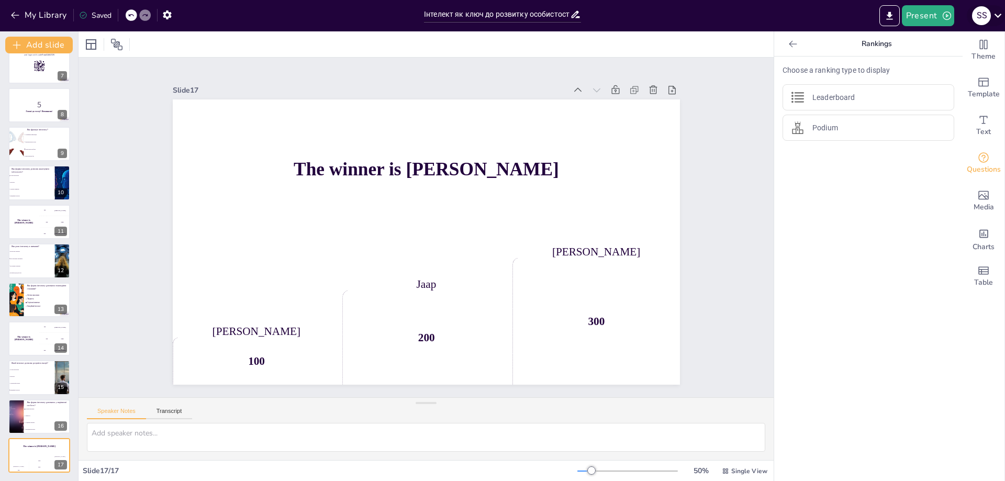
click at [987, 23] on div "S S" at bounding box center [981, 15] width 19 height 19
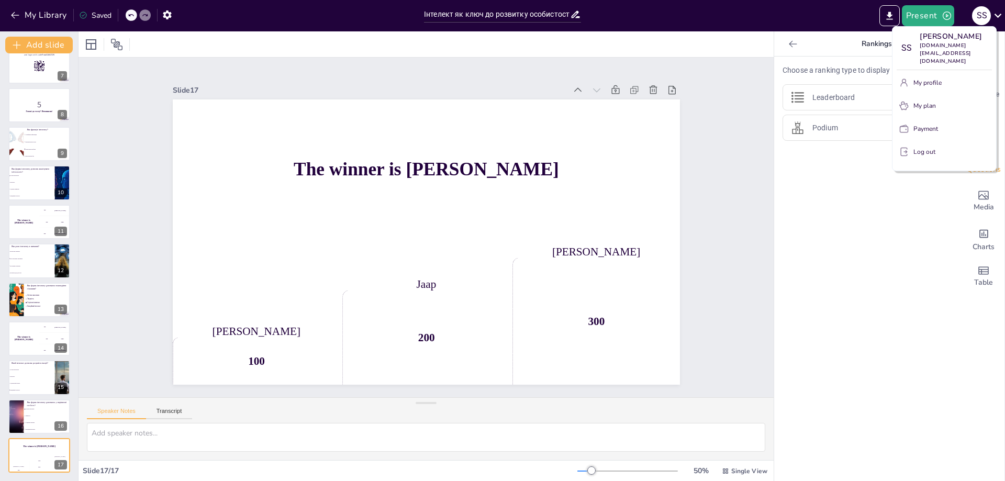
click at [857, 228] on div at bounding box center [502, 240] width 1005 height 481
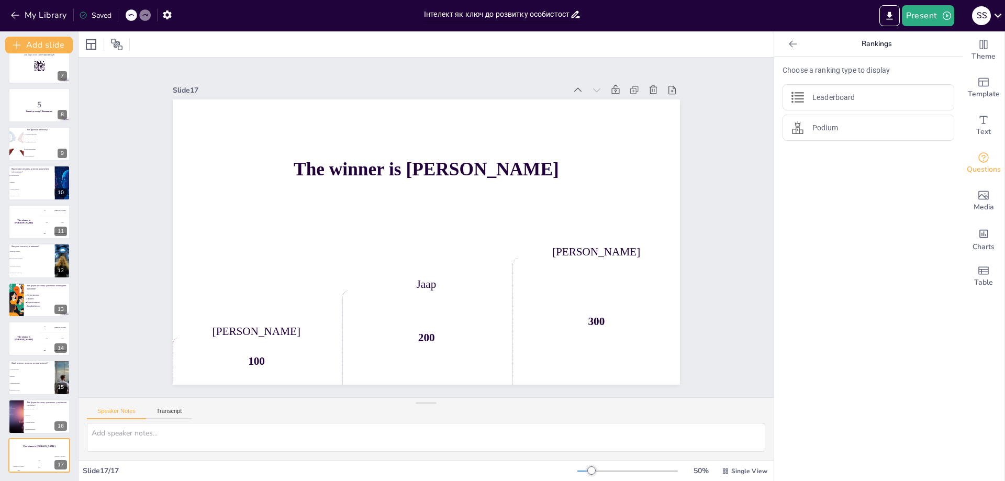
click at [487, 14] on input "Інтелект як ключ до розвитку особистості" at bounding box center [497, 14] width 146 height 15
click at [168, 15] on icon "button" at bounding box center [167, 14] width 11 height 11
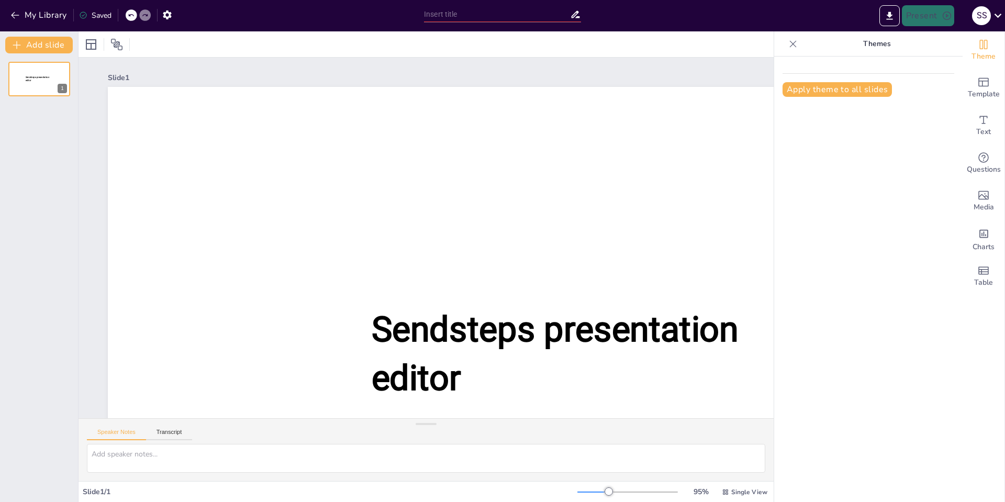
type input "Інтелект як ключ до розвитку особистості"
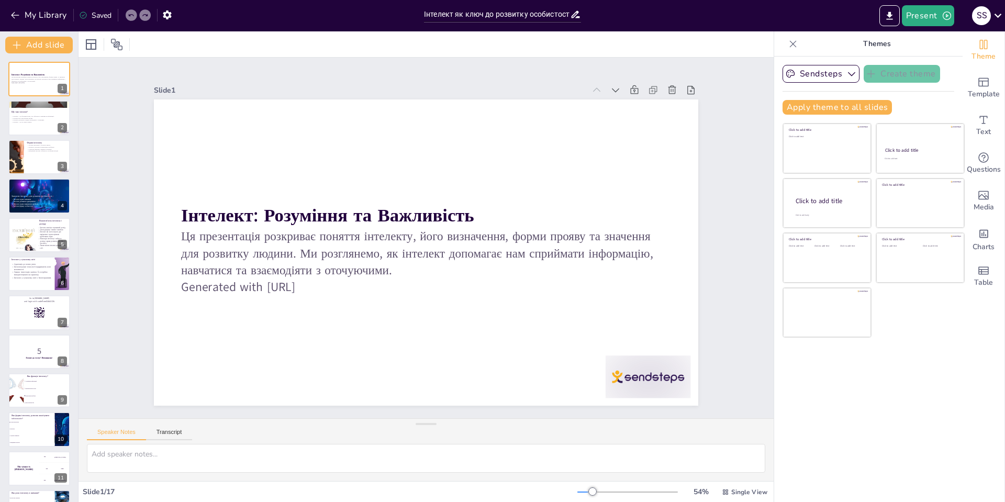
checkbox input "true"
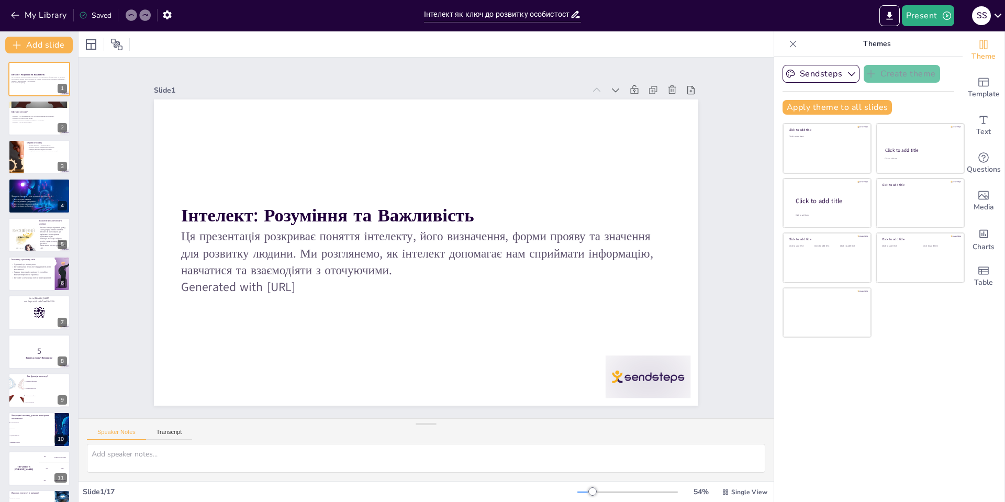
checkbox input "true"
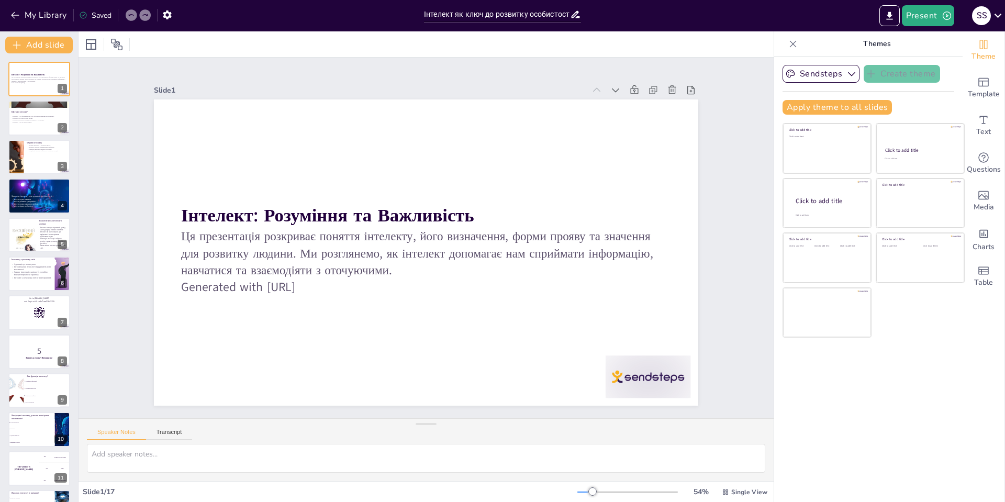
checkbox input "true"
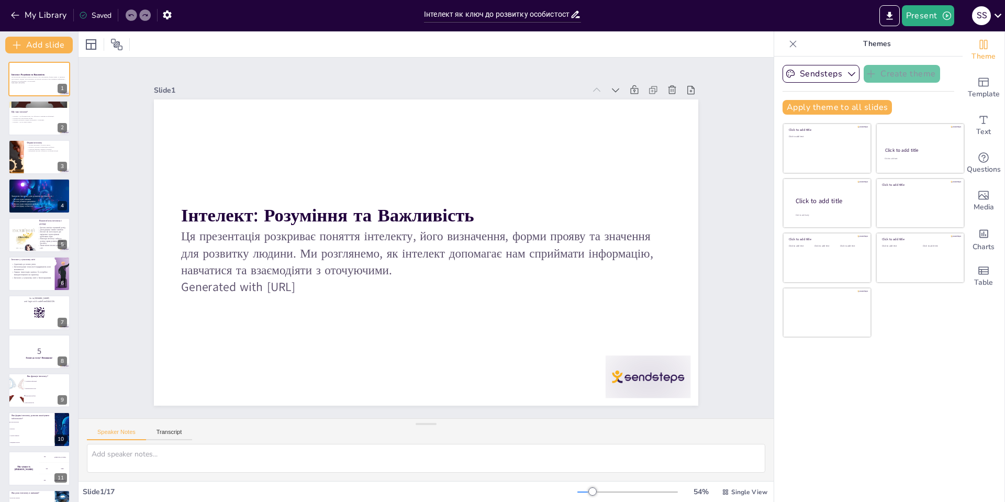
checkbox input "true"
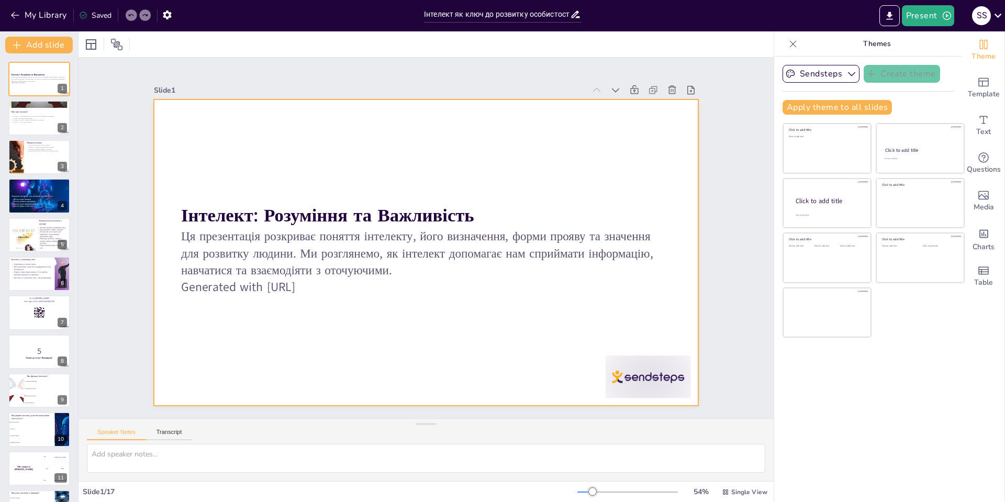
checkbox input "true"
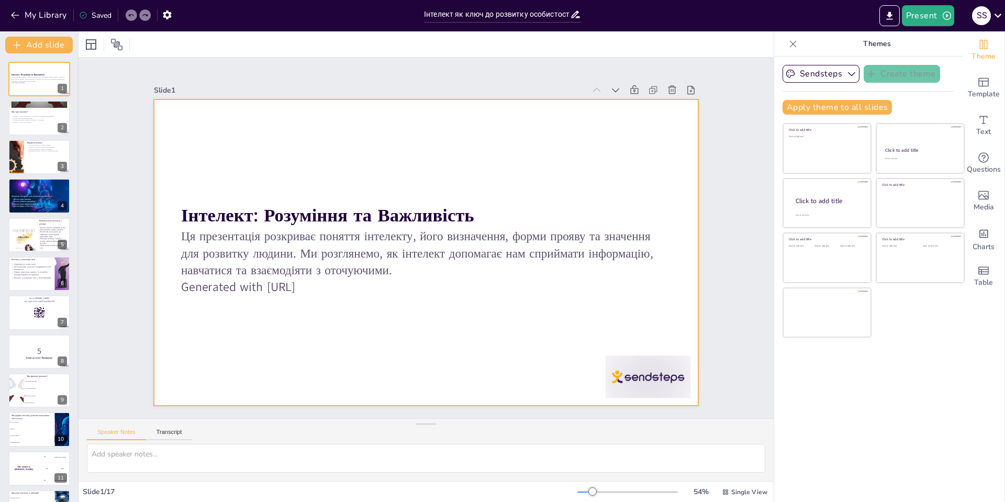
checkbox input "true"
